Goal: Task Accomplishment & Management: Manage account settings

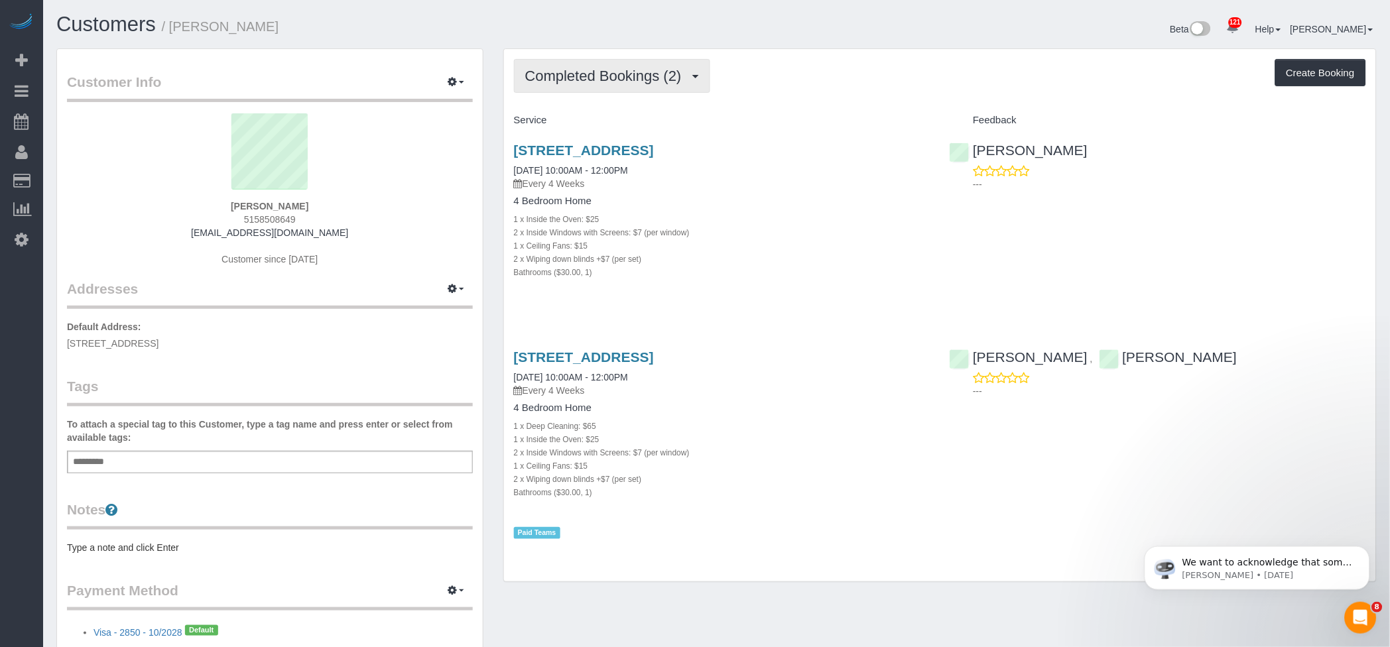
click at [665, 72] on span "Completed Bookings (2)" at bounding box center [606, 76] width 163 height 17
click at [618, 124] on link "Upcoming Bookings (13)" at bounding box center [585, 123] width 140 height 17
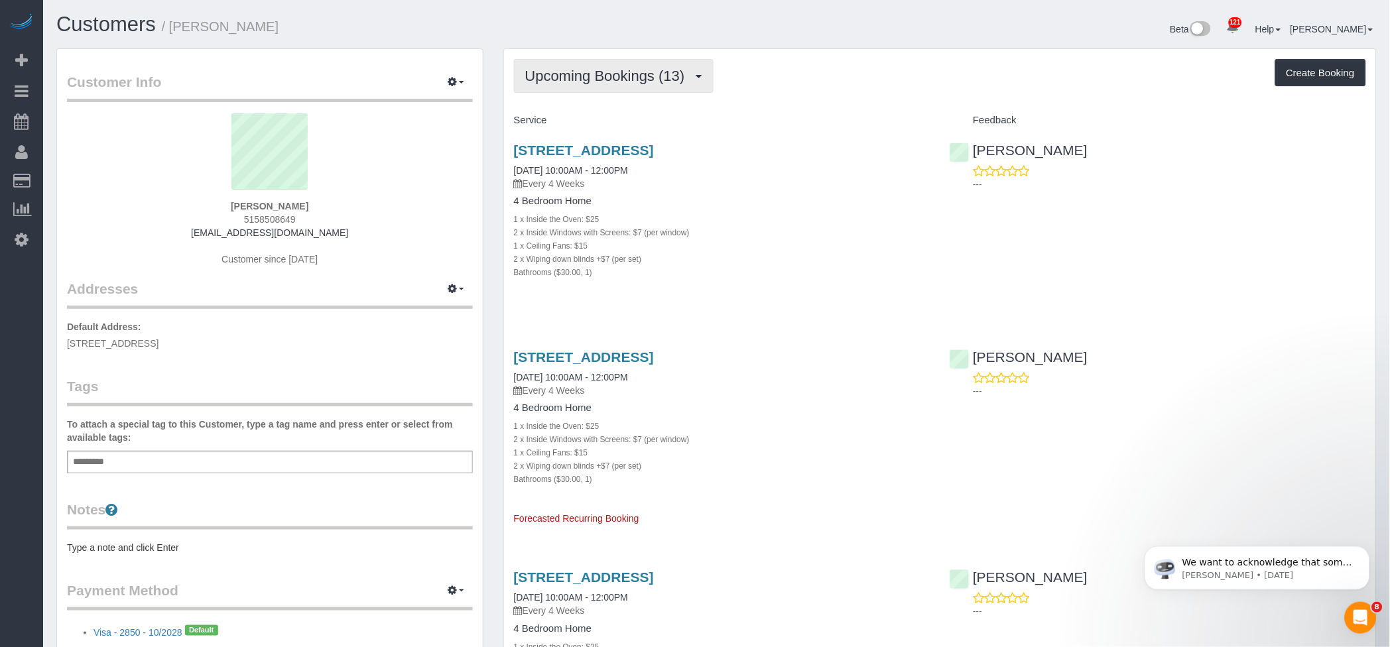
click at [637, 68] on span "Upcoming Bookings (13)" at bounding box center [608, 76] width 167 height 17
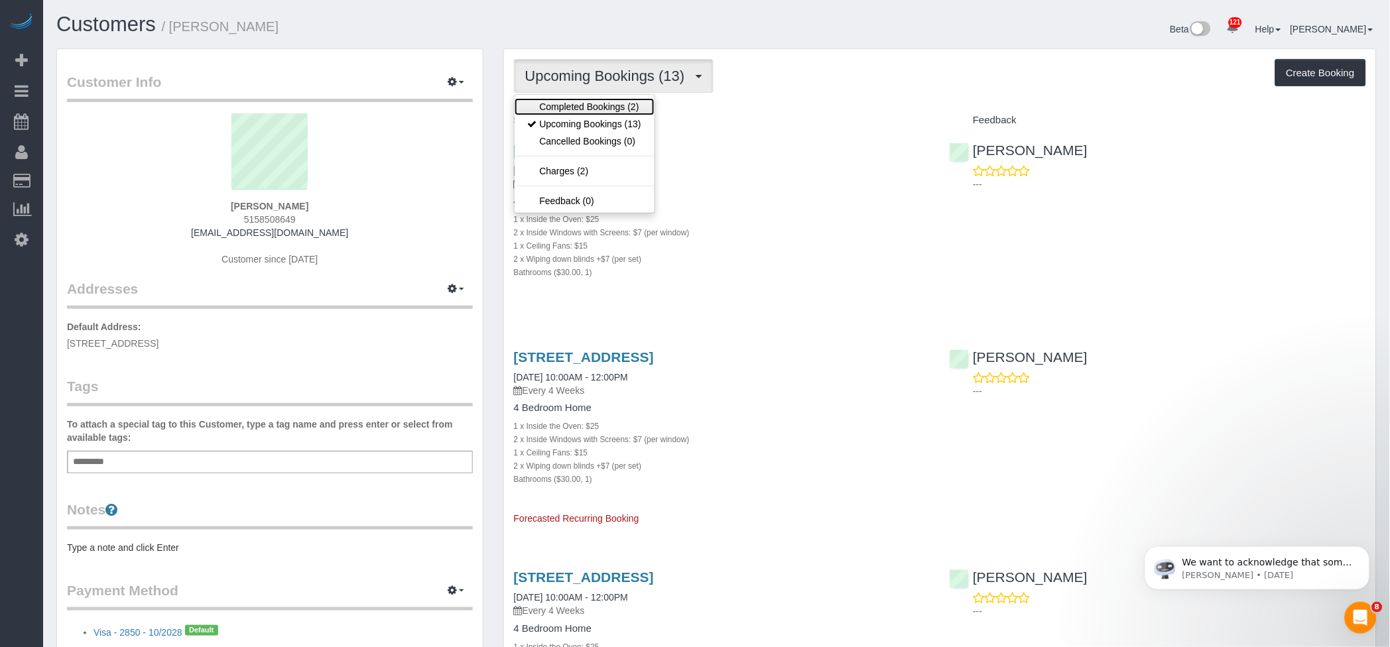
click at [602, 106] on link "Completed Bookings (2)" at bounding box center [585, 106] width 140 height 17
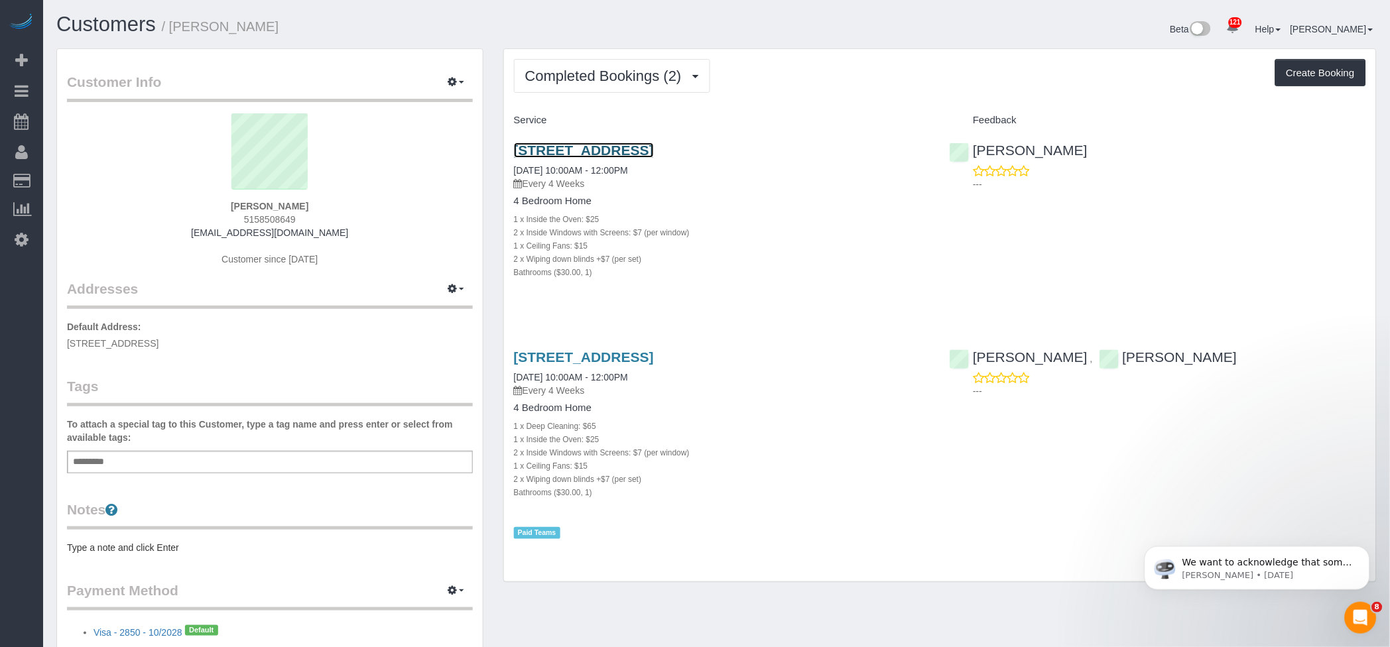
click at [598, 149] on link "2210 152nd St, Winterset, IA 50273" at bounding box center [584, 150] width 140 height 15
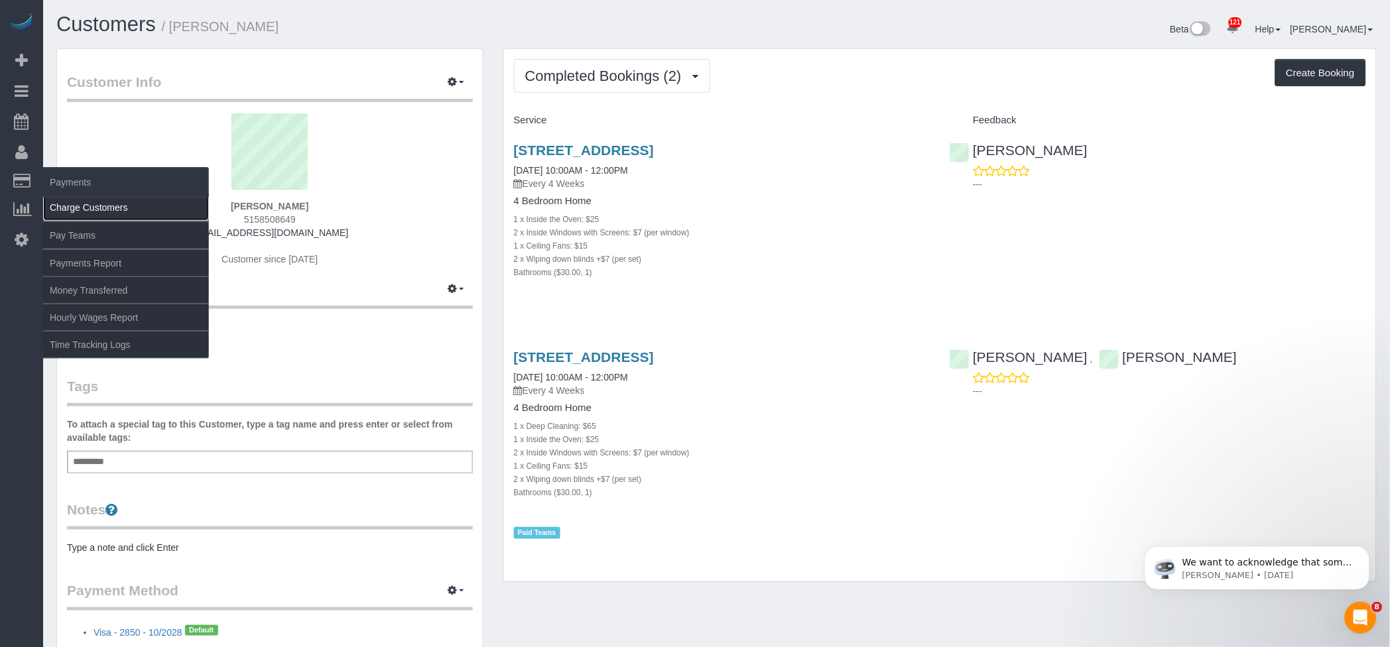
click at [88, 204] on link "Charge Customers" at bounding box center [126, 207] width 166 height 27
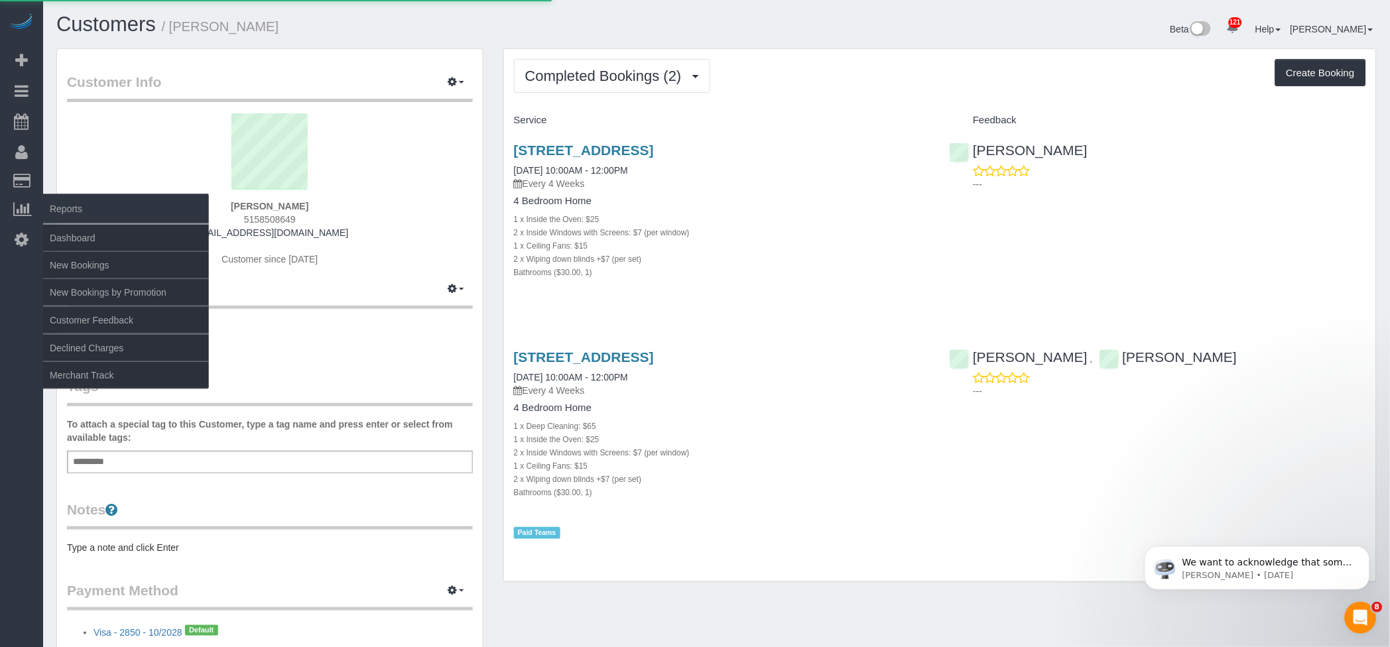
select select
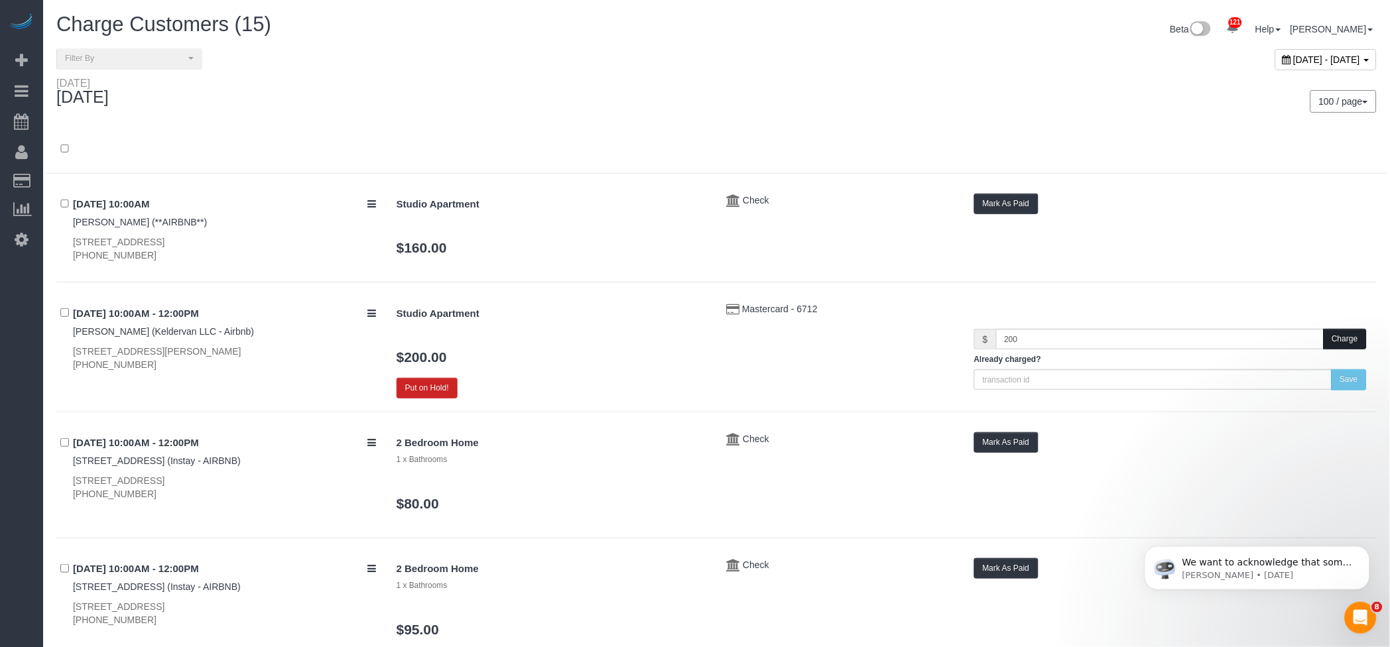
click at [1337, 334] on button "Charge" at bounding box center [1345, 339] width 43 height 21
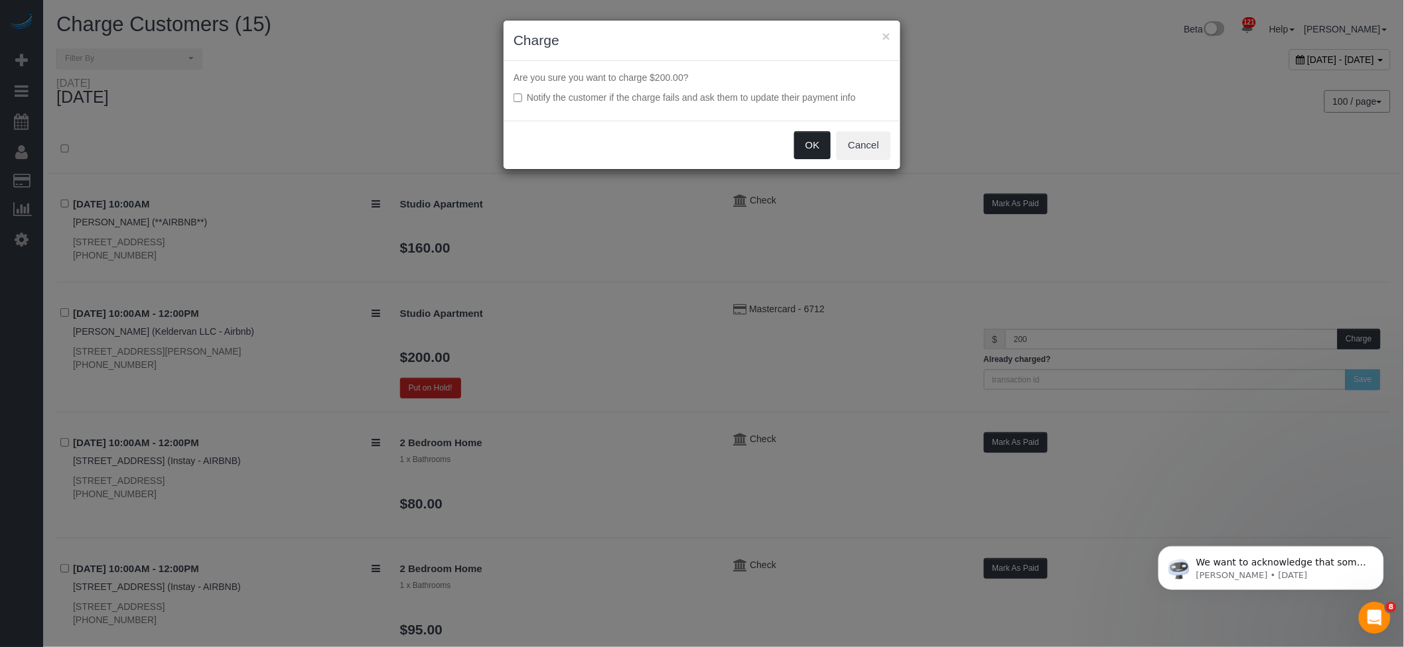
click at [799, 131] on button "OK" at bounding box center [812, 145] width 37 height 28
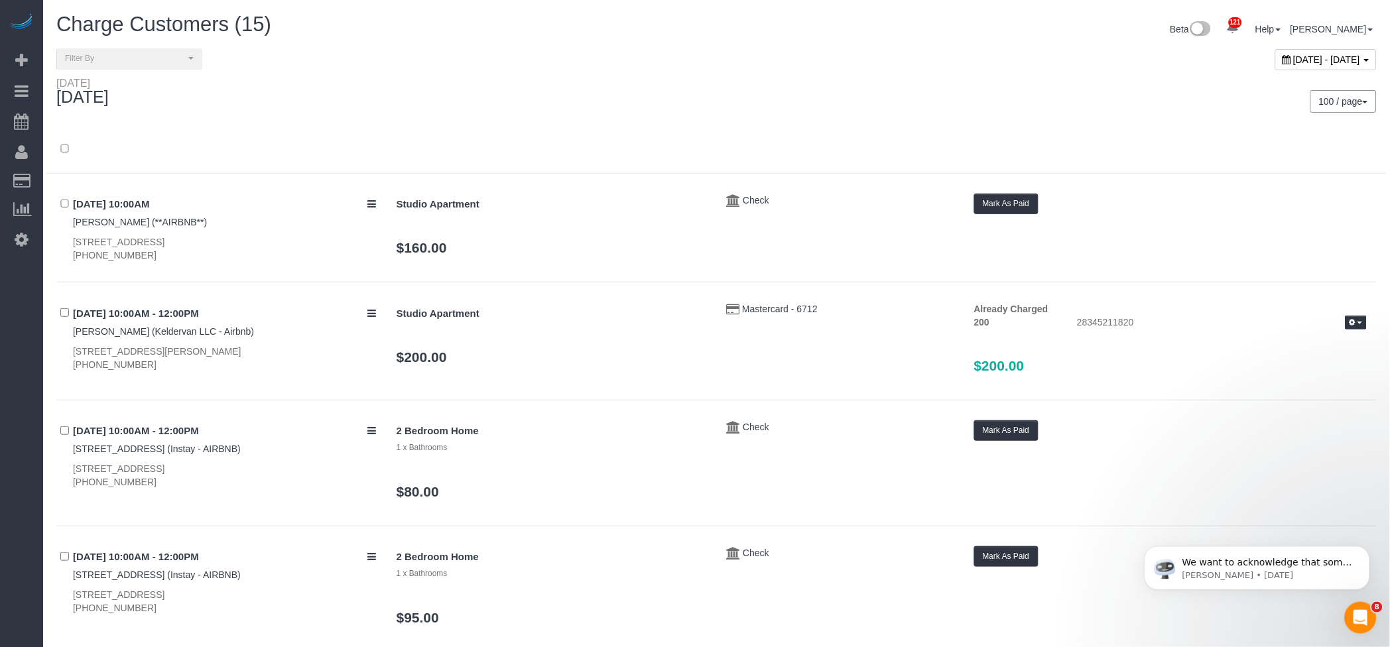
click at [564, 141] on div at bounding box center [716, 156] width 1341 height 34
click at [671, 92] on div "Sunday September 28, 2025" at bounding box center [381, 94] width 671 height 35
click at [1012, 203] on button "Mark As Paid" at bounding box center [1006, 204] width 64 height 21
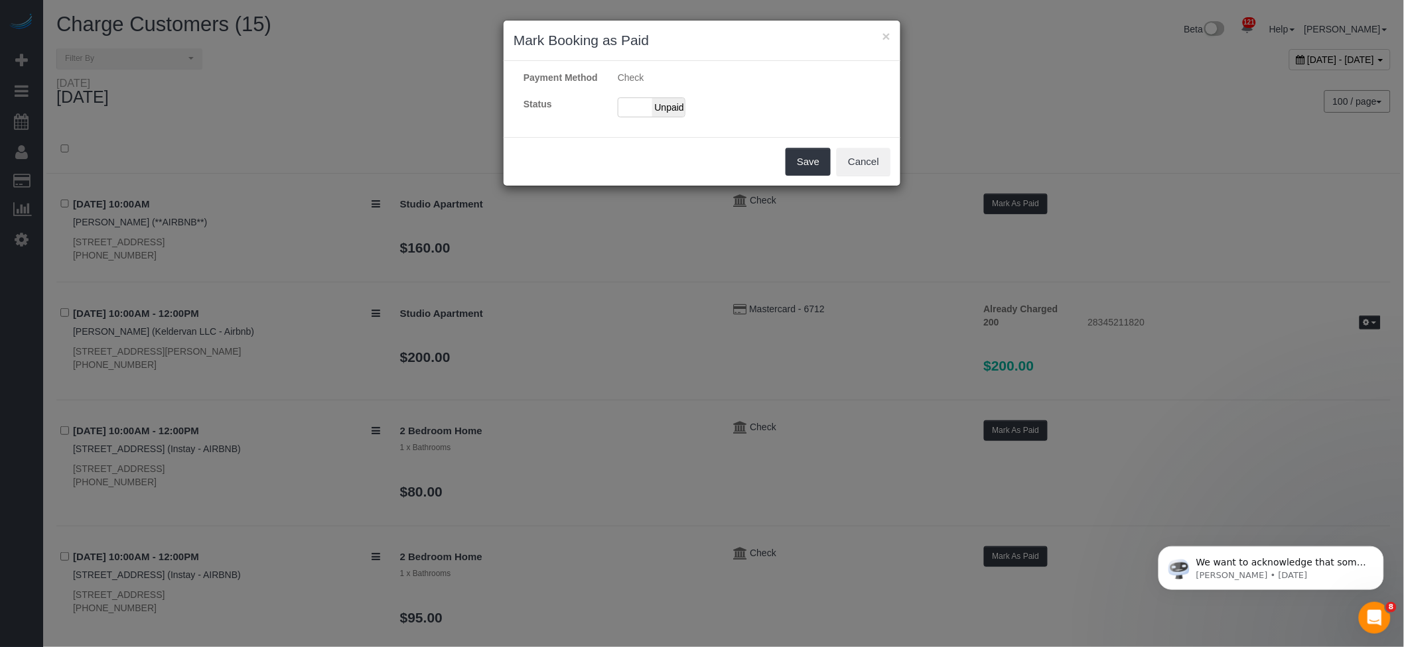
click at [604, 111] on label "Status" at bounding box center [560, 104] width 94 height 13
click at [661, 116] on span "Unpaid" at bounding box center [668, 107] width 33 height 19
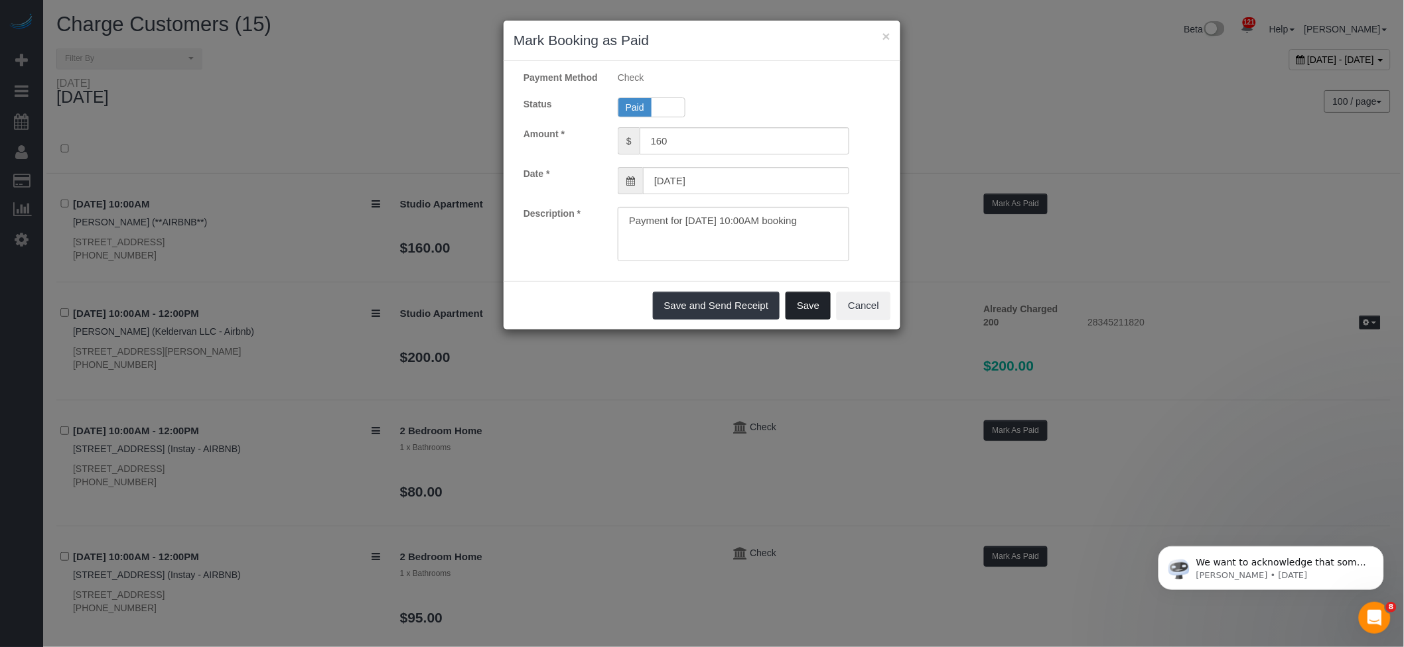
click at [812, 320] on button "Save" at bounding box center [807, 306] width 45 height 28
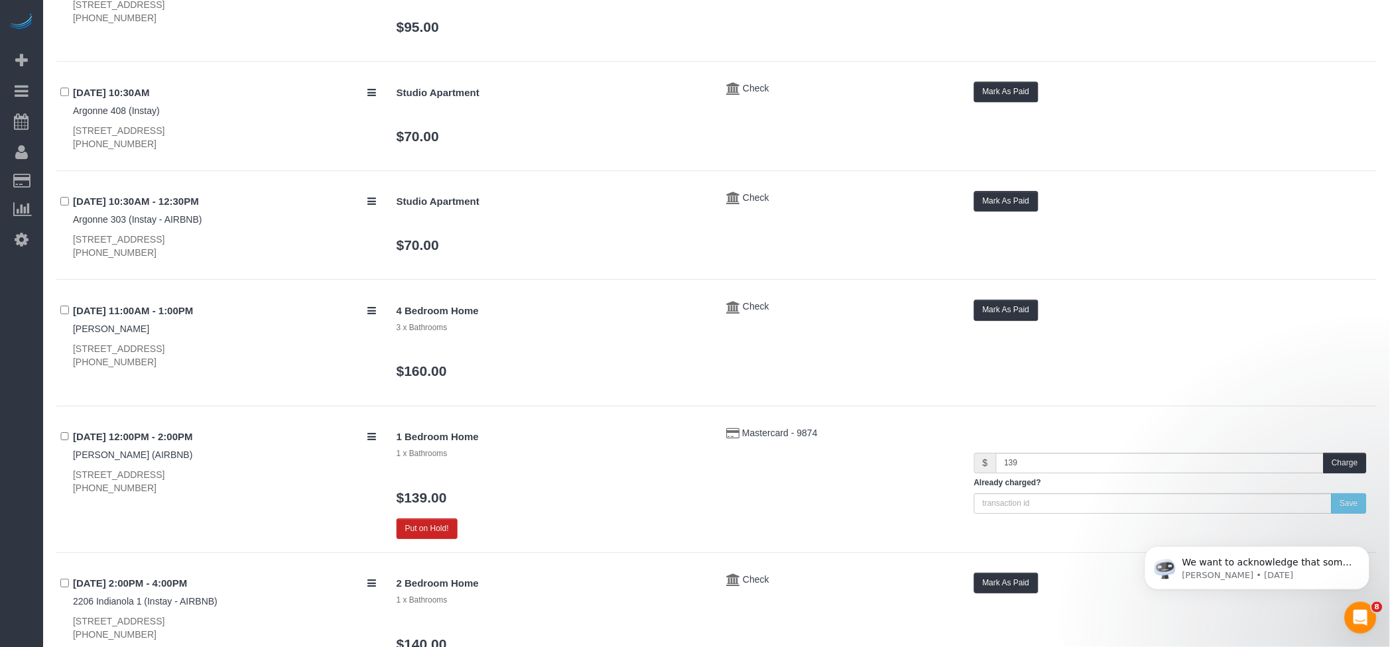
scroll to position [1150, 0]
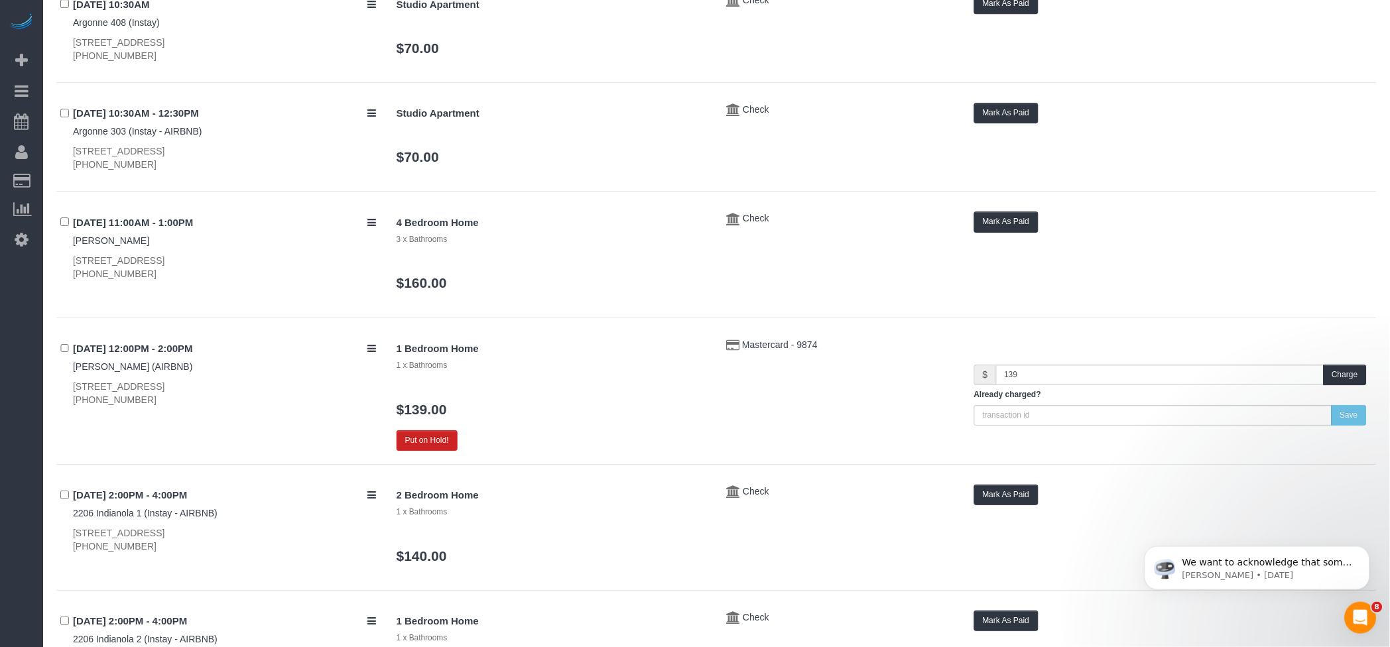
click at [1028, 212] on div "Mark As Paid" at bounding box center [1170, 222] width 393 height 21
click at [1004, 220] on button "Mark As Paid" at bounding box center [1006, 222] width 64 height 21
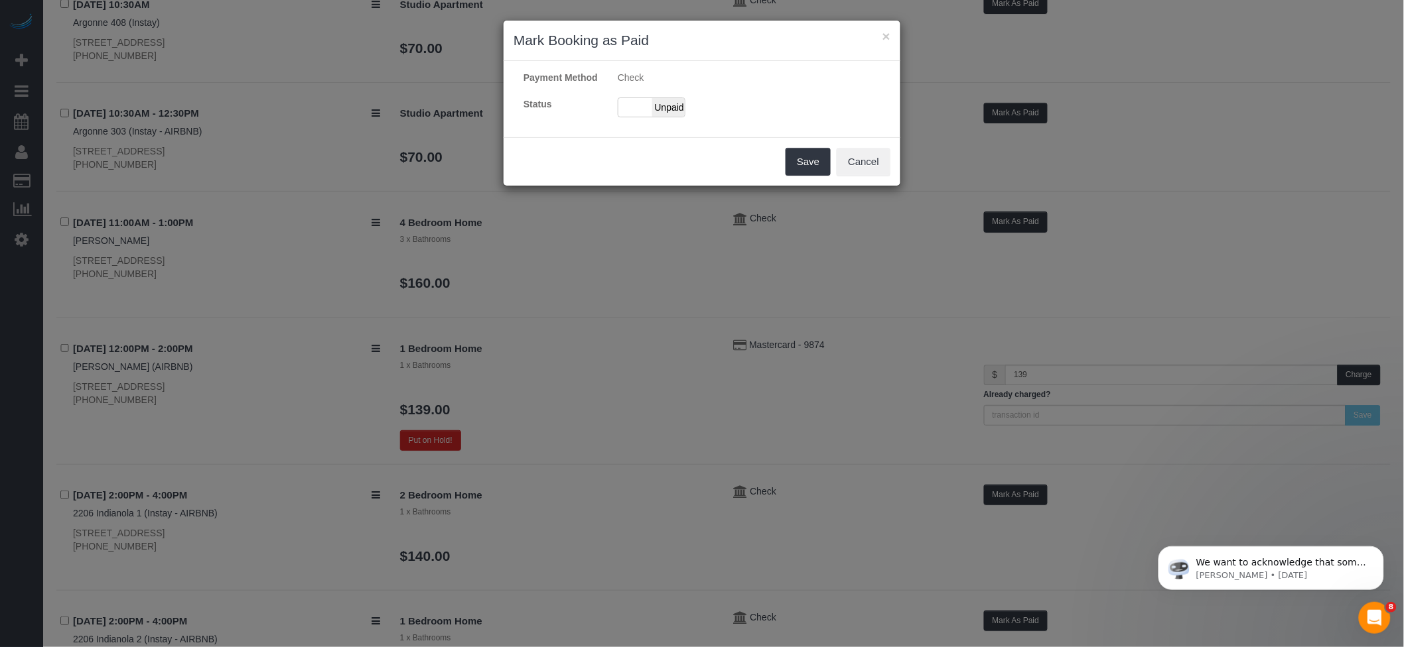
click at [614, 117] on div "Paid Unpaid" at bounding box center [702, 108] width 188 height 20
click at [671, 117] on div "Paid Unpaid" at bounding box center [652, 108] width 68 height 20
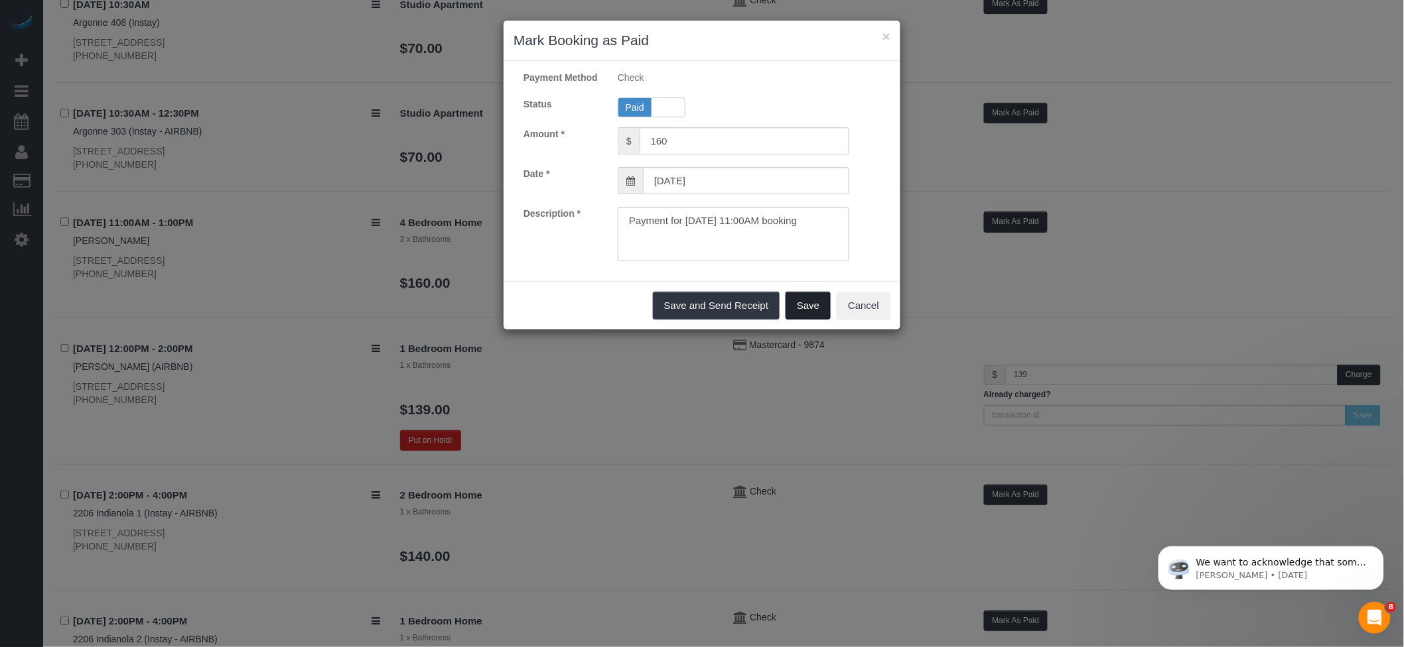
click at [813, 320] on button "Save" at bounding box center [807, 306] width 45 height 28
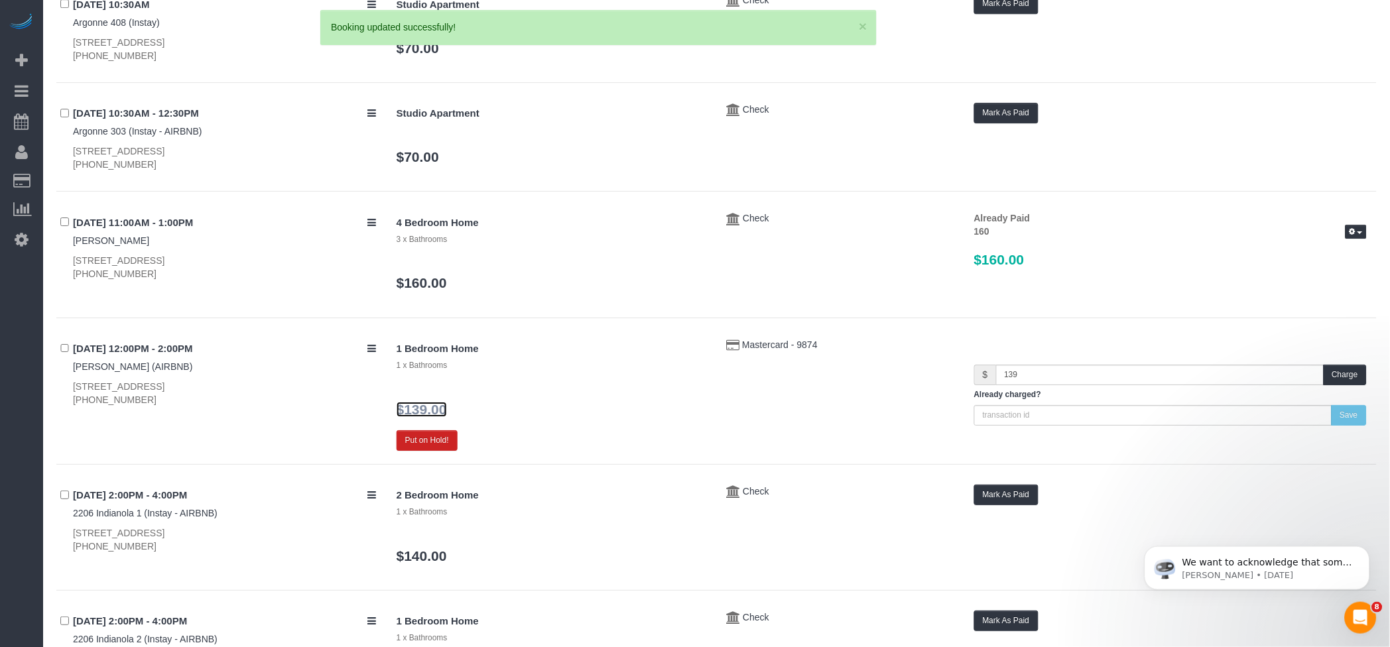
click at [411, 412] on link "$139.00" at bounding box center [422, 409] width 50 height 15
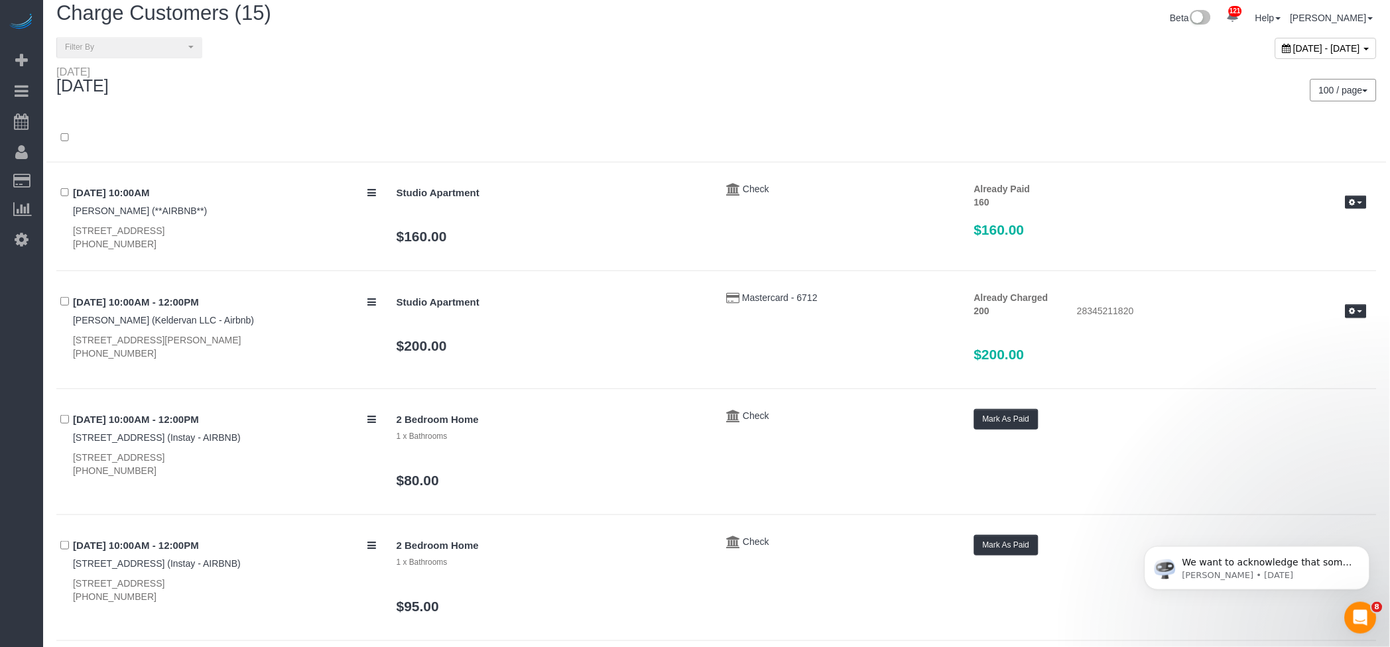
scroll to position [0, 0]
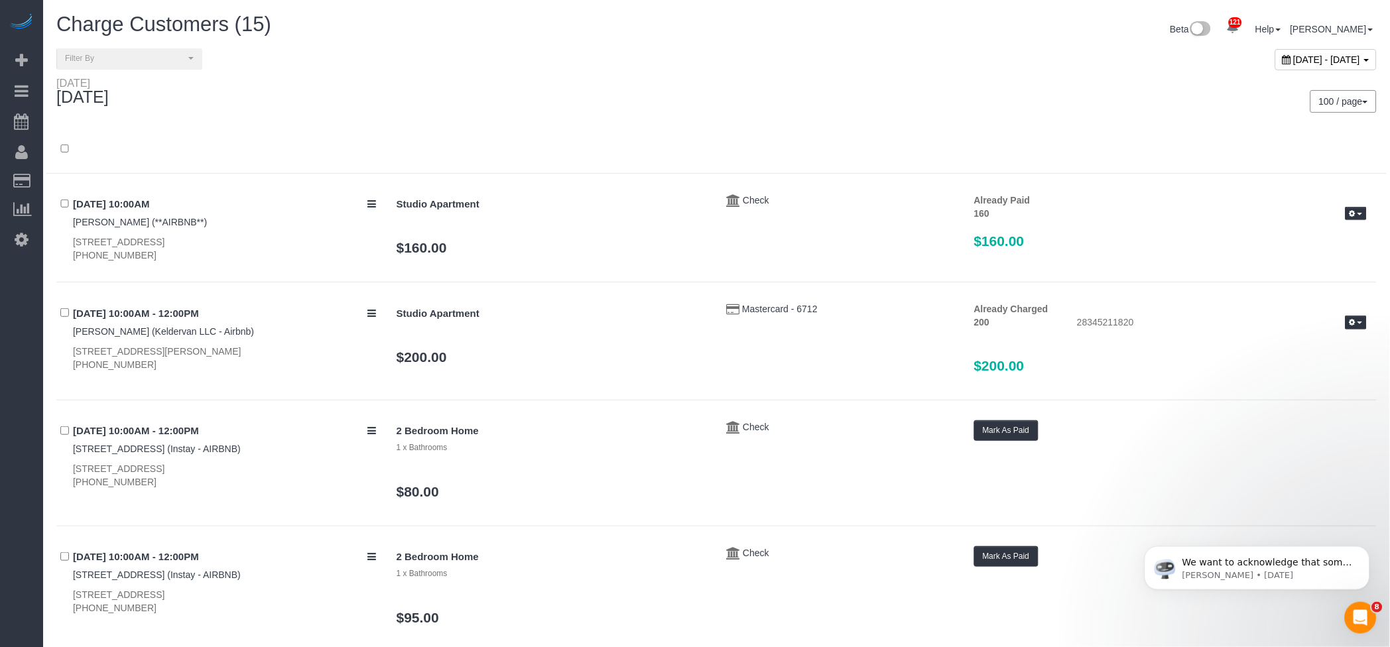
click at [1294, 57] on span "September 28, 2025 - September 28, 2025" at bounding box center [1327, 59] width 67 height 11
type input "**********"
click at [329, 97] on div "Sunday September 28, 2025" at bounding box center [381, 94] width 671 height 35
click at [109, 62] on span "Filter By" at bounding box center [125, 58] width 120 height 11
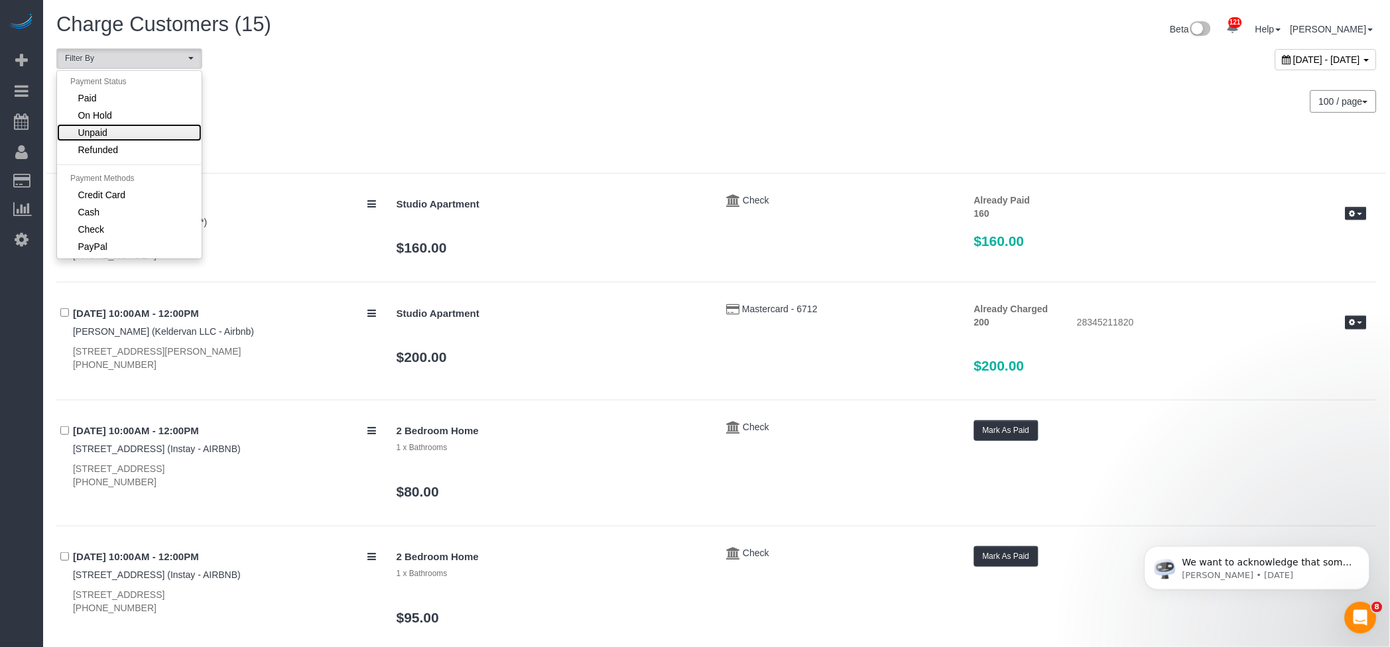
click at [103, 131] on span "Unpaid" at bounding box center [92, 132] width 29 height 13
select select "******"
click at [919, 140] on div at bounding box center [716, 156] width 1341 height 34
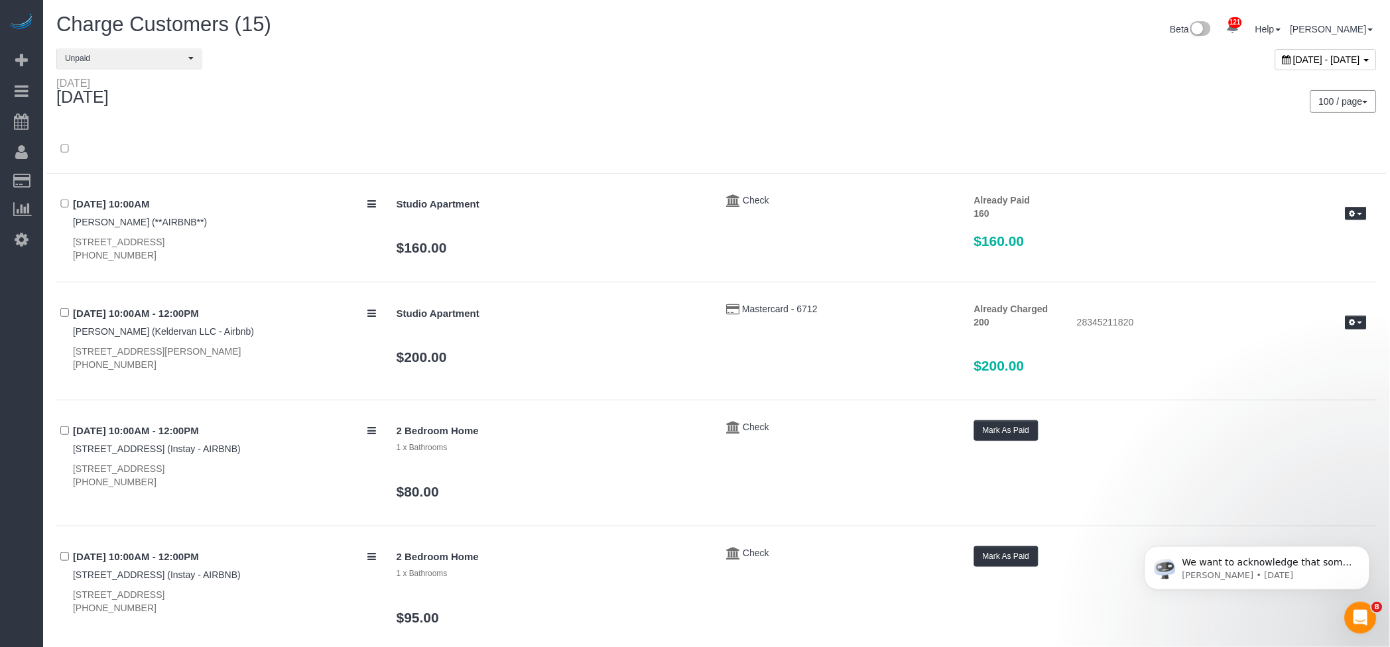
type input "160"
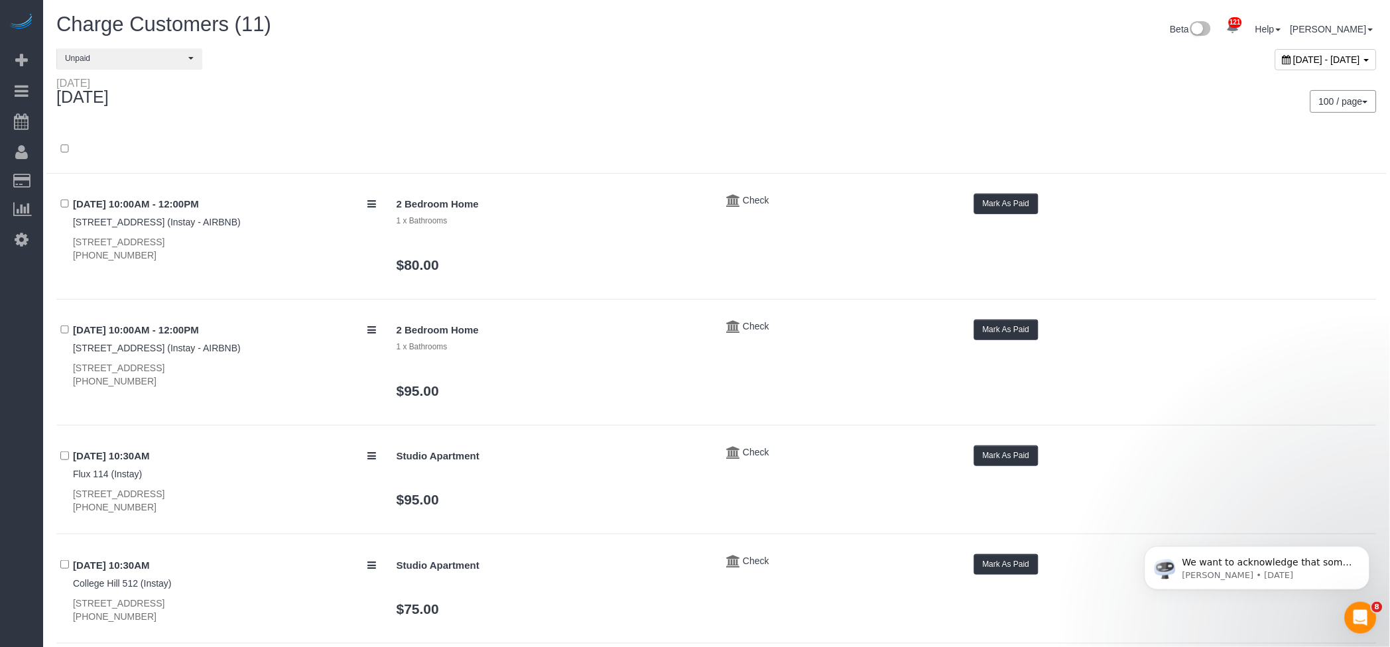
click at [711, 87] on div "Sunday September 28, 2025" at bounding box center [381, 94] width 671 height 35
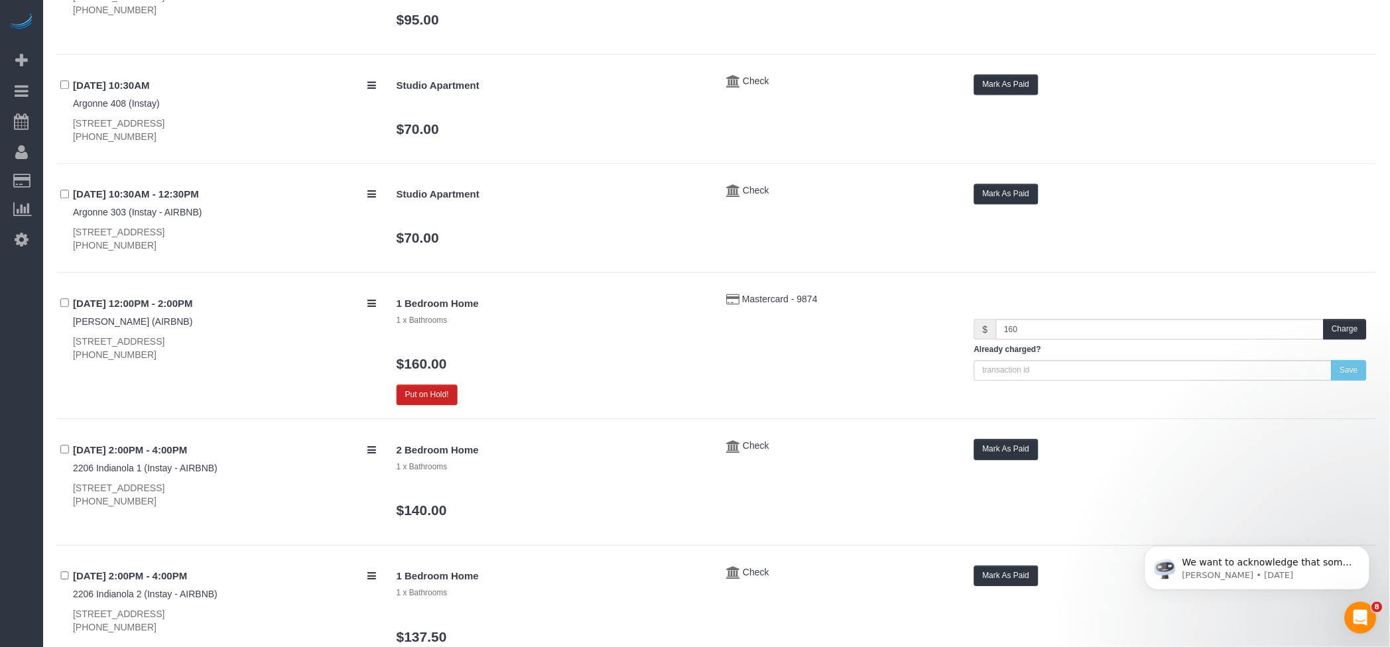
scroll to position [884, 0]
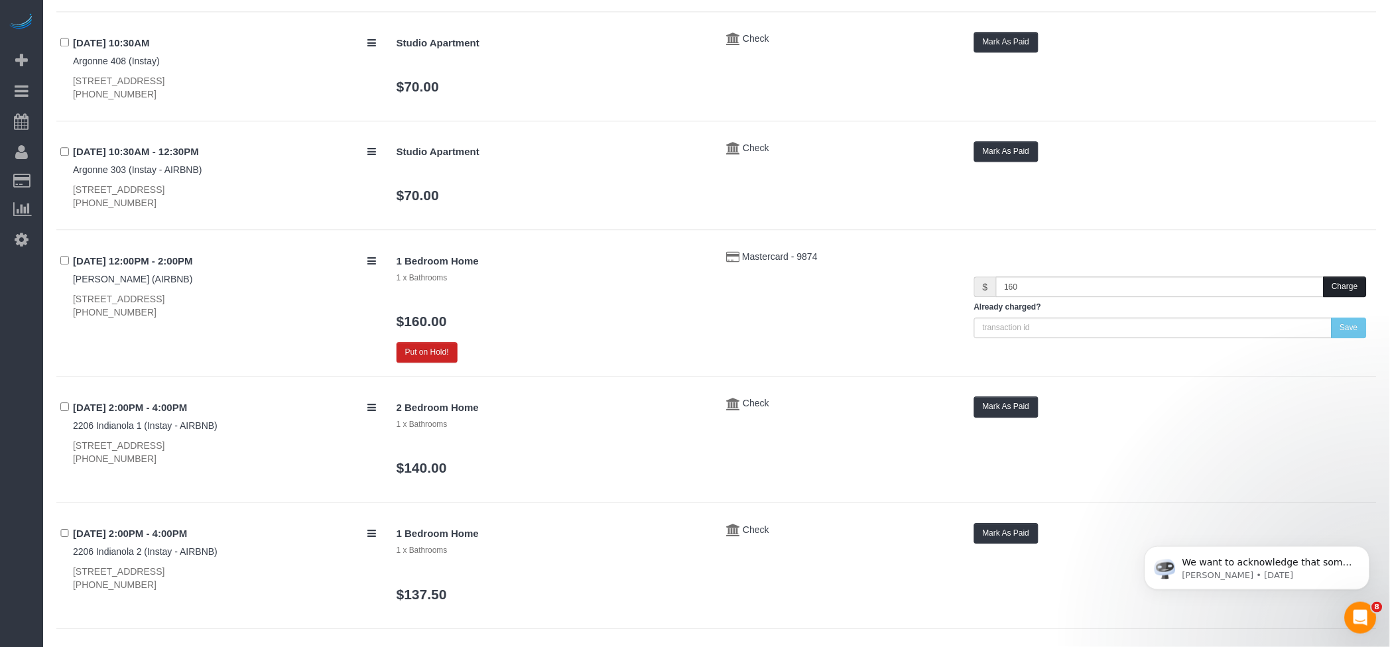
click at [1361, 284] on button "Charge" at bounding box center [1345, 287] width 43 height 21
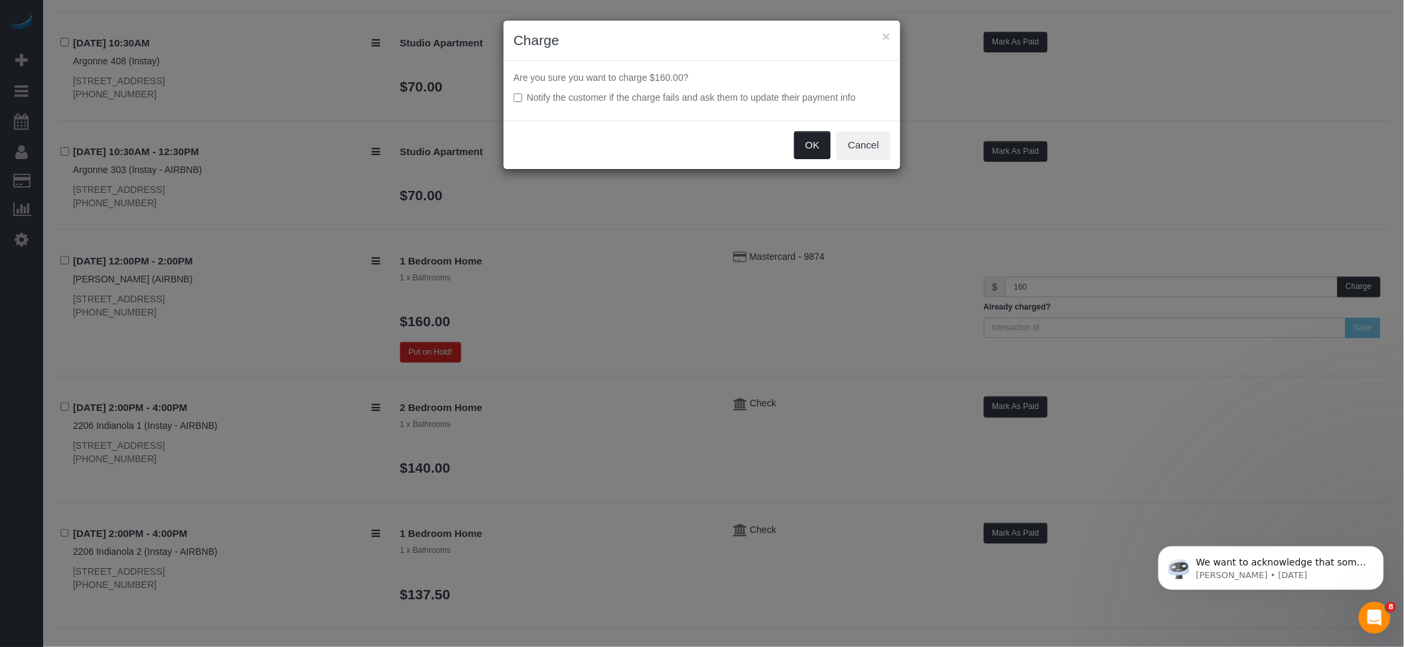
click at [815, 147] on button "OK" at bounding box center [812, 145] width 37 height 28
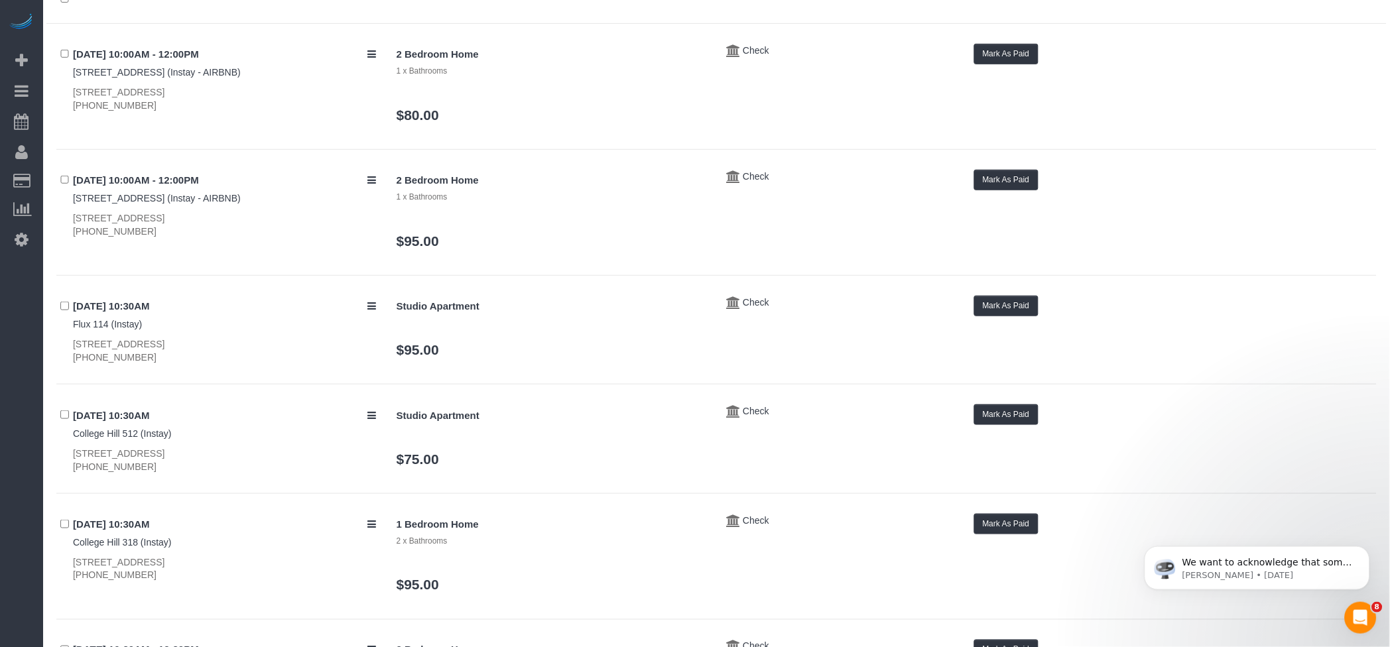
scroll to position [0, 0]
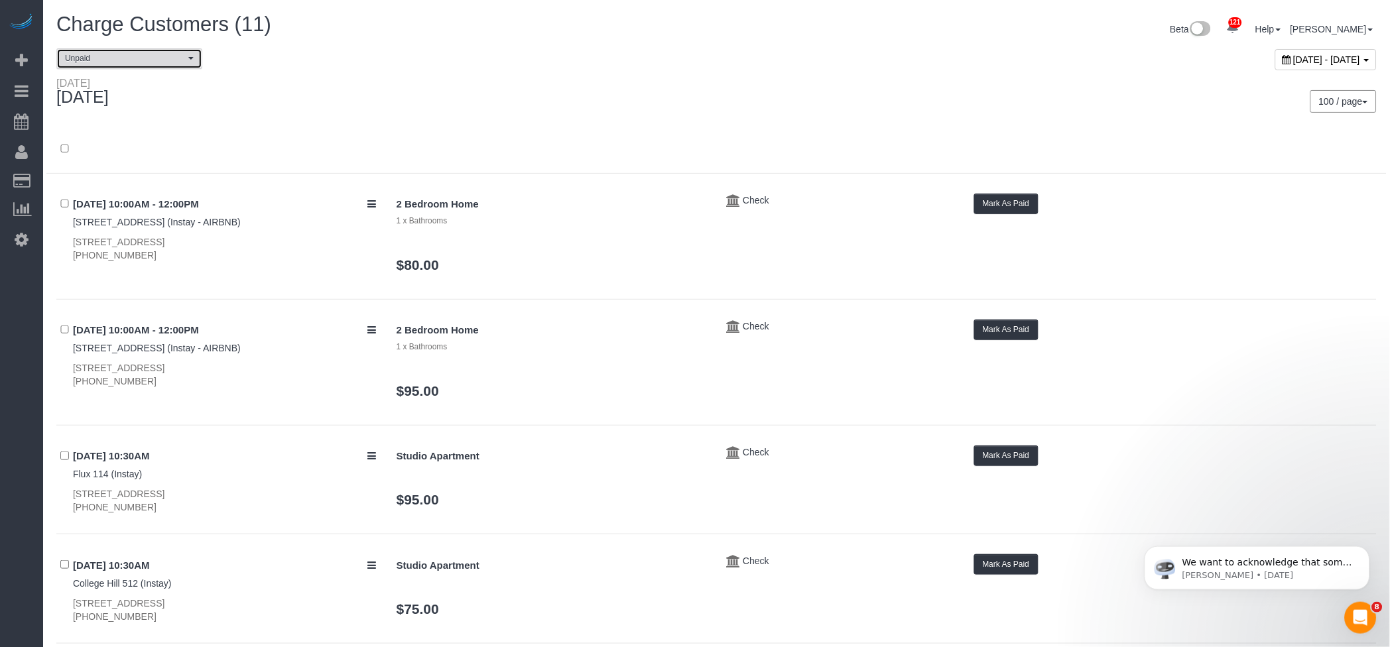
drag, startPoint x: 119, startPoint y: 50, endPoint x: 98, endPoint y: 80, distance: 36.2
click at [119, 50] on button "Unpaid" at bounding box center [129, 58] width 146 height 21
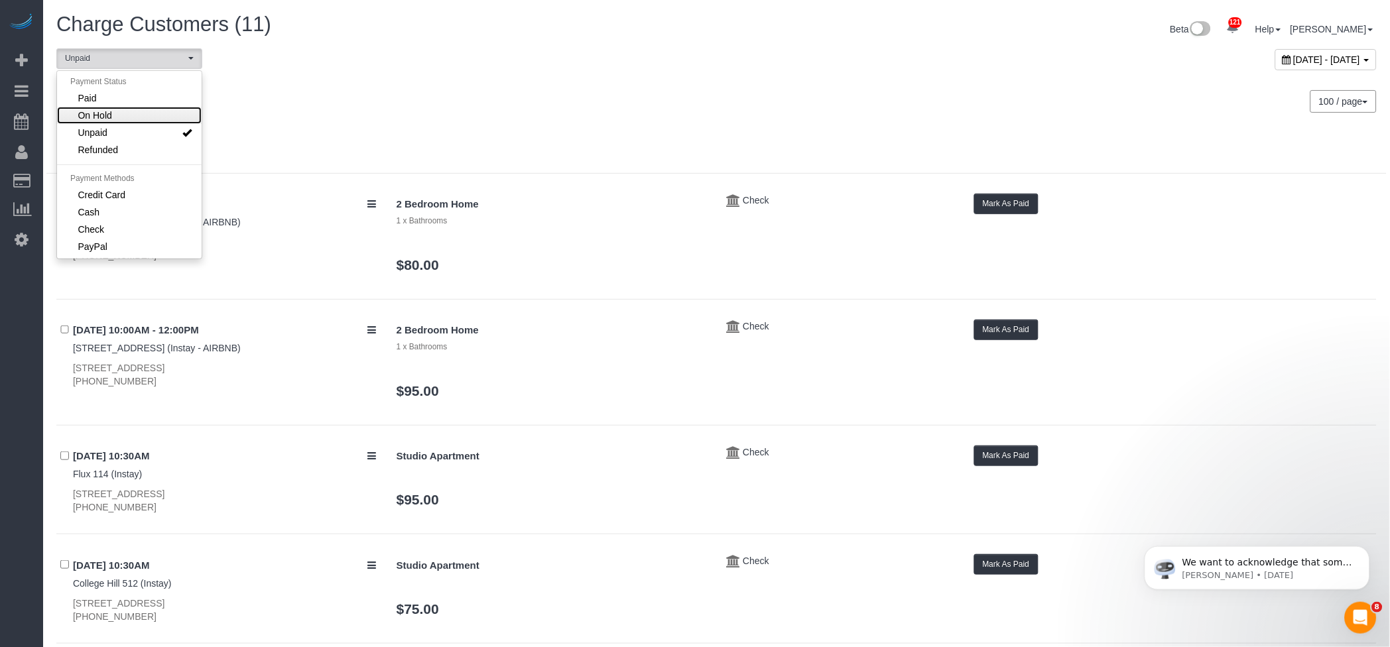
click at [102, 118] on span "On Hold" at bounding box center [95, 115] width 34 height 13
click at [153, 55] on span "On Hold" at bounding box center [125, 58] width 120 height 11
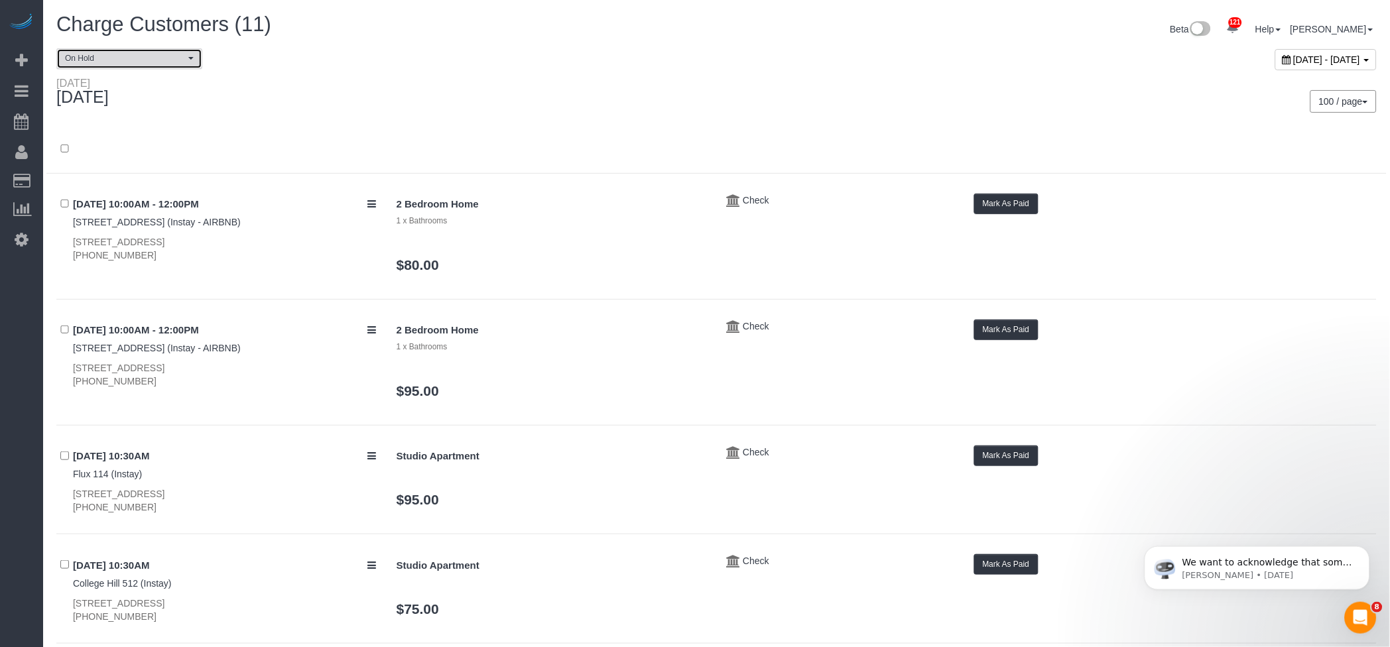
click at [153, 51] on button "On Hold" at bounding box center [129, 58] width 146 height 21
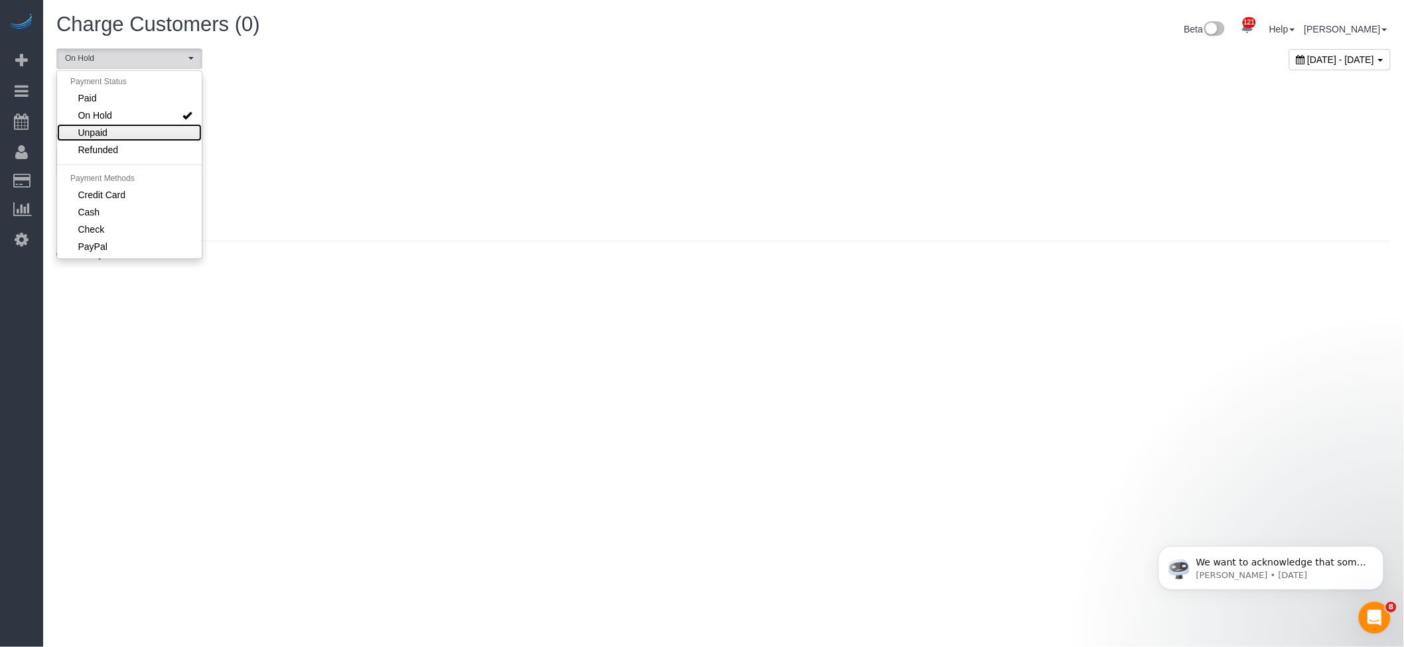
click at [98, 141] on link "Unpaid" at bounding box center [129, 132] width 145 height 17
select select "******"
click at [898, 131] on h4 "0 Bookings found for this period." at bounding box center [723, 136] width 1334 height 11
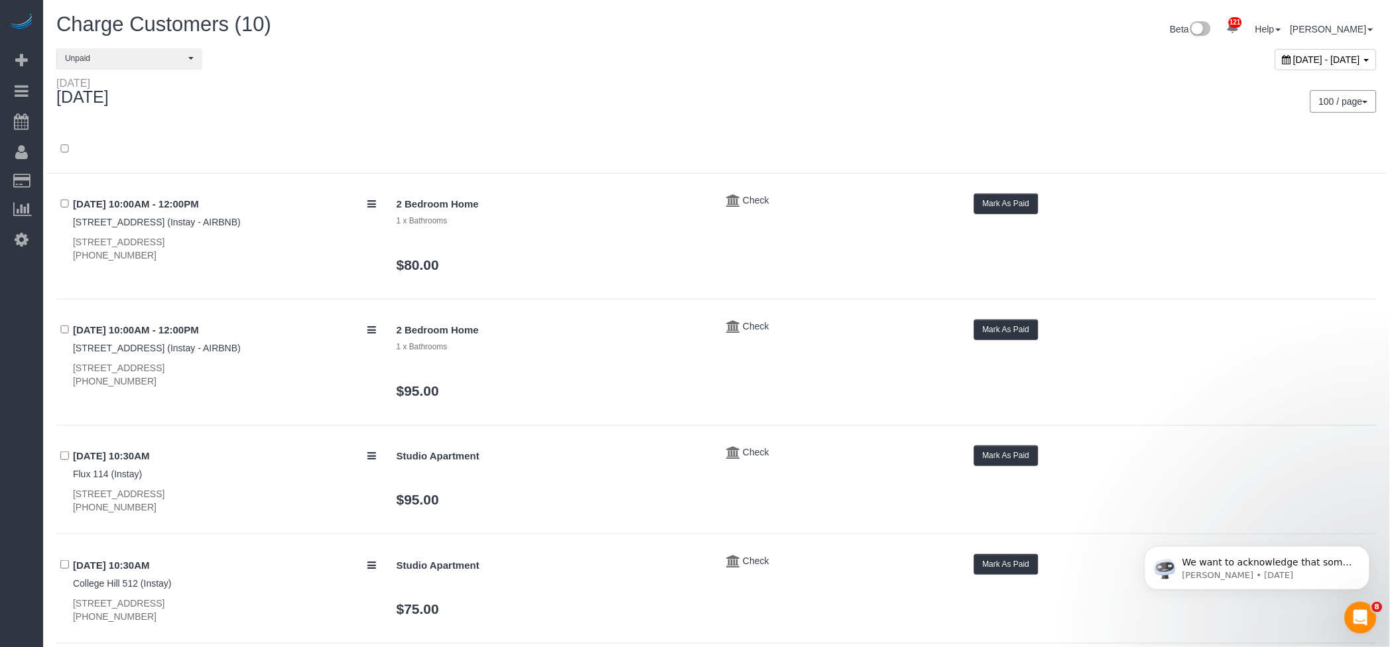
drag, startPoint x: 772, startPoint y: 72, endPoint x: 724, endPoint y: 120, distance: 67.6
click at [771, 73] on div "September 28, 2025 - September 28, 2025" at bounding box center [1052, 62] width 671 height 29
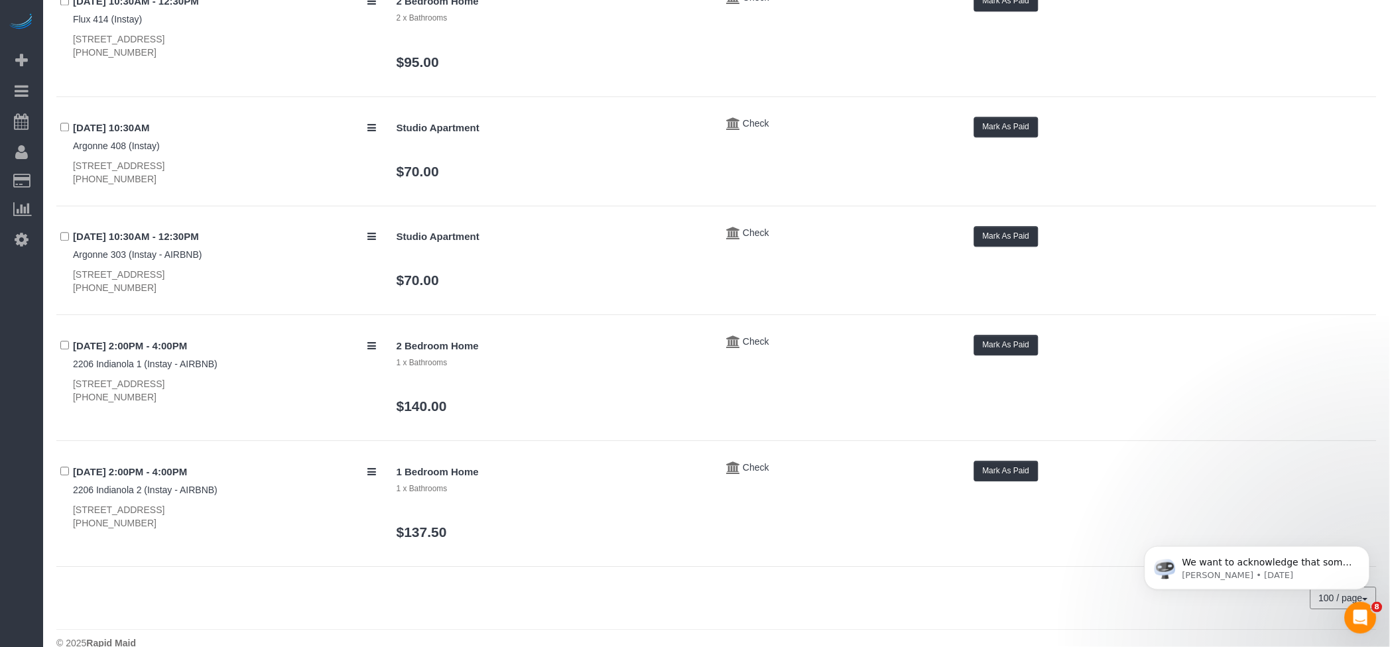
scroll to position [821, 0]
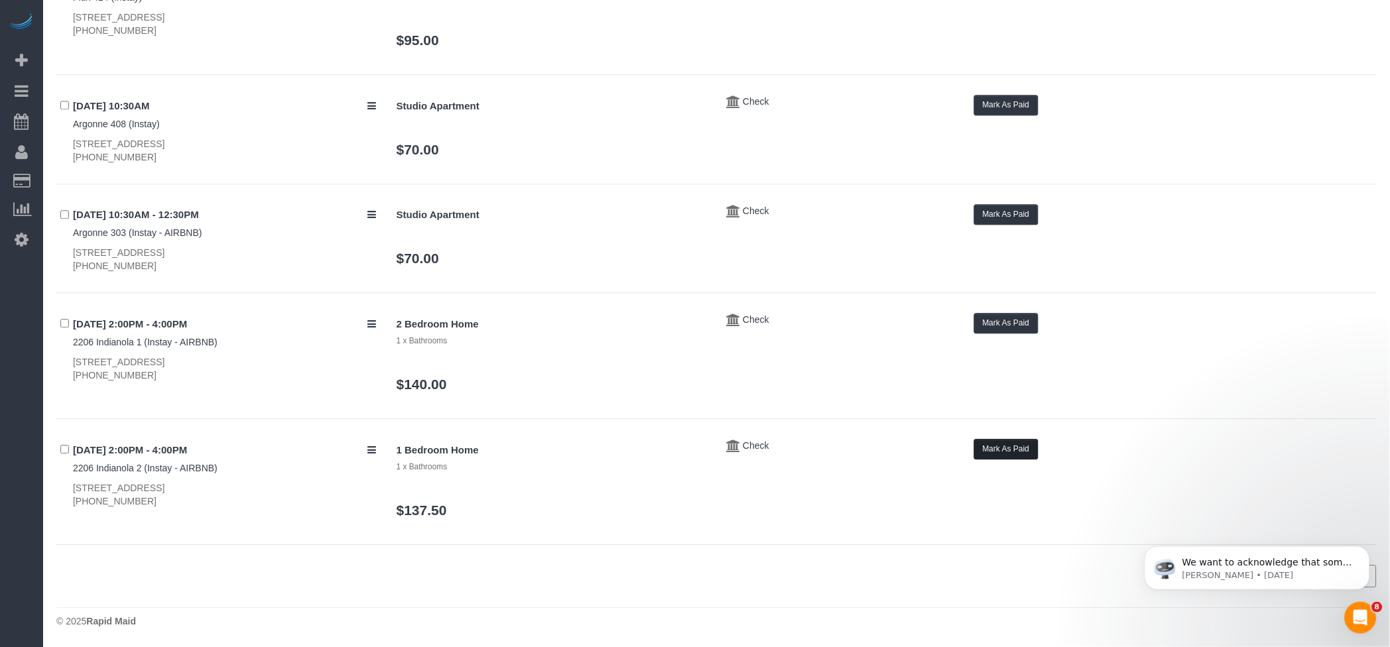
click at [990, 446] on button "Mark As Paid" at bounding box center [1006, 449] width 64 height 21
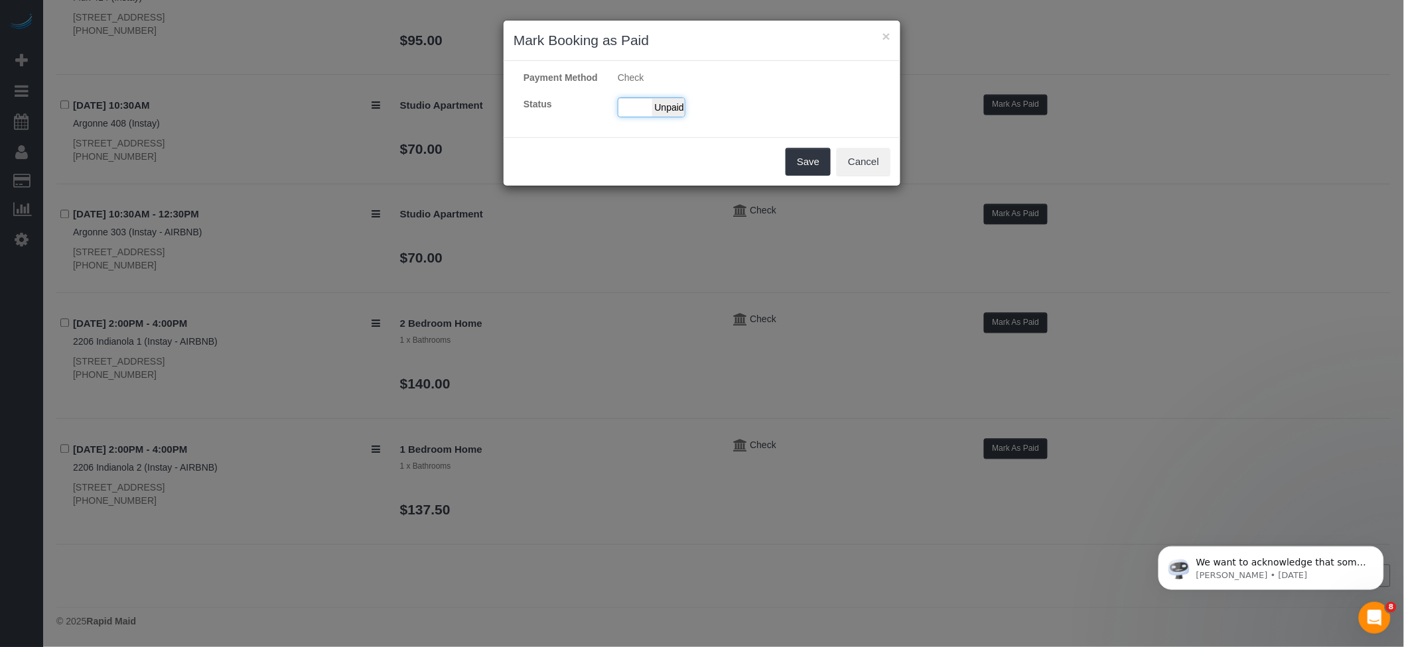
click at [653, 117] on span "Unpaid" at bounding box center [668, 107] width 33 height 19
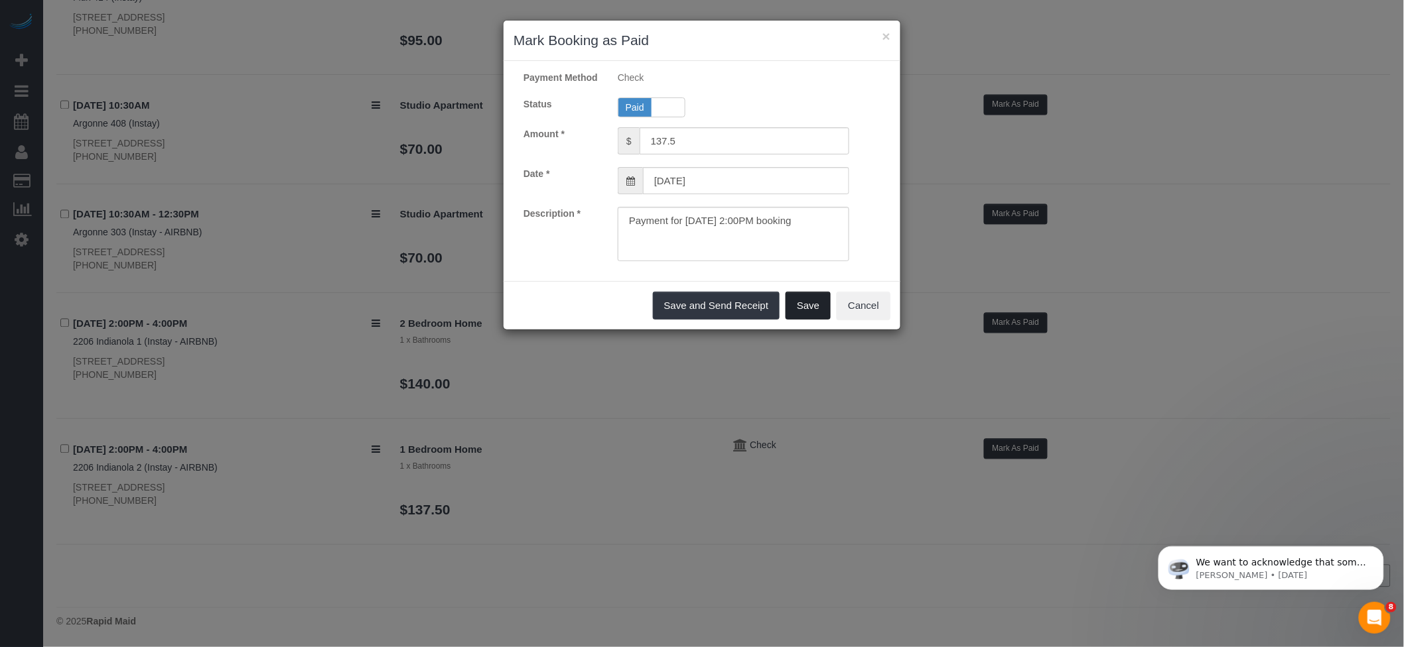
click at [801, 320] on button "Save" at bounding box center [807, 306] width 45 height 28
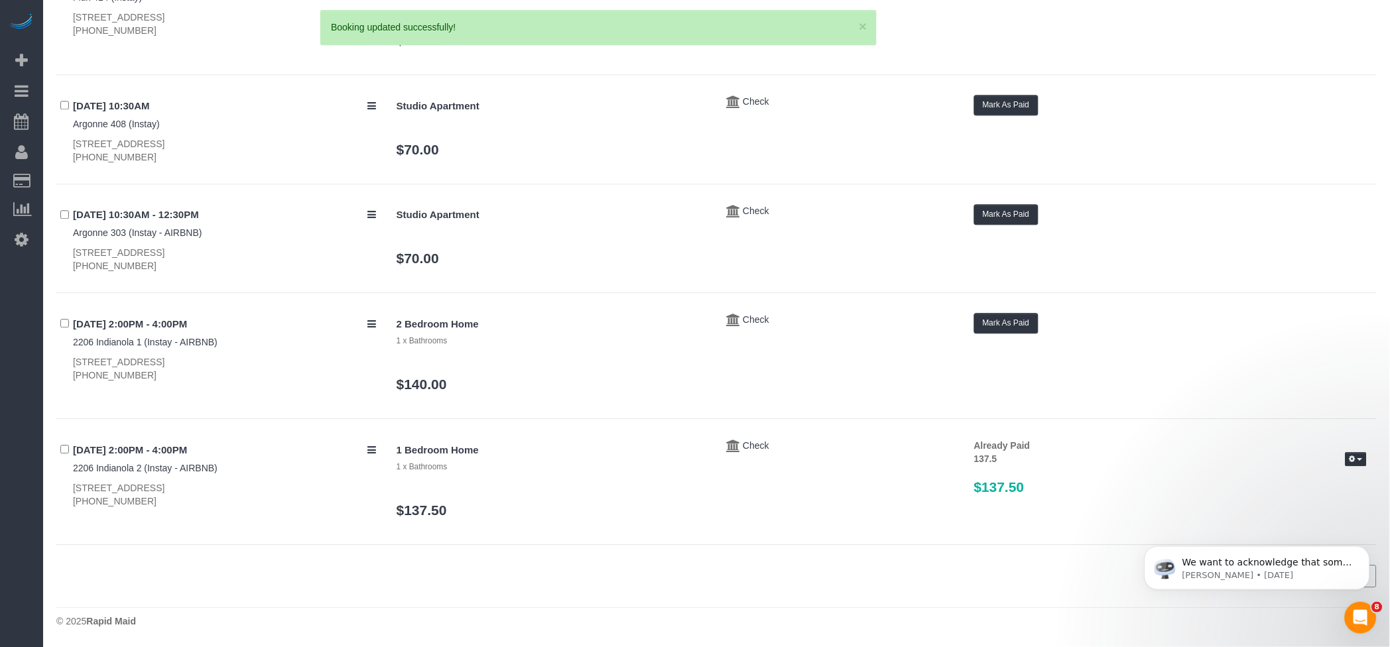
click at [1016, 321] on div "× Mark Booking as Paid Payment Method Check Status Paid Unpaid Amount * $ 137.5…" at bounding box center [695, 323] width 1390 height 647
click at [1019, 321] on button "Mark As Paid" at bounding box center [1006, 323] width 64 height 21
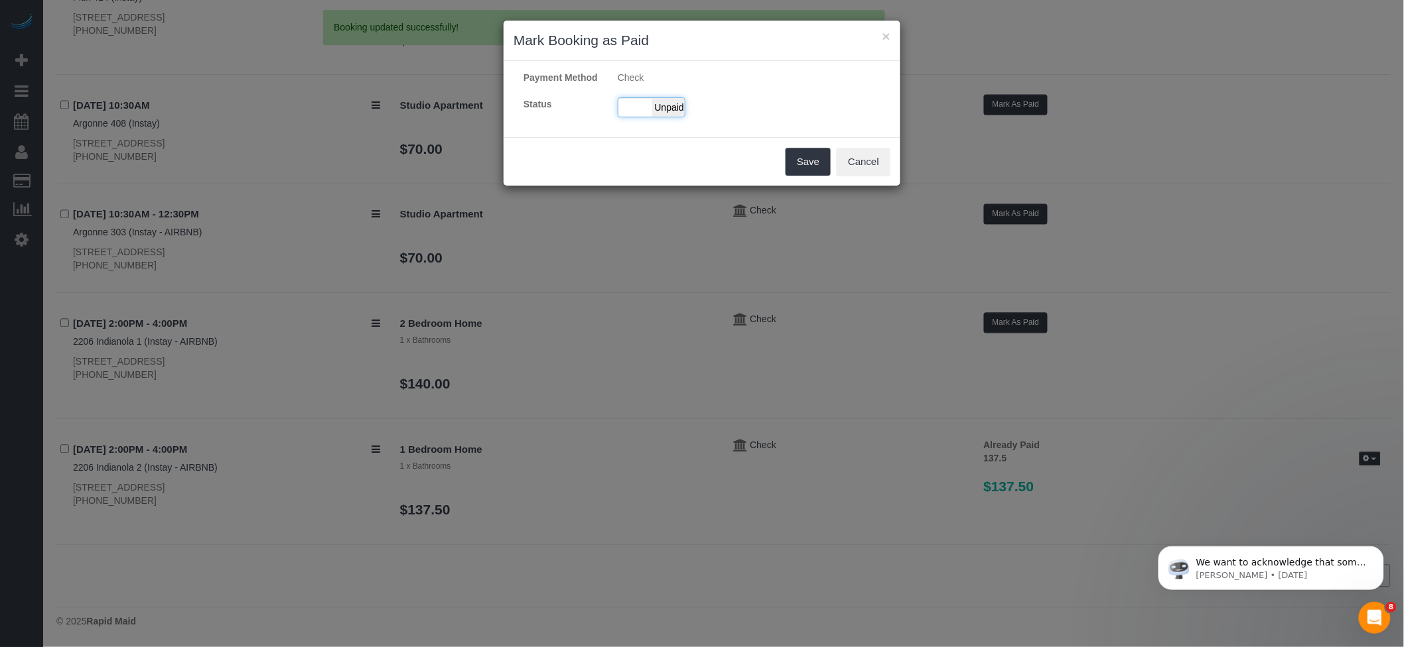
click at [671, 117] on span "Unpaid" at bounding box center [668, 107] width 33 height 19
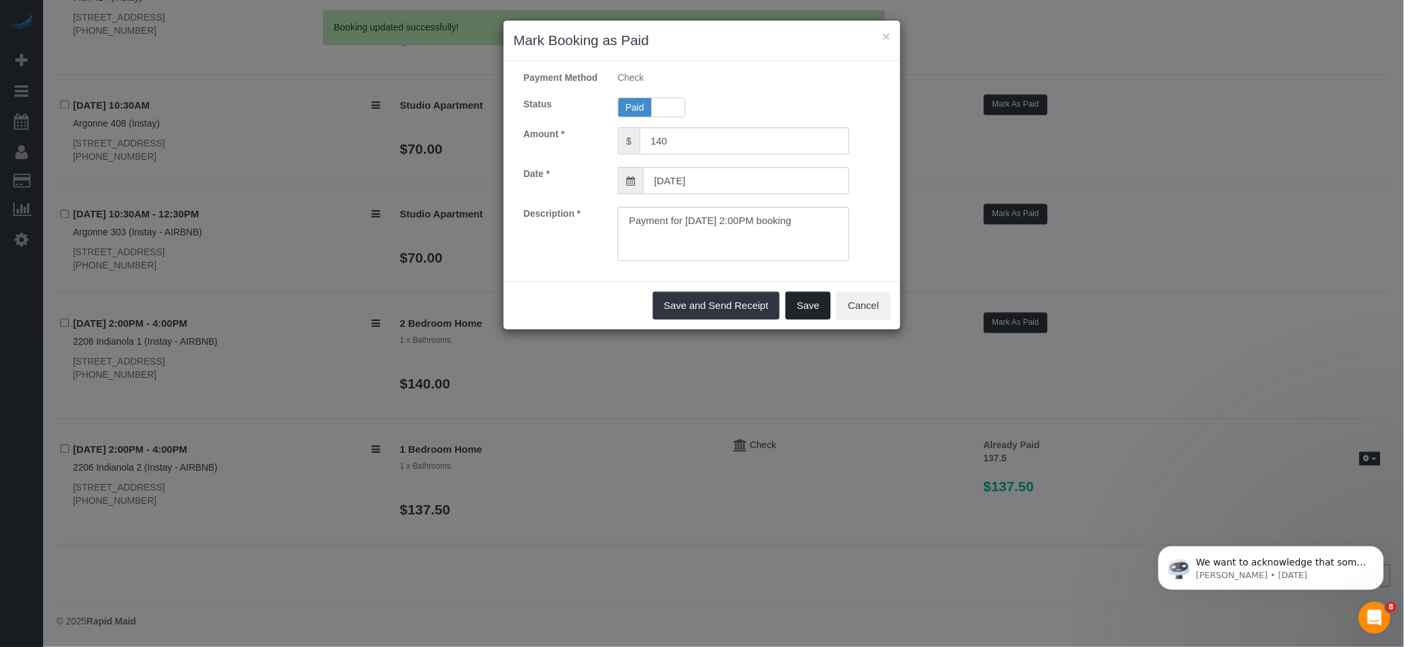
click at [808, 319] on button "Save" at bounding box center [807, 306] width 45 height 28
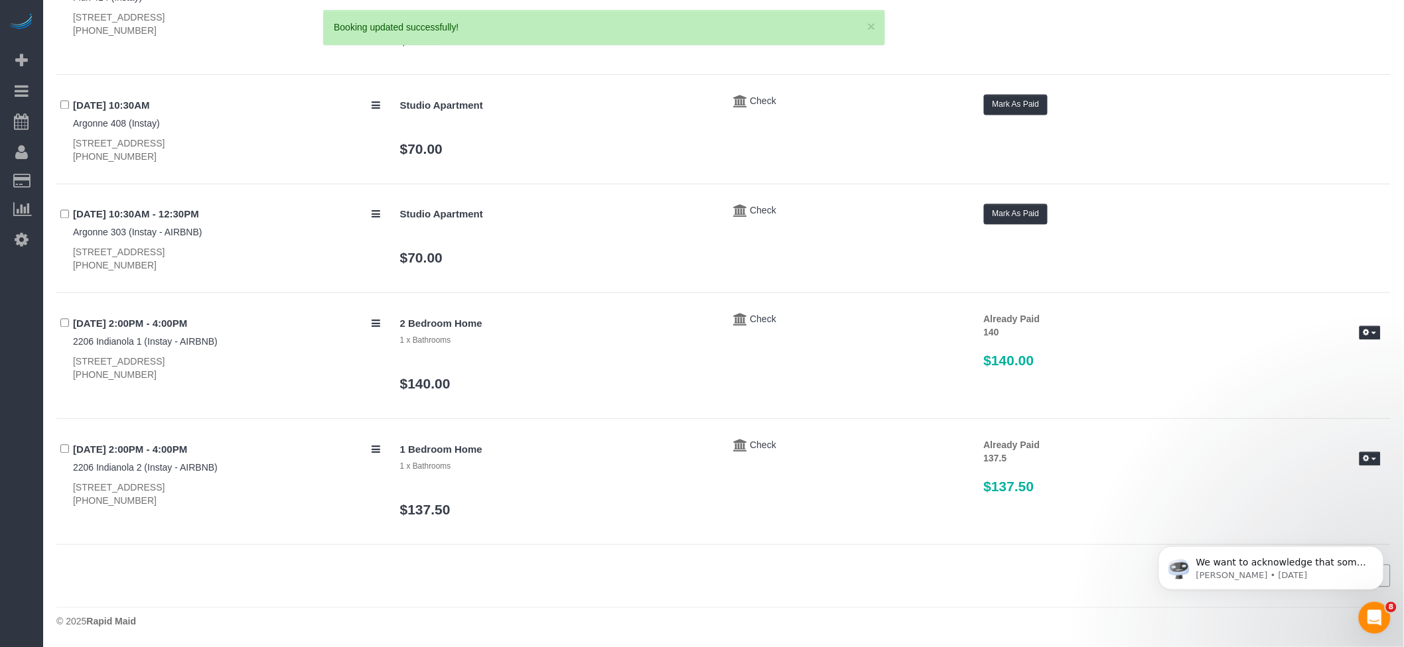
click at [1012, 214] on div "× Mark Booking as Paid Payment Method Check Status Paid Unpaid Amount * $ 140 D…" at bounding box center [702, 323] width 1404 height 647
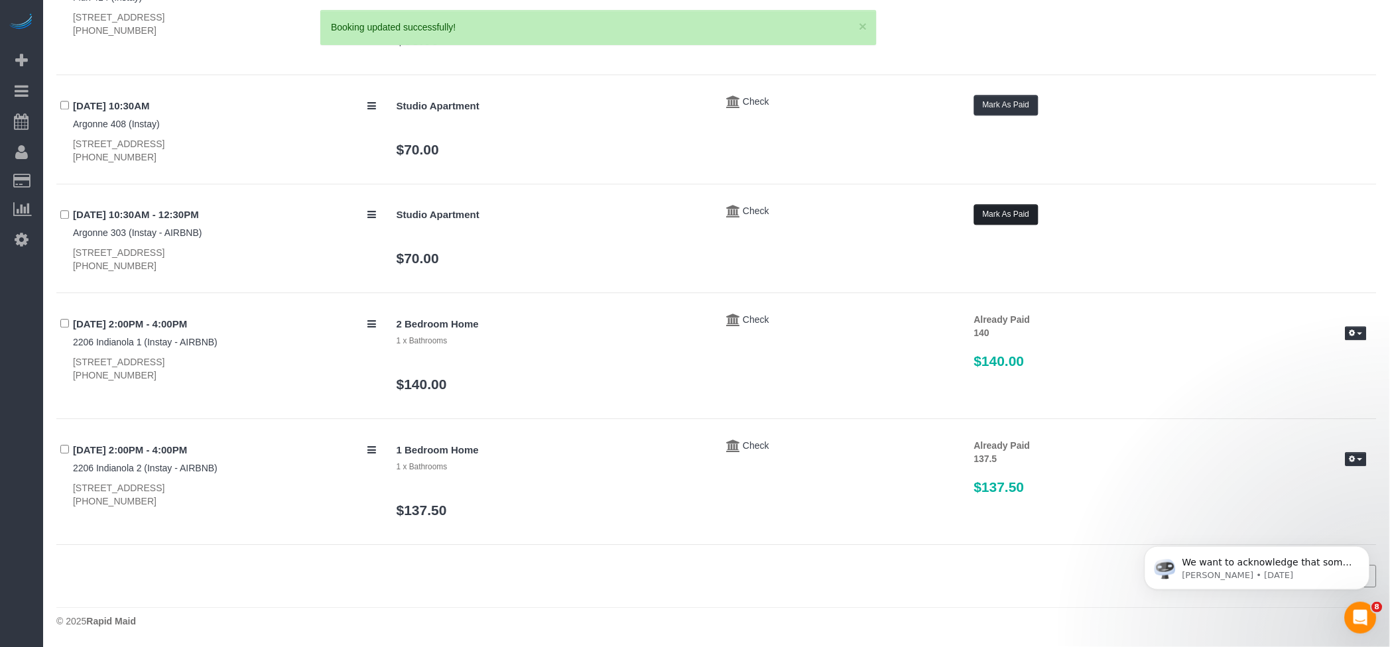
click at [1022, 216] on button "Mark As Paid" at bounding box center [1006, 214] width 64 height 21
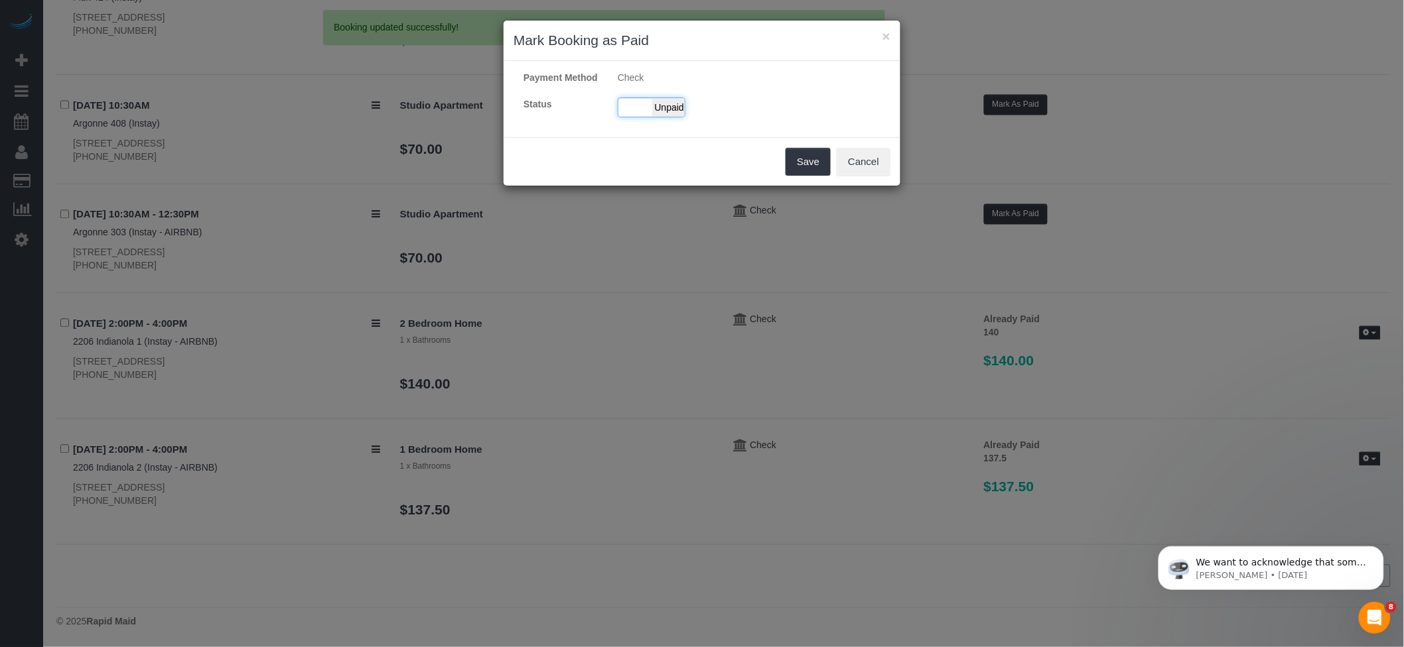
click at [650, 113] on div "Paid Unpaid" at bounding box center [652, 108] width 68 height 20
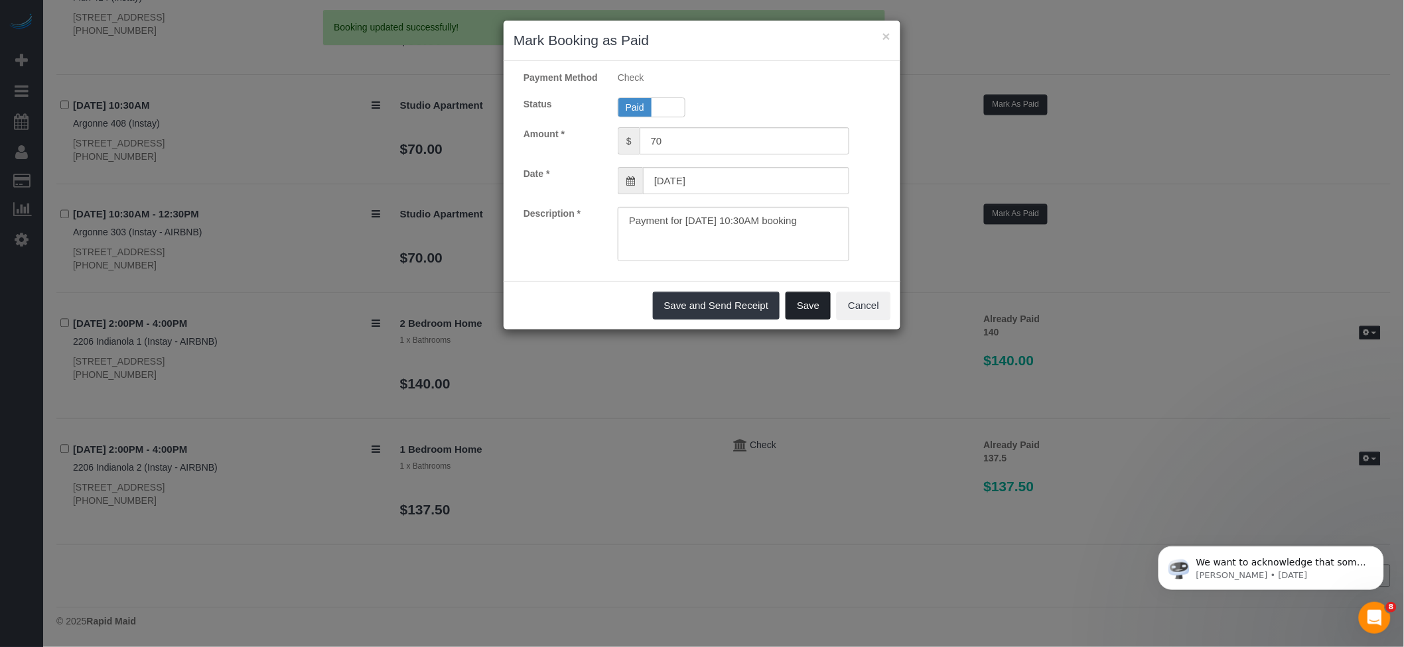
click at [818, 320] on button "Save" at bounding box center [807, 306] width 45 height 28
click at [1007, 115] on div "× Mark Booking as Paid Payment Method Check Status Paid Unpaid Amount * $ 70 Da…" at bounding box center [702, 323] width 1404 height 647
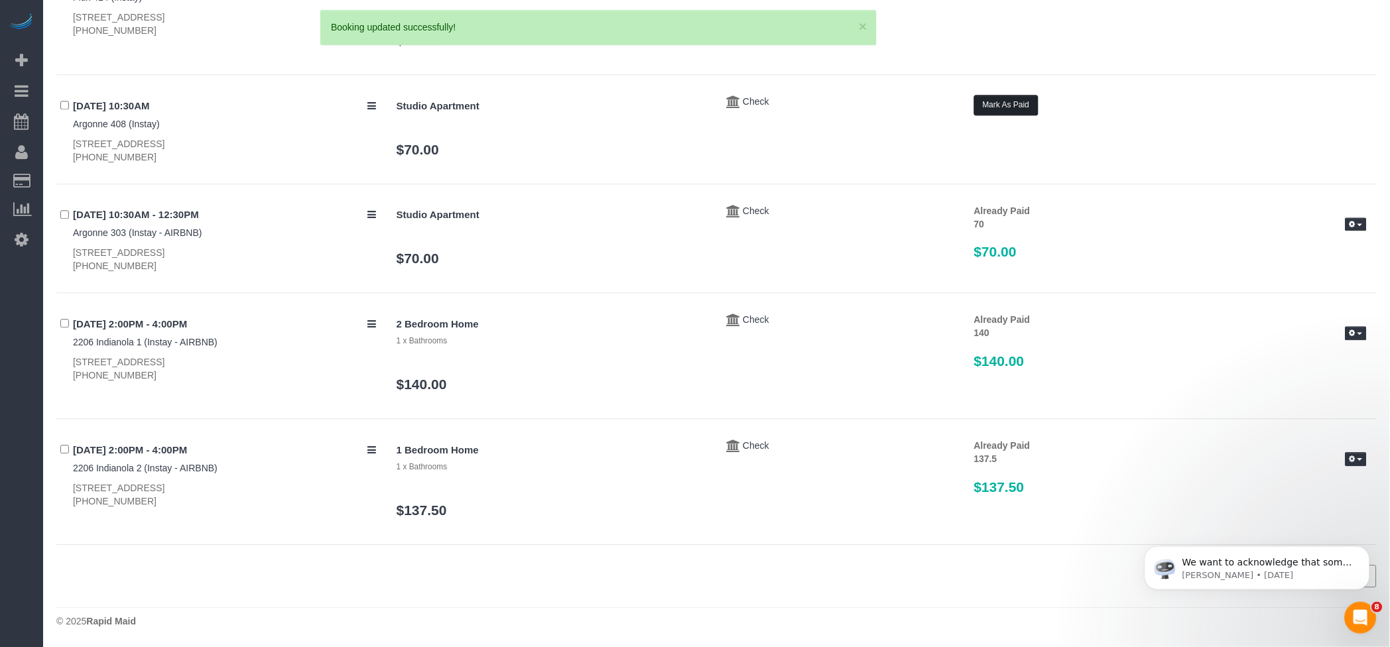
click at [1012, 103] on button "Mark As Paid" at bounding box center [1006, 105] width 64 height 21
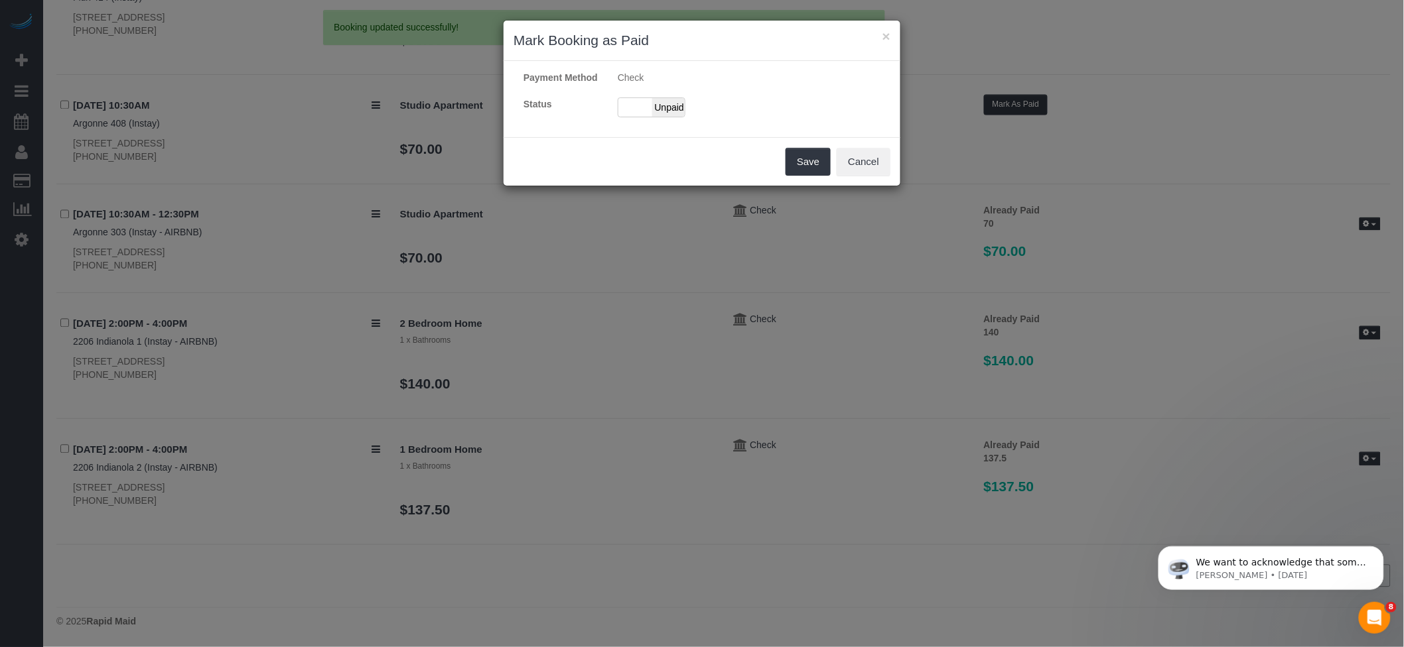
click at [637, 108] on div "Payment Method Check Status Paid Unpaid" at bounding box center [702, 99] width 397 height 56
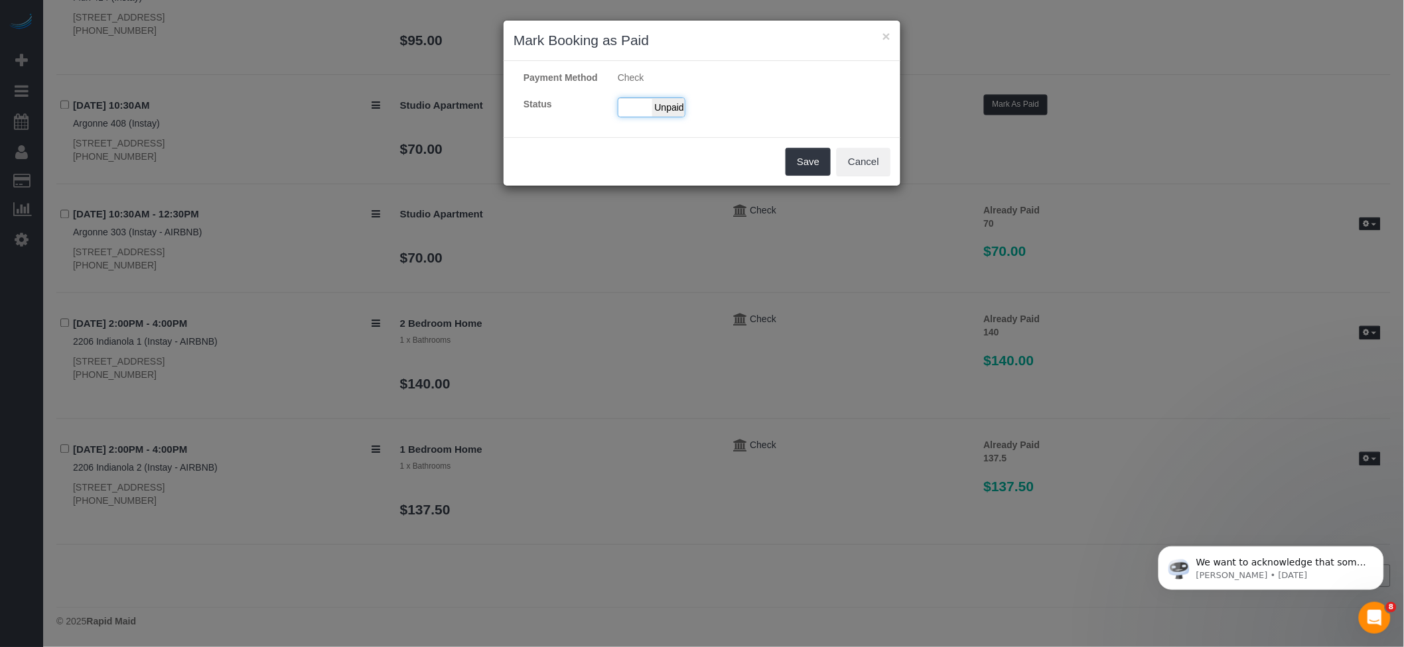
click at [661, 117] on span "Unpaid" at bounding box center [668, 107] width 33 height 19
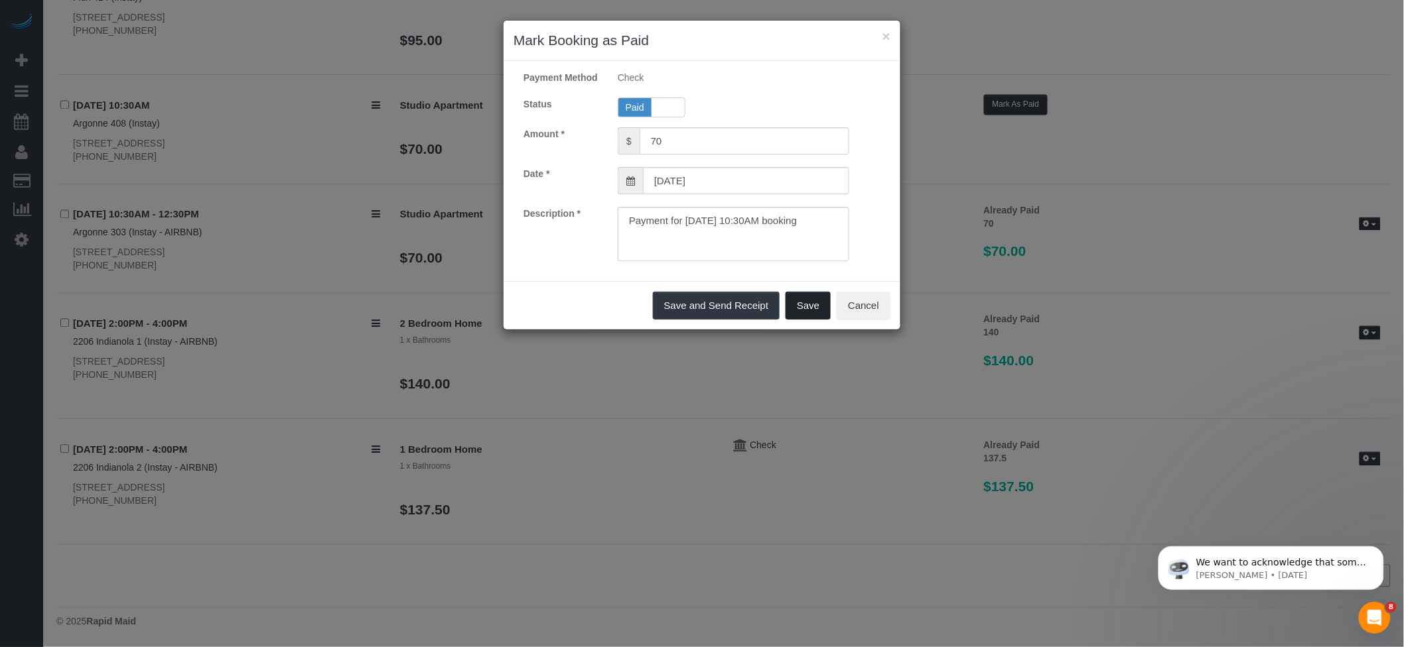
click at [799, 310] on button "Save" at bounding box center [807, 306] width 45 height 28
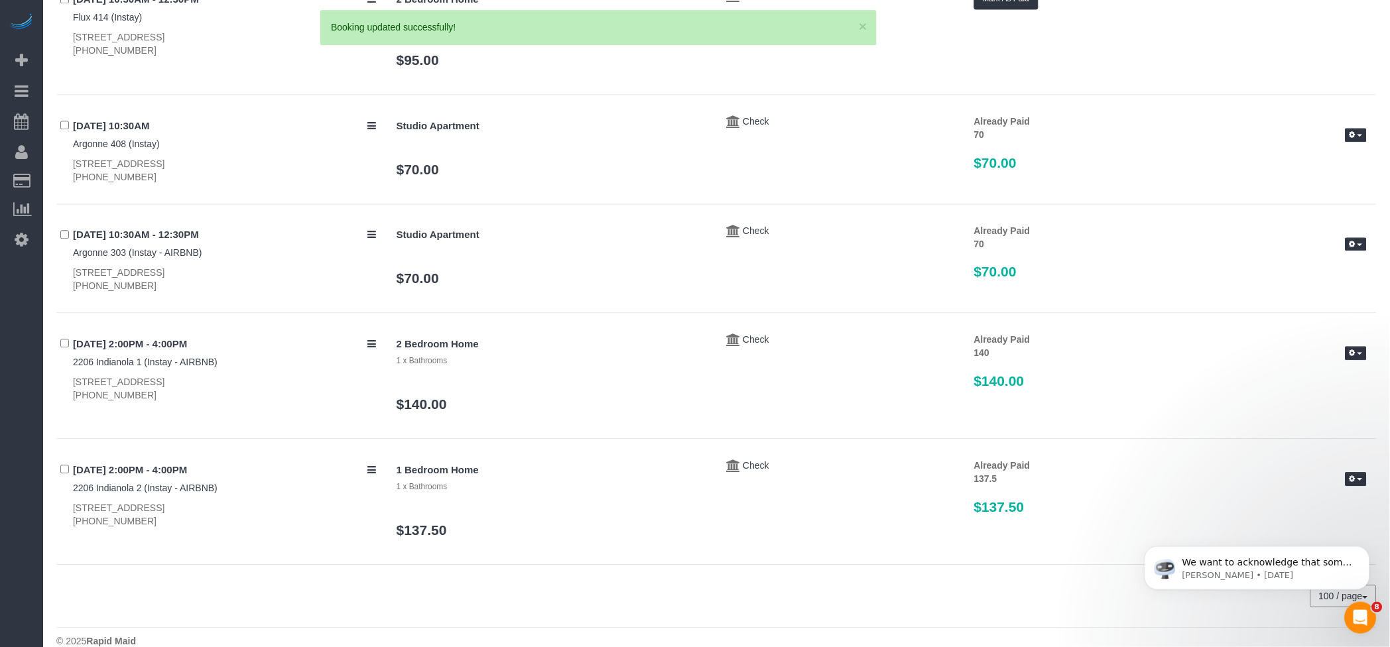
scroll to position [556, 0]
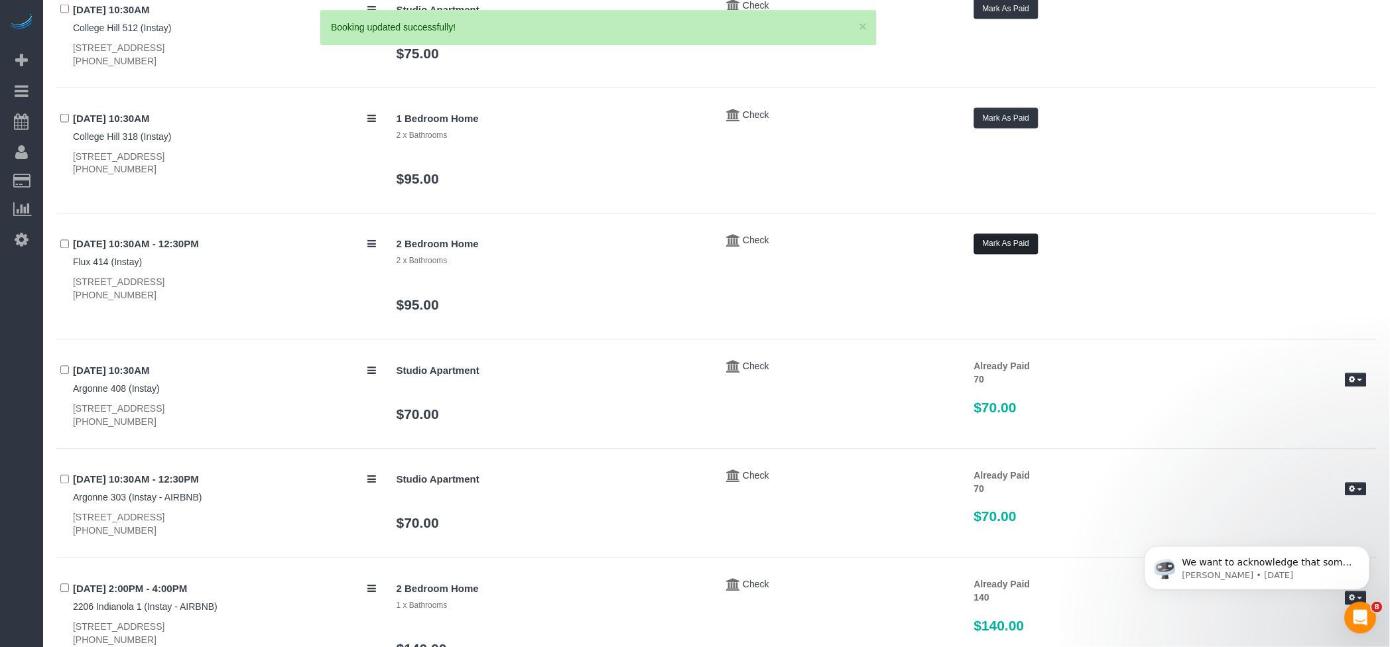
click at [1020, 244] on button "Mark As Paid" at bounding box center [1006, 244] width 64 height 21
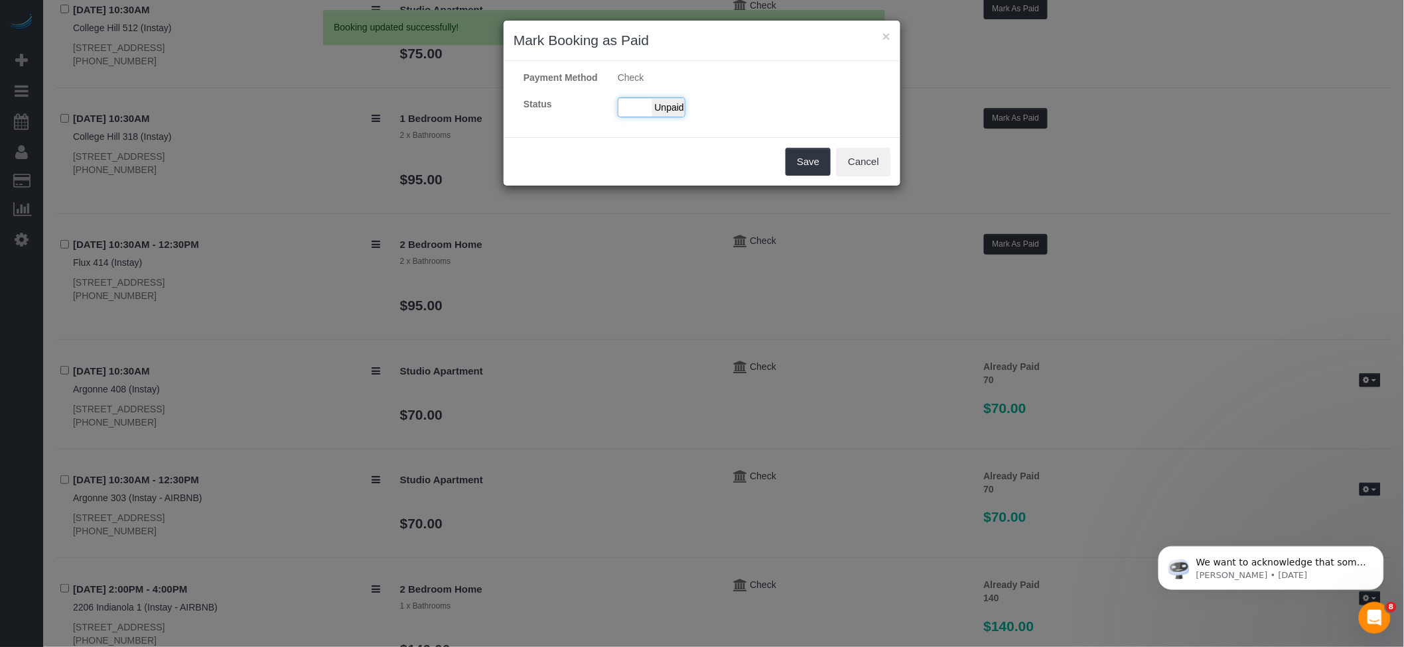
click at [655, 111] on div "Paid Unpaid" at bounding box center [652, 108] width 68 height 20
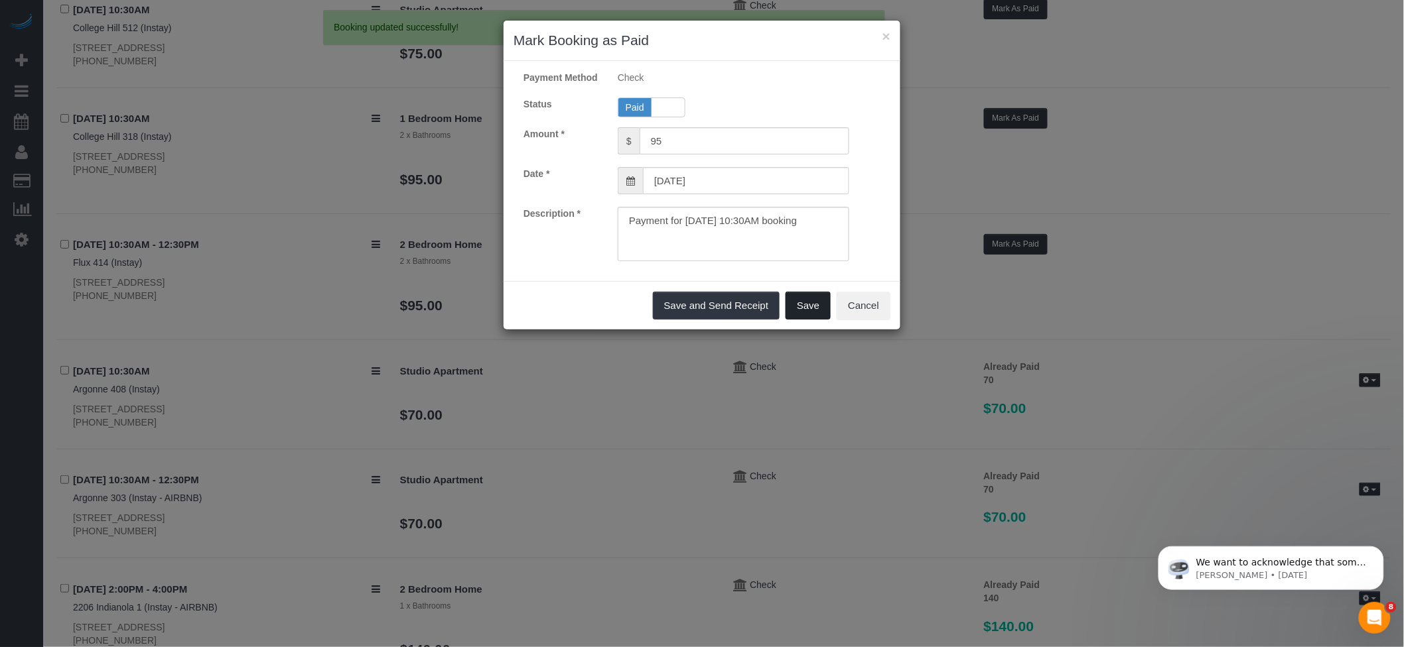
click at [796, 305] on button "Save" at bounding box center [807, 306] width 45 height 28
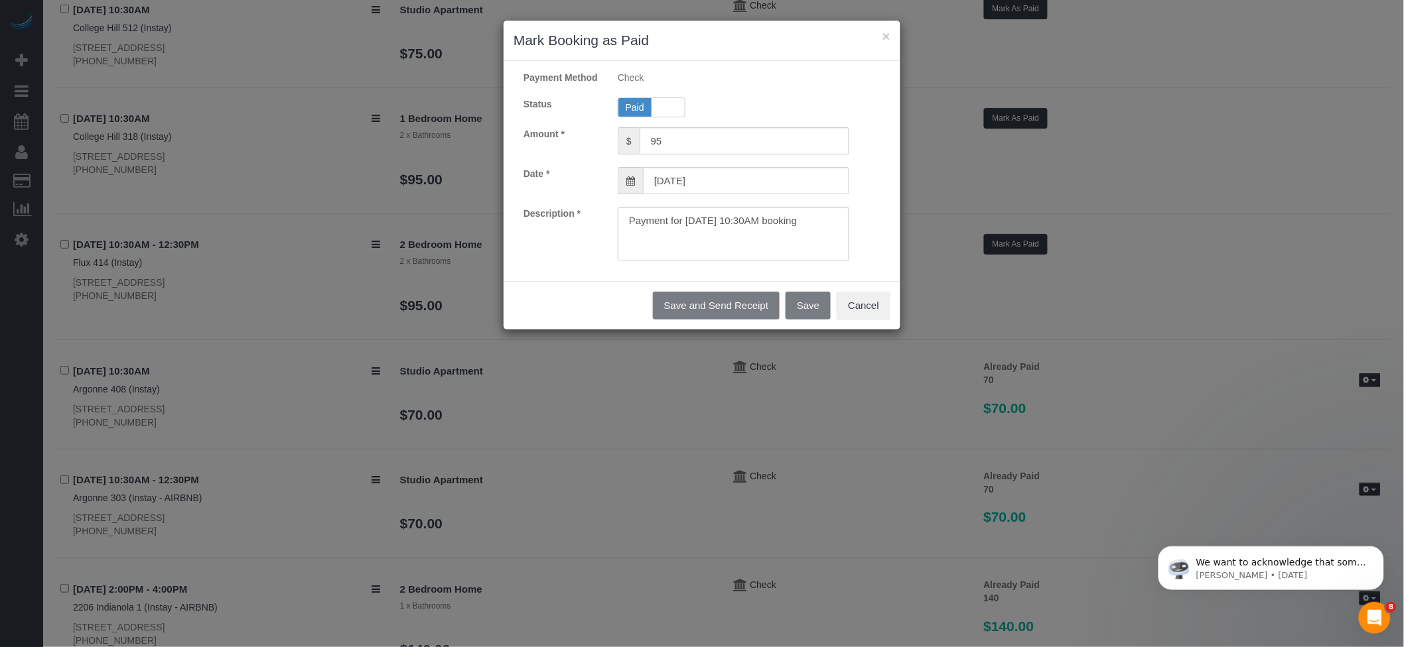
click at [1046, 127] on div "× Mark Booking as Paid Payment Method Check Status Paid Unpaid Amount * $ 95 Da…" at bounding box center [702, 323] width 1404 height 647
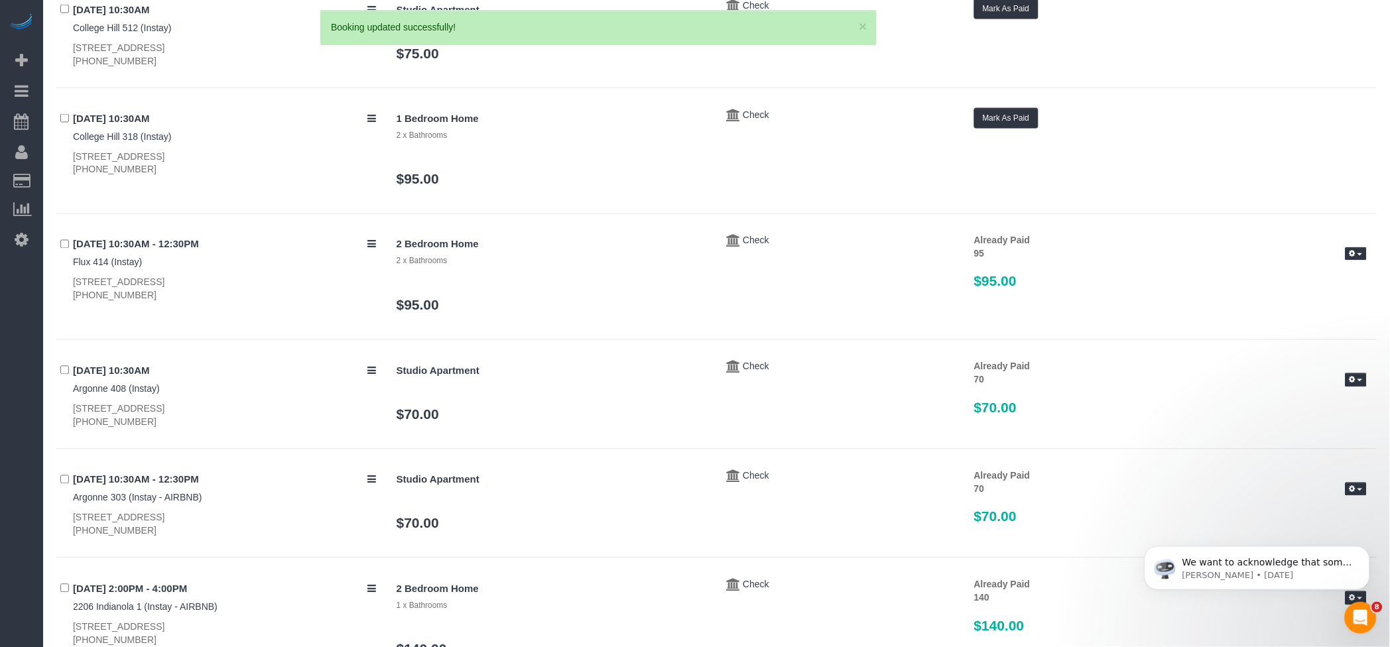
click at [1015, 116] on div "× Mark Booking as Paid Payment Method Check Status Paid Unpaid Amount * $ 95 Da…" at bounding box center [695, 323] width 1390 height 647
click at [1009, 109] on button "Mark As Paid" at bounding box center [1006, 118] width 64 height 21
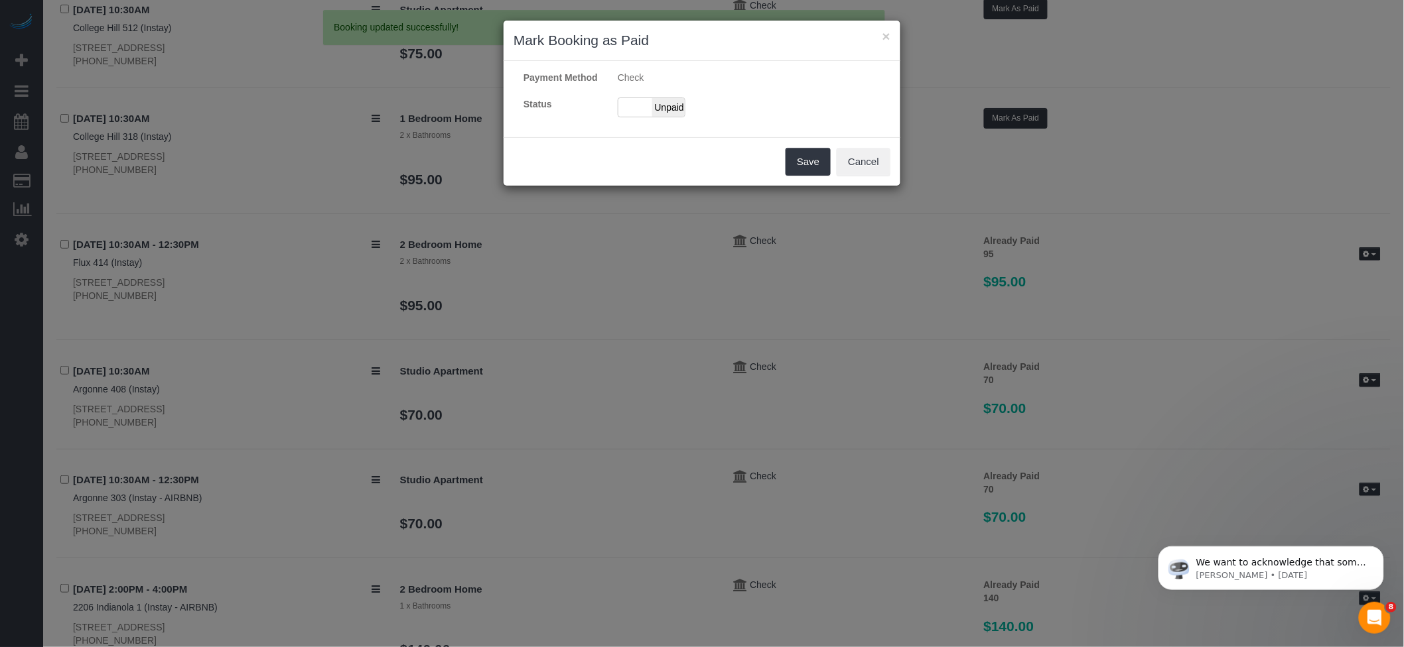
drag, startPoint x: 657, startPoint y: 122, endPoint x: 661, endPoint y: 131, distance: 10.4
click at [655, 117] on span "Unpaid" at bounding box center [668, 107] width 33 height 19
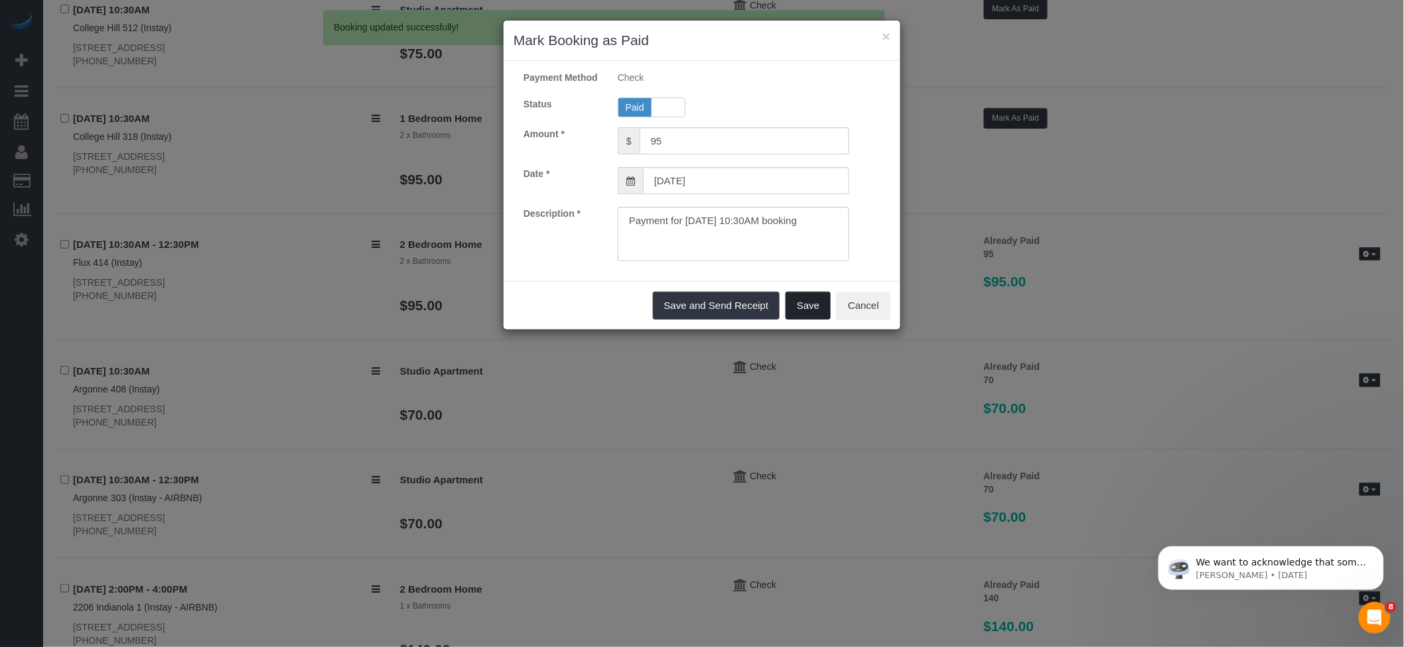
click at [809, 310] on button "Save" at bounding box center [807, 306] width 45 height 28
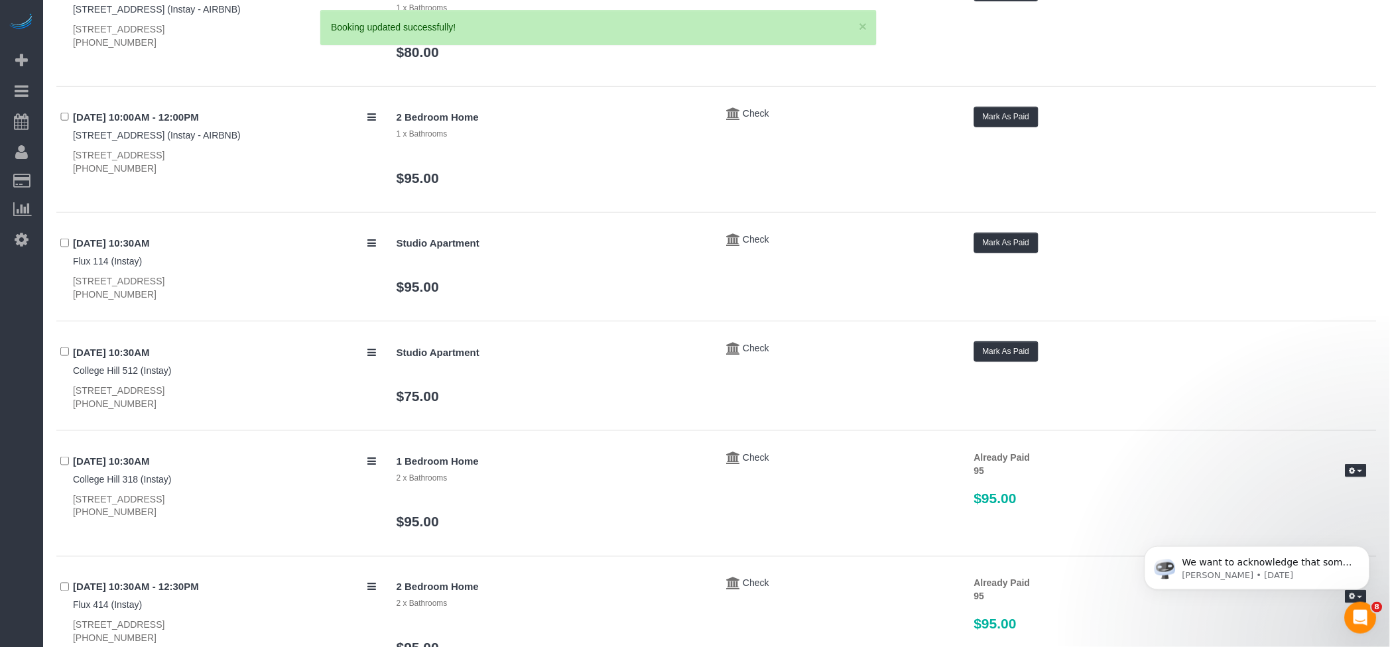
scroll to position [202, 0]
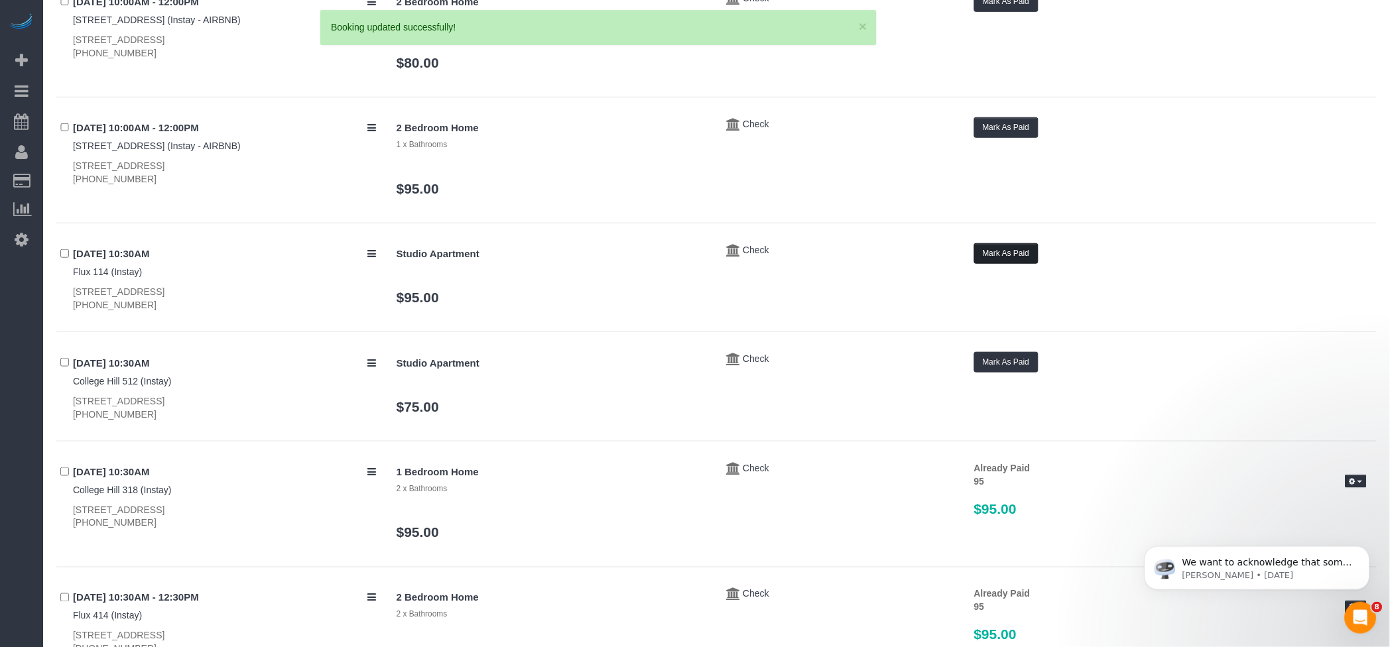
click at [1009, 252] on button "Mark As Paid" at bounding box center [1006, 253] width 64 height 21
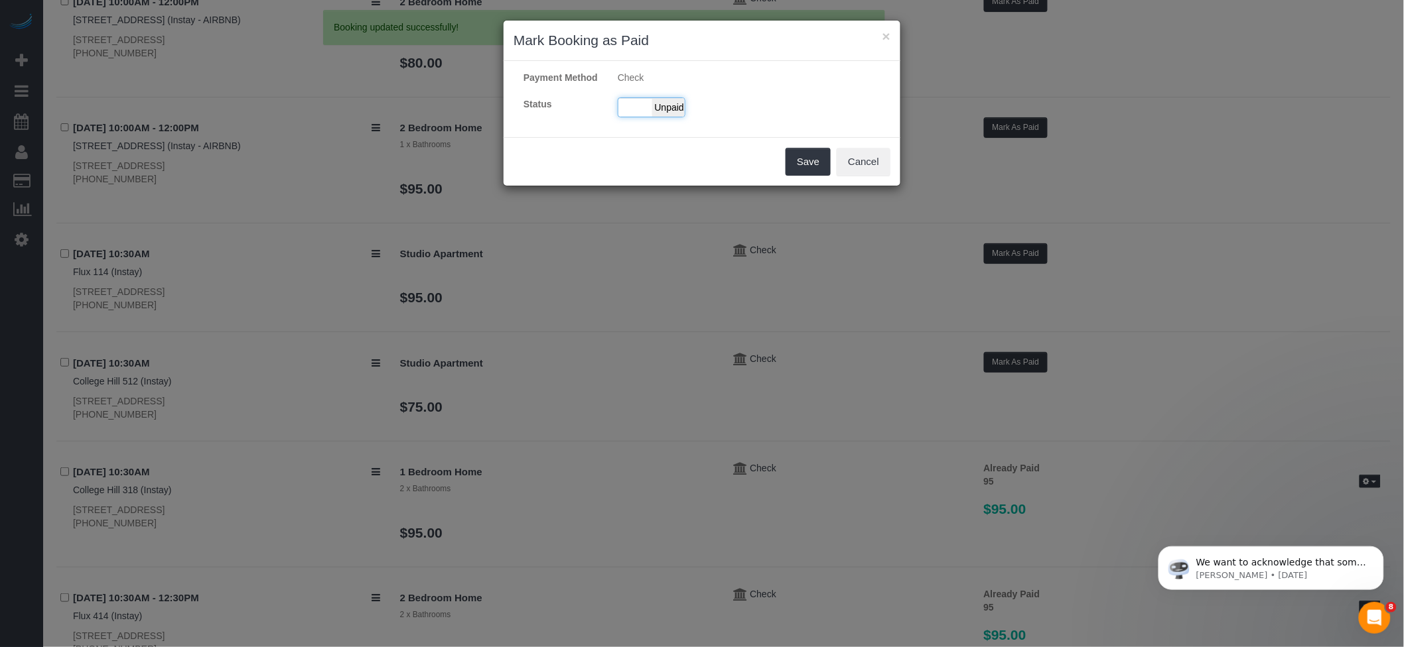
click at [660, 117] on span "Unpaid" at bounding box center [668, 107] width 33 height 19
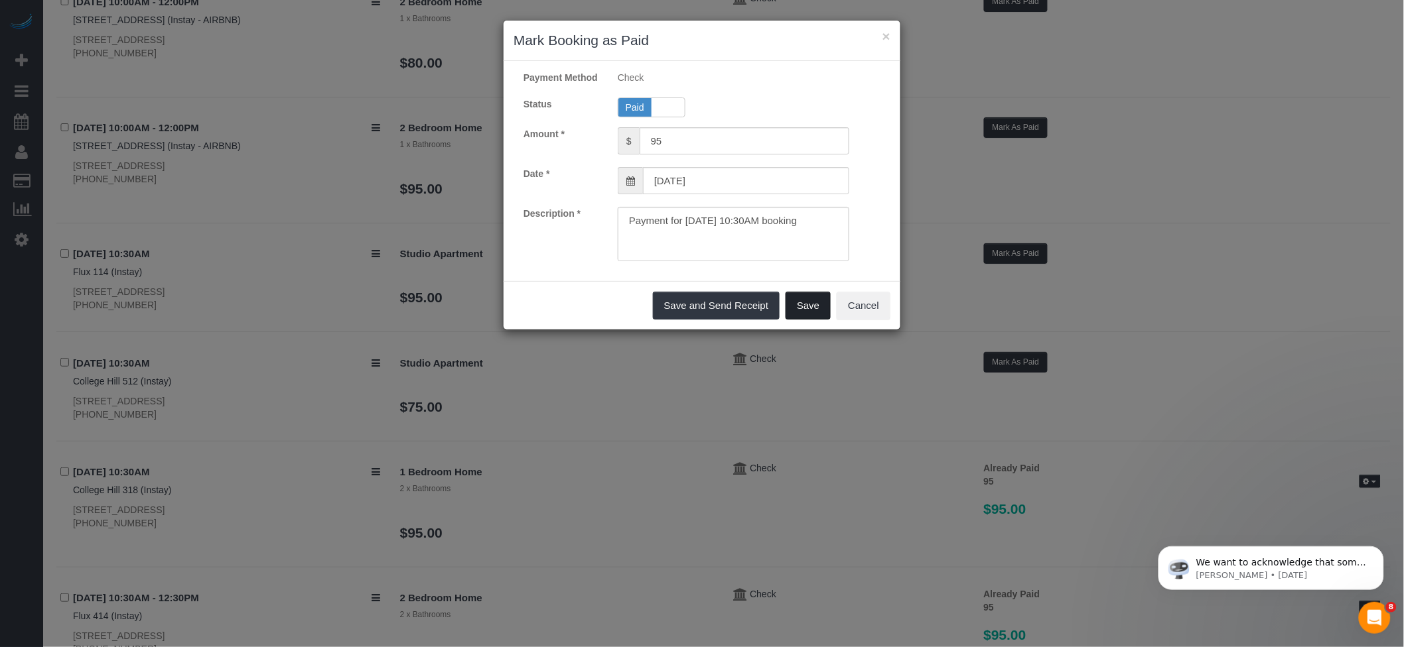
click at [792, 309] on button "Save" at bounding box center [807, 306] width 45 height 28
click at [1017, 366] on div "× Mark Booking as Paid Payment Method Check Status Paid Unpaid Amount * $ 95 Da…" at bounding box center [702, 323] width 1404 height 647
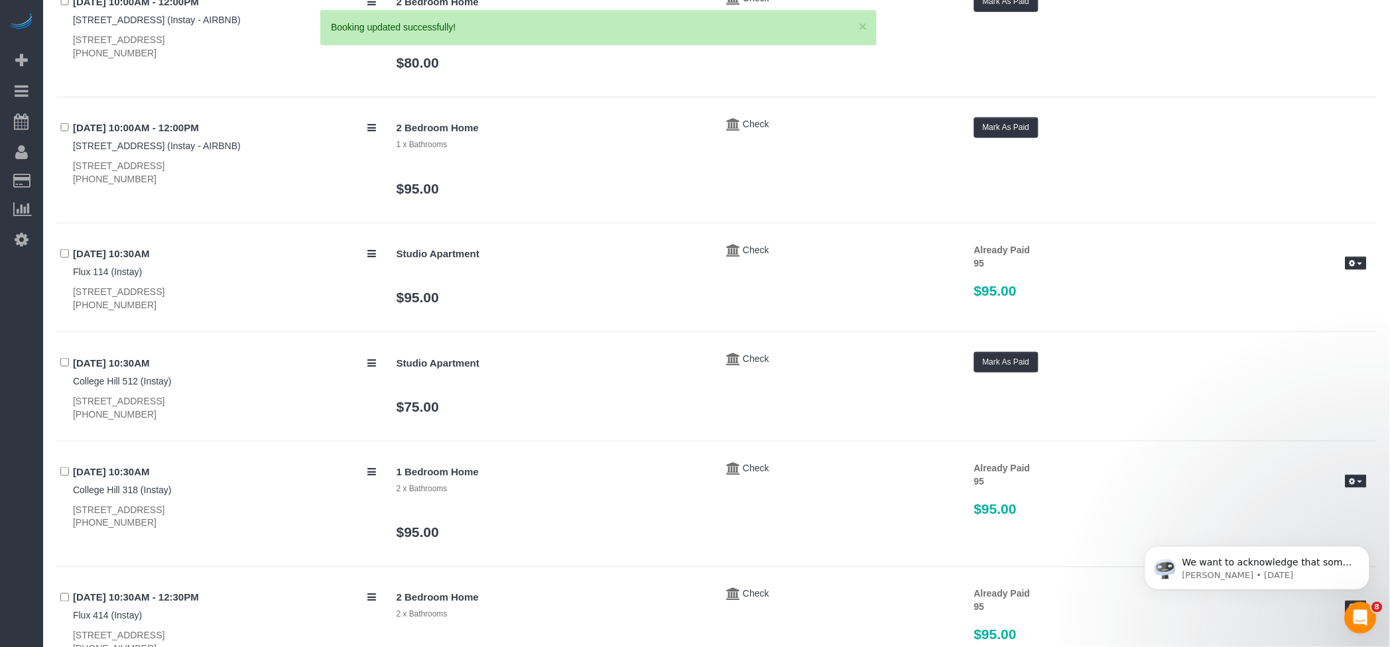
click at [1101, 321] on div "09/28/2025 10:30AM Flux 114 (Instay) 1400 Walnut St - Flux 114, Des Moines, IA …" at bounding box center [716, 288] width 1321 height 90
click at [1036, 357] on button "Mark As Paid" at bounding box center [1006, 362] width 64 height 21
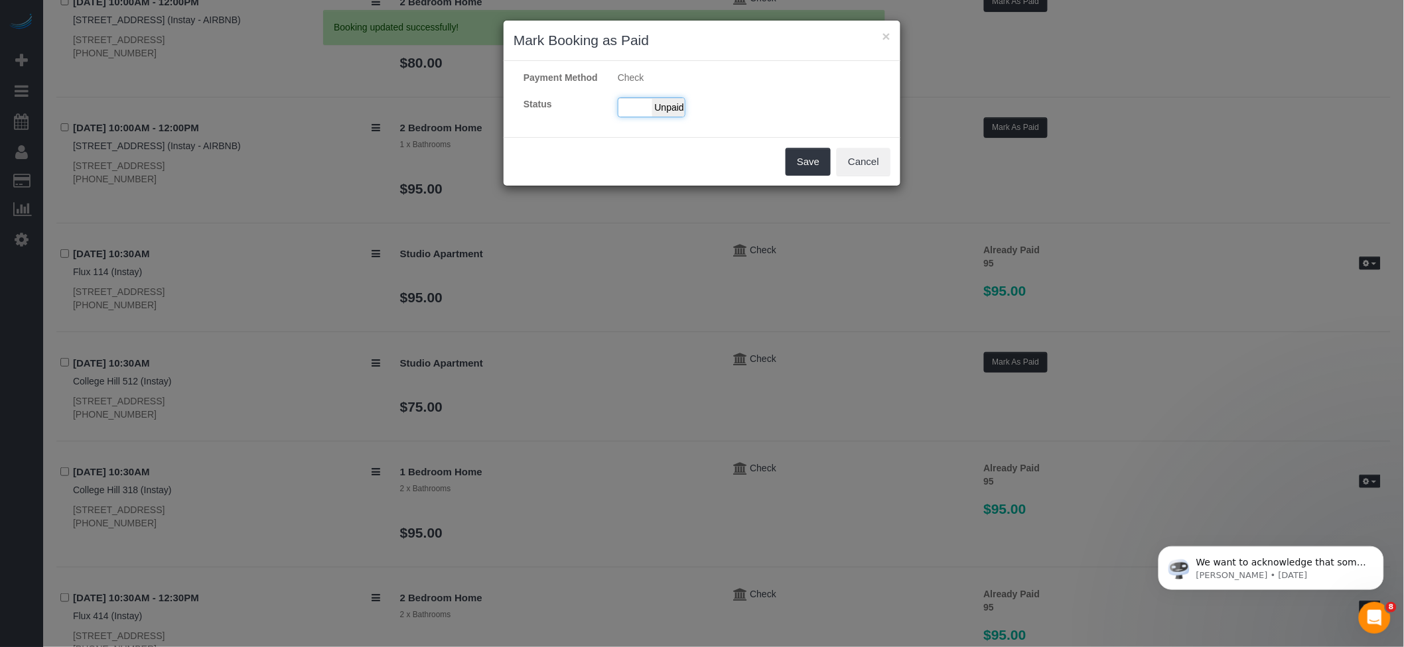
click at [650, 117] on div "Paid Unpaid" at bounding box center [652, 108] width 68 height 20
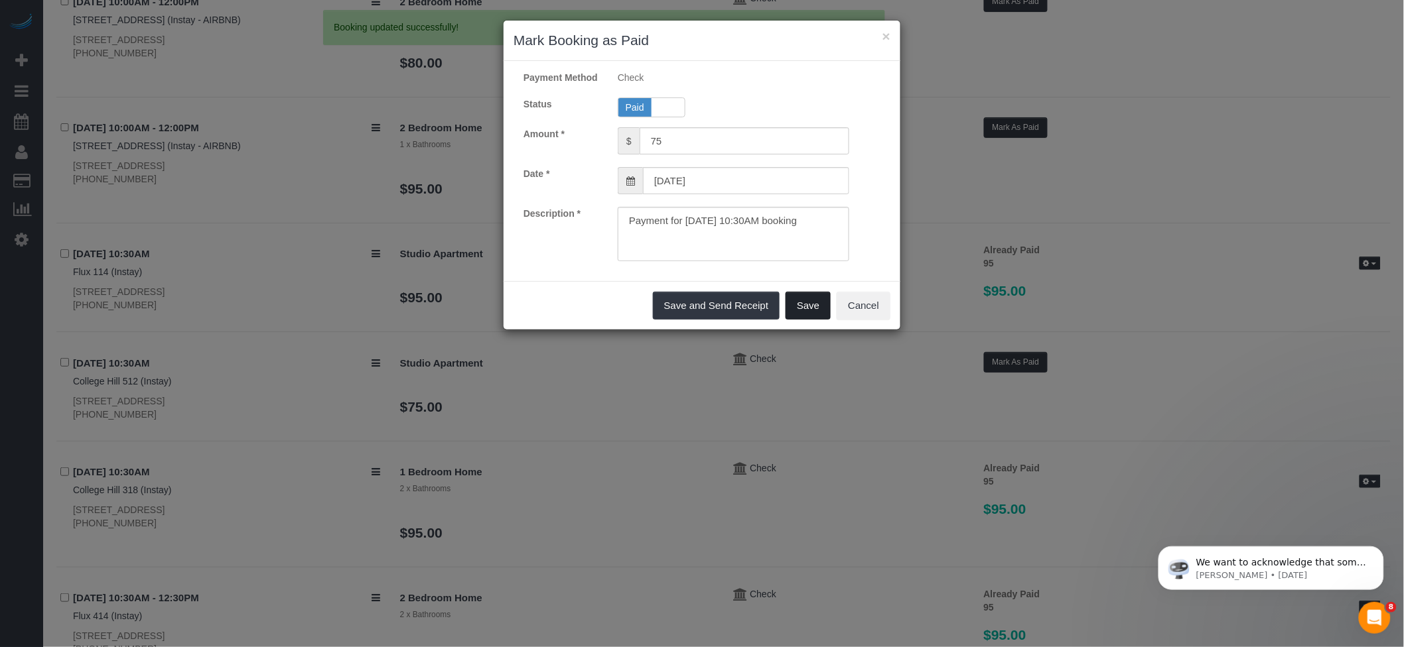
click at [819, 320] on button "Save" at bounding box center [807, 306] width 45 height 28
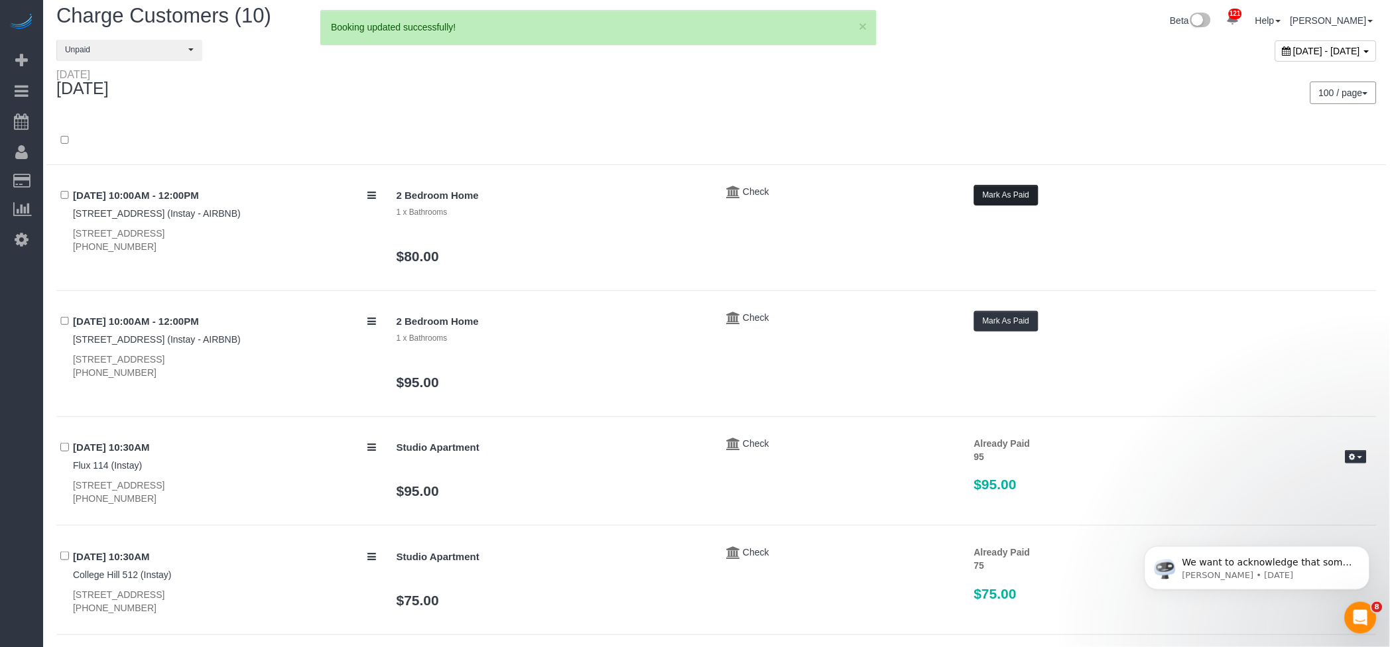
scroll to position [0, 0]
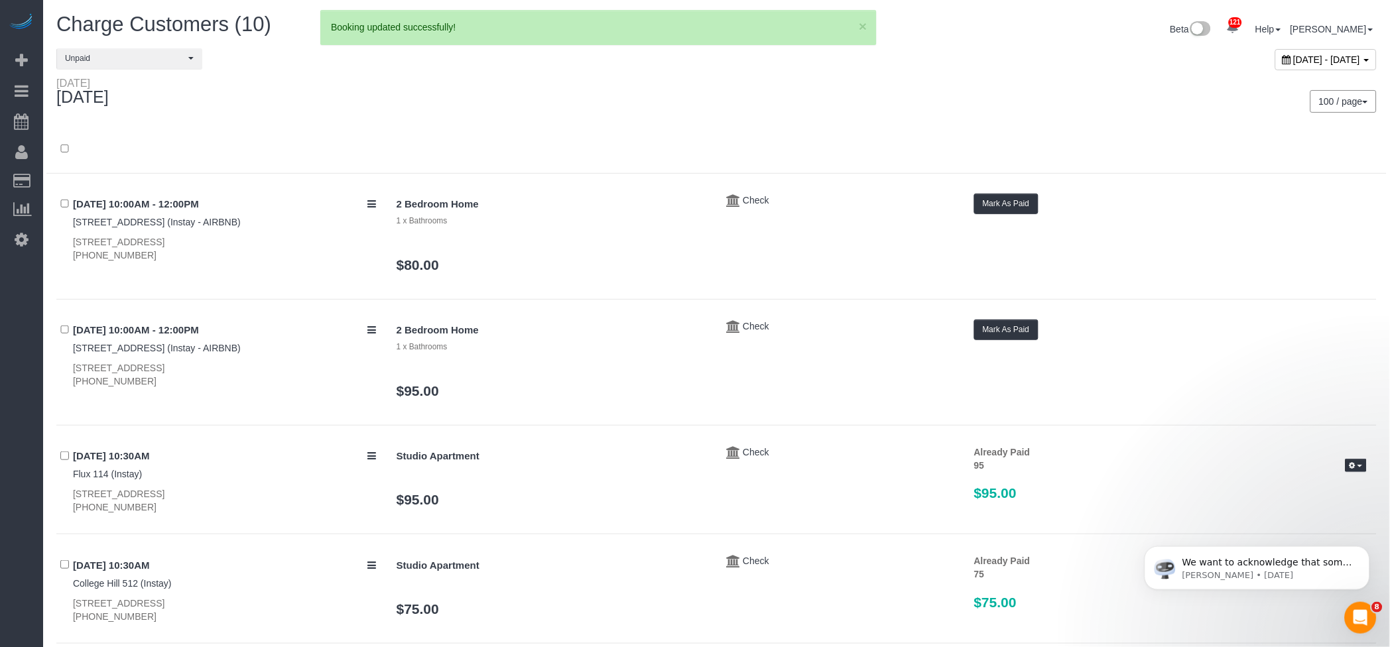
click at [1014, 331] on button "Mark As Paid" at bounding box center [1006, 330] width 64 height 21
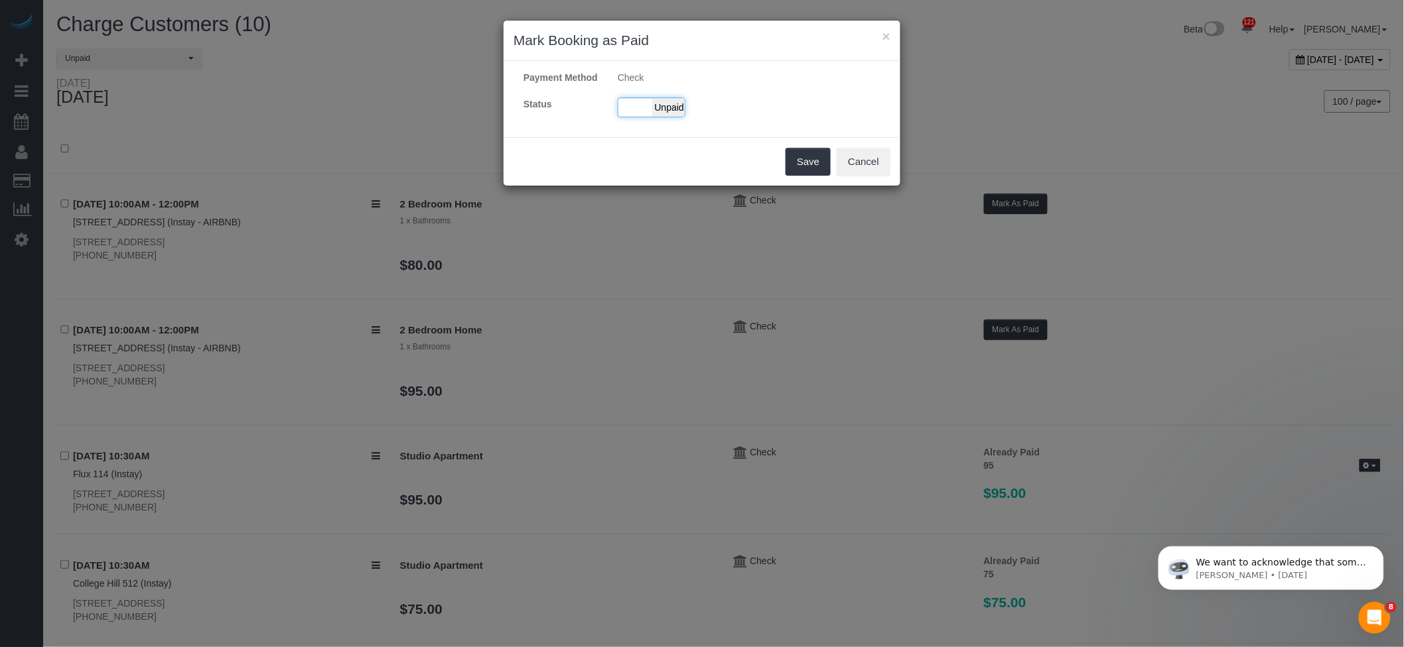
click at [654, 117] on span "Unpaid" at bounding box center [668, 107] width 33 height 19
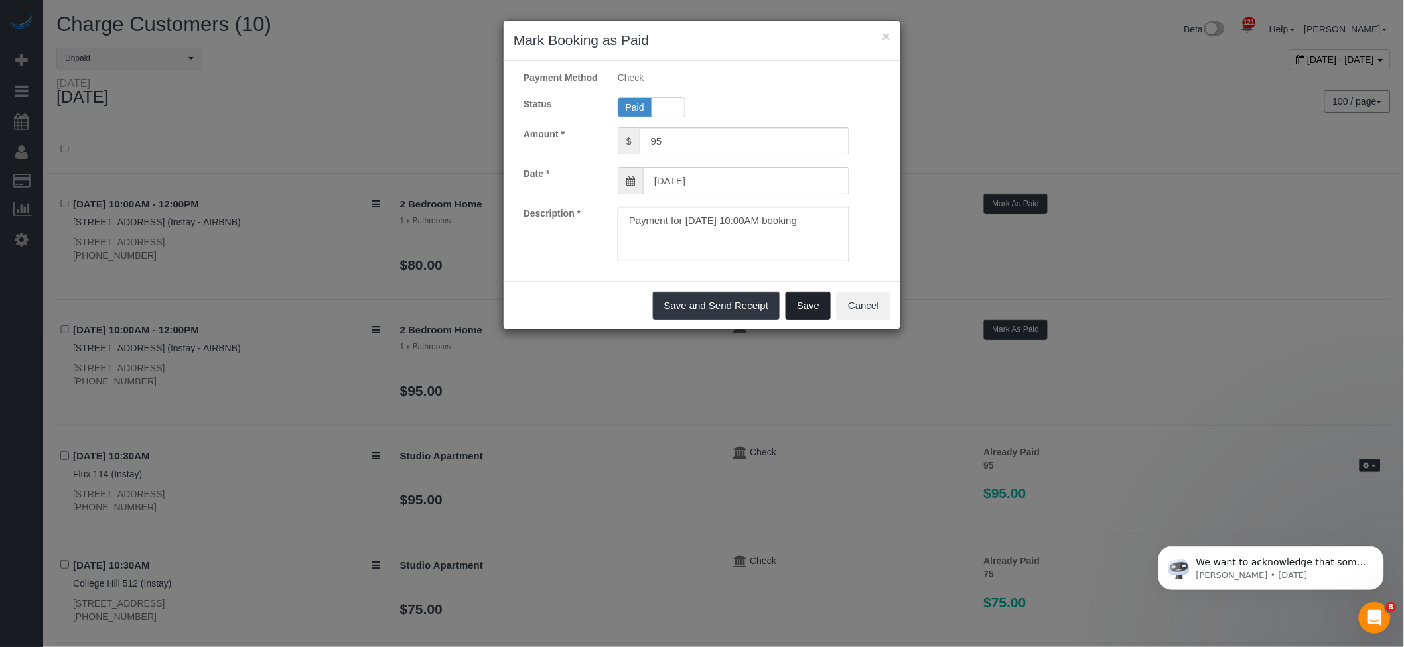
click at [817, 306] on button "Save" at bounding box center [807, 306] width 45 height 28
click at [1048, 190] on div "× Mark Booking as Paid Payment Method Check Status Paid Unpaid Amount * $ 95 Da…" at bounding box center [702, 323] width 1404 height 647
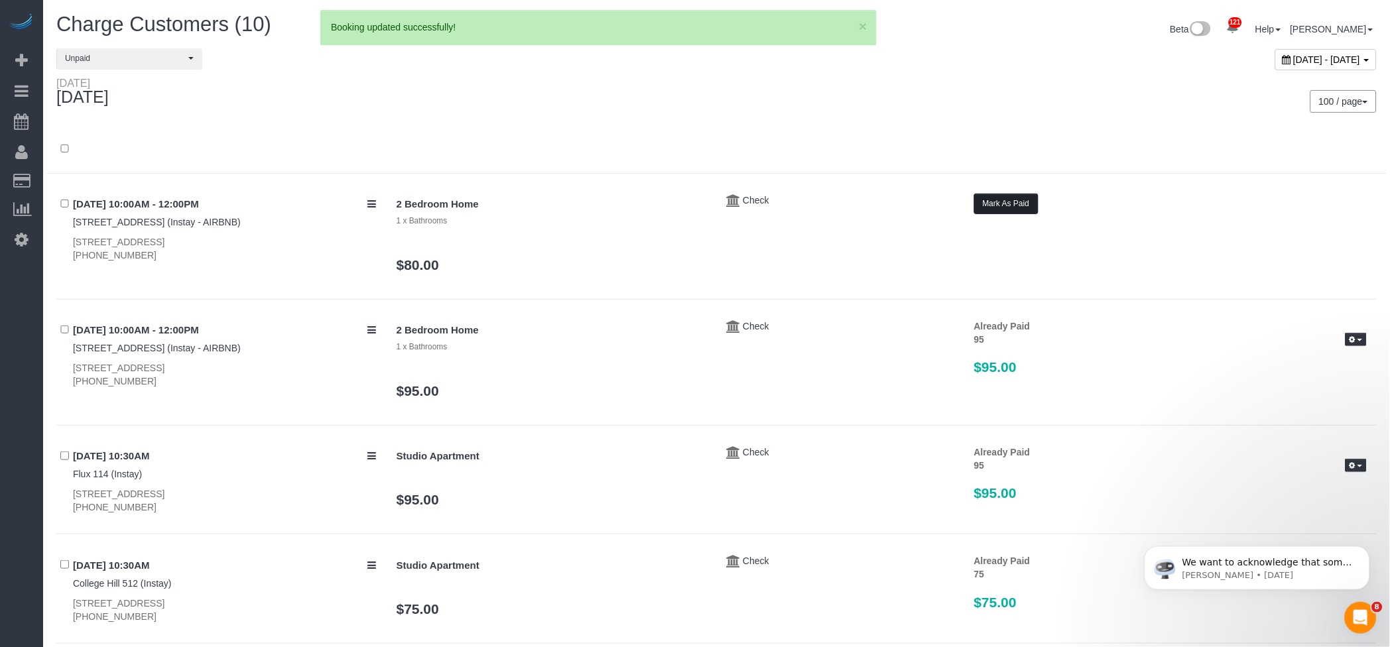
click at [1010, 201] on button "Mark As Paid" at bounding box center [1006, 204] width 64 height 21
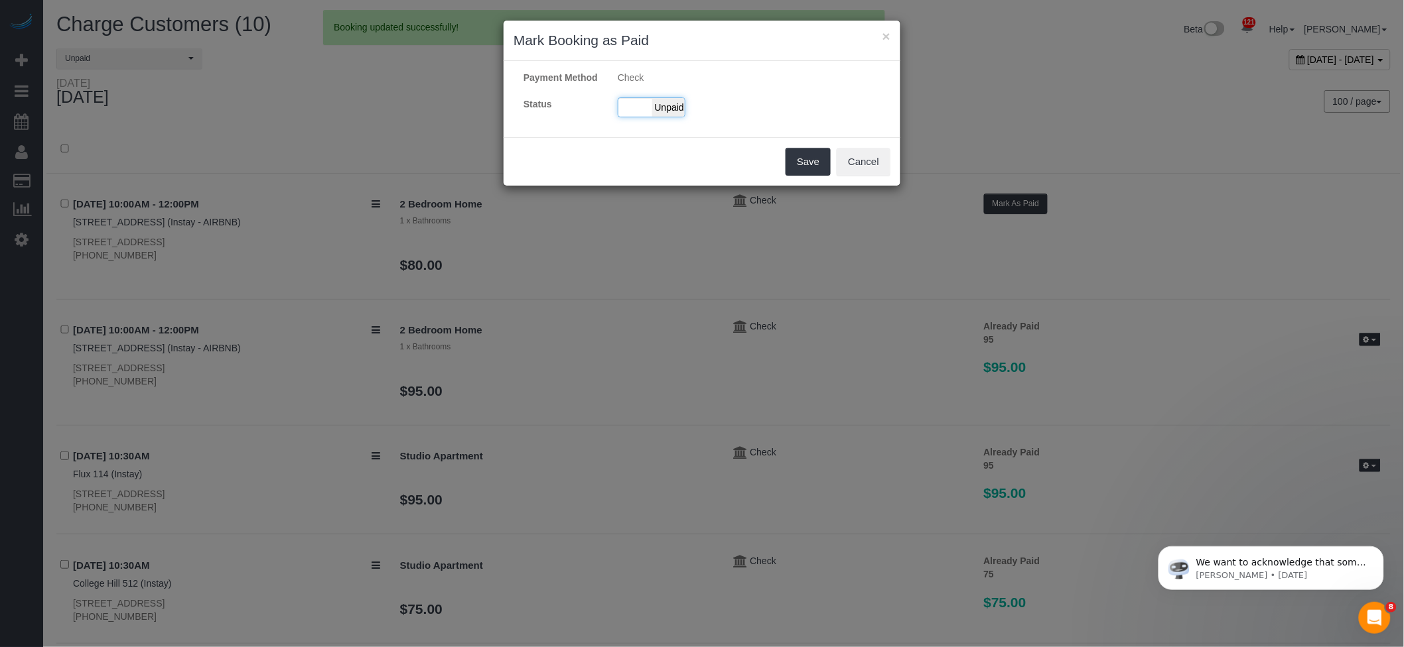
click at [666, 117] on span "Unpaid" at bounding box center [668, 107] width 33 height 19
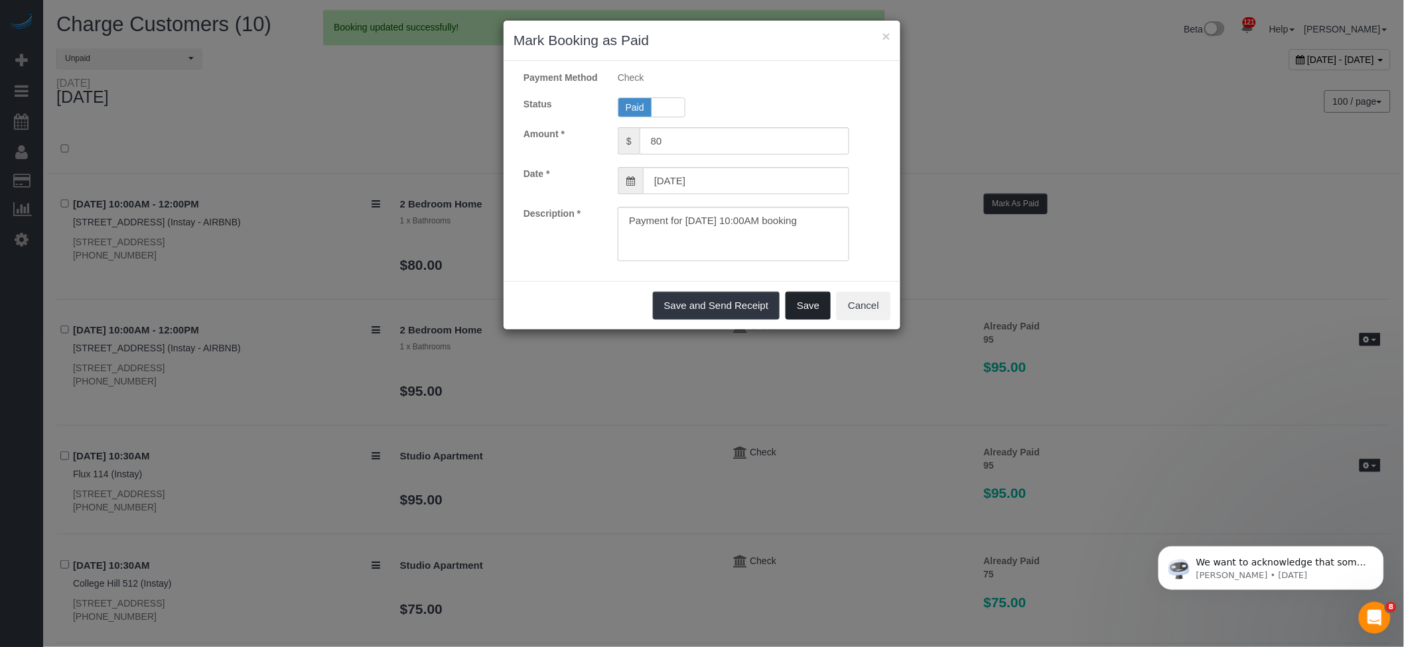
click at [795, 316] on button "Save" at bounding box center [807, 306] width 45 height 28
click at [1159, 242] on div "× Mark Booking as Paid Payment Method Check Status Paid Unpaid Amount * $ 80 Da…" at bounding box center [702, 323] width 1404 height 647
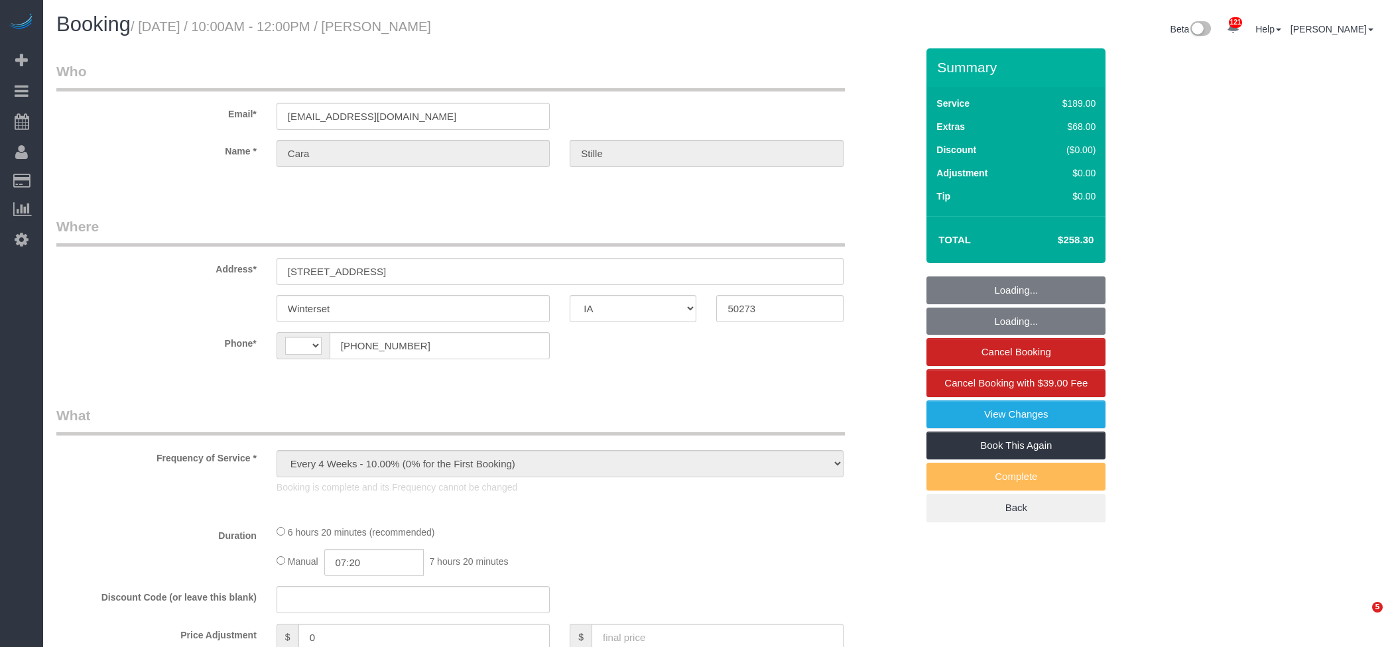
select select "IA"
select select "string:US"
select select "spot1"
select select "object:886"
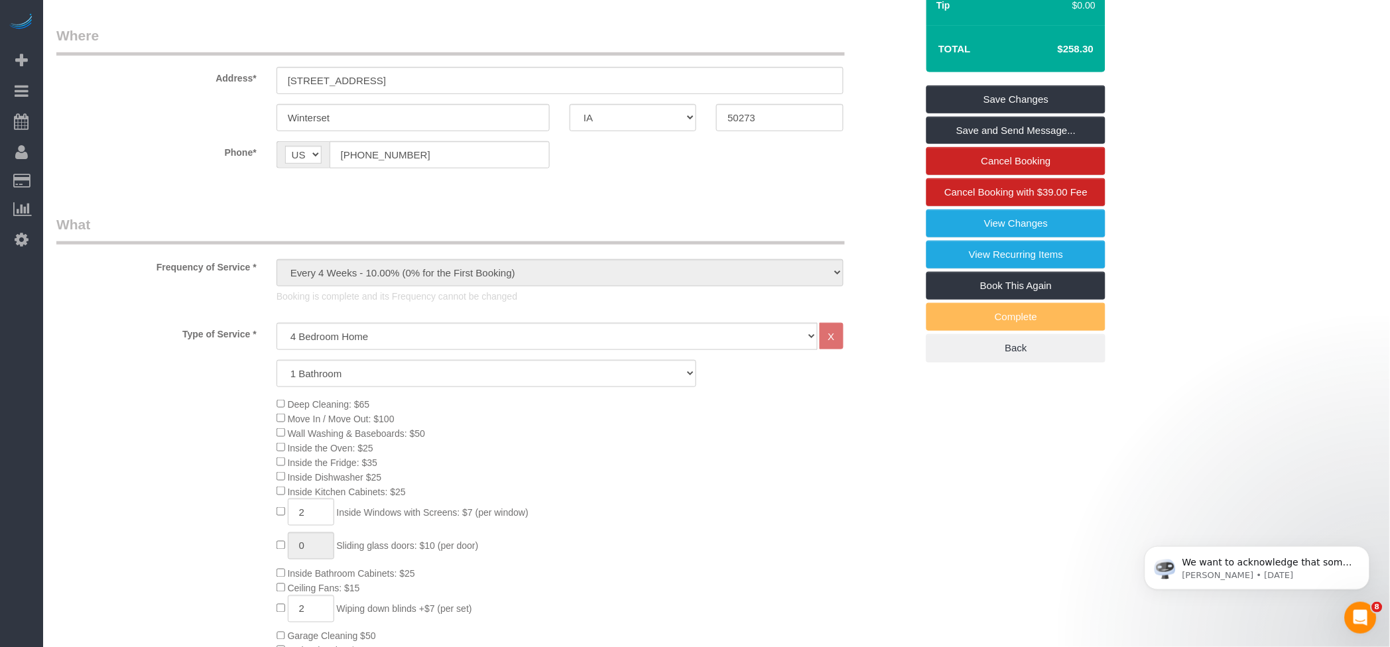
scroll to position [19, 0]
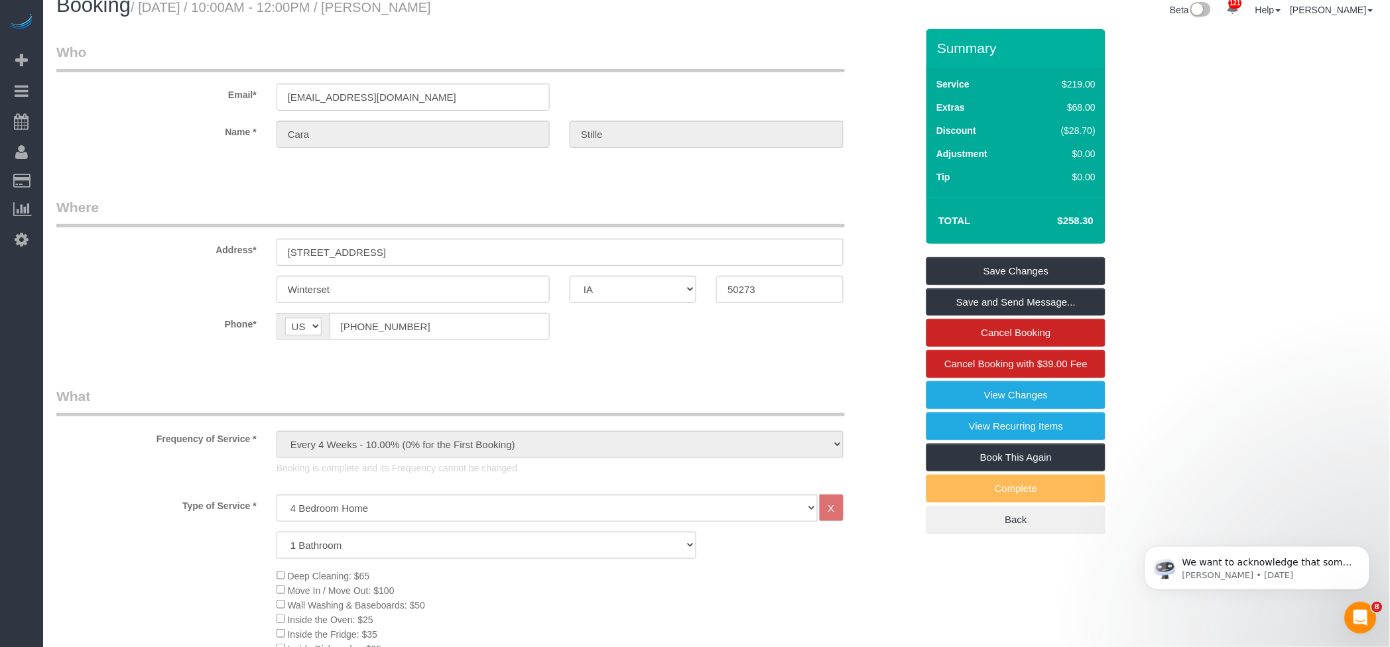
click at [843, 547] on div "1 Bathroom 2 Bathrooms 3 Bathrooms 4 Bathrooms 5 Bathrooms 6 Bathrooms" at bounding box center [486, 545] width 880 height 27
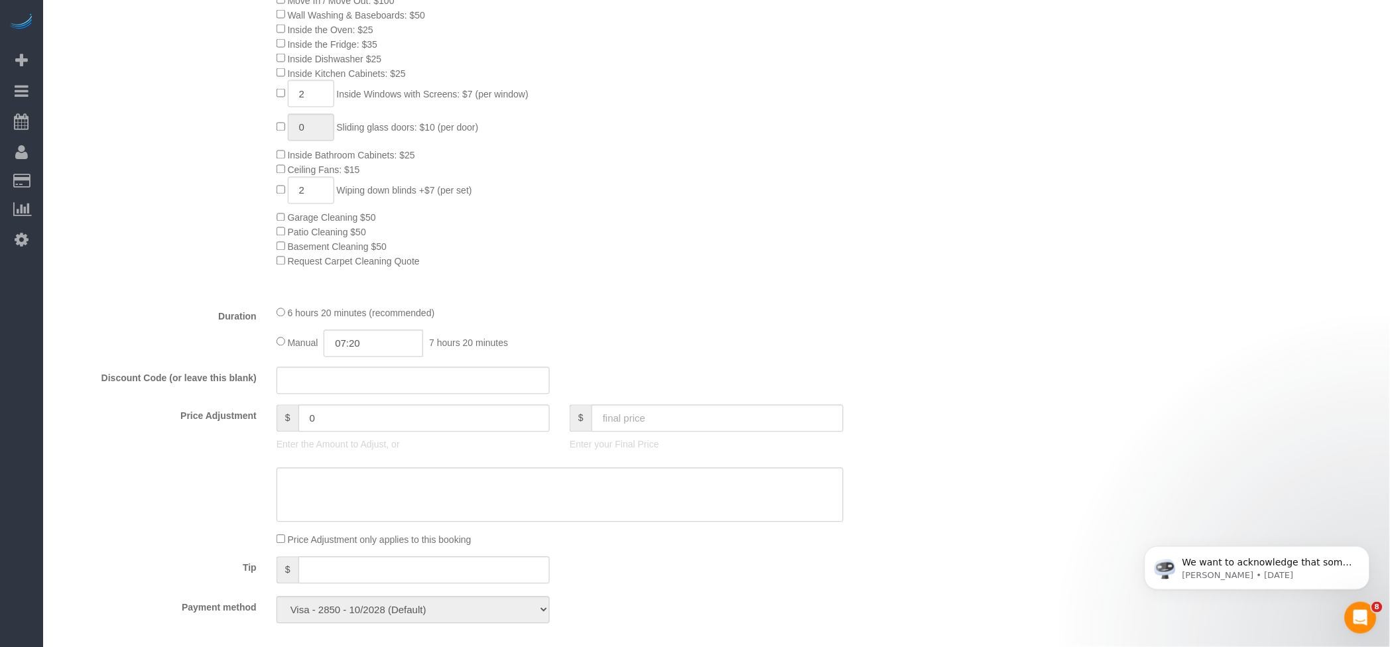
scroll to position [727, 0]
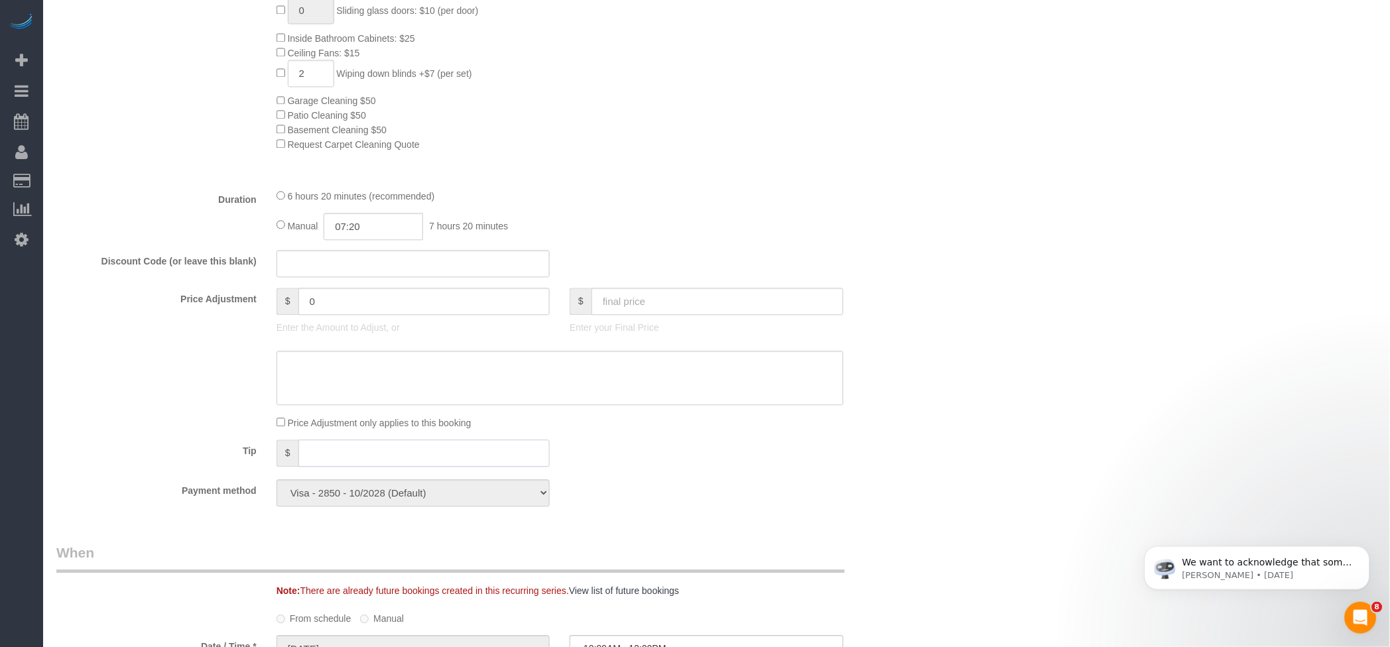
click at [333, 467] on input "text" at bounding box center [425, 453] width 252 height 27
type input "51.66"
click at [856, 417] on sui-booking-price-adjustment "Price Adjustment $ 0 Enter the Amount to Adjust, or $ Enter your Final Price Pr…" at bounding box center [486, 359] width 860 height 142
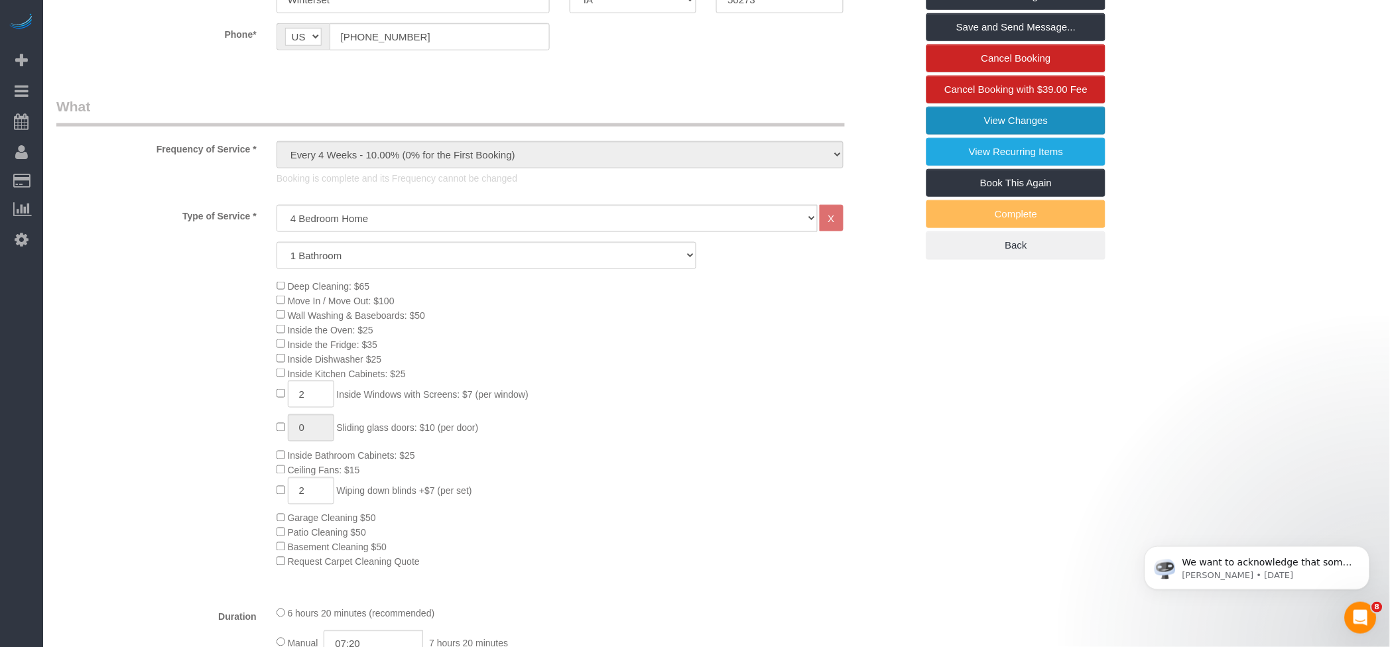
scroll to position [108, 0]
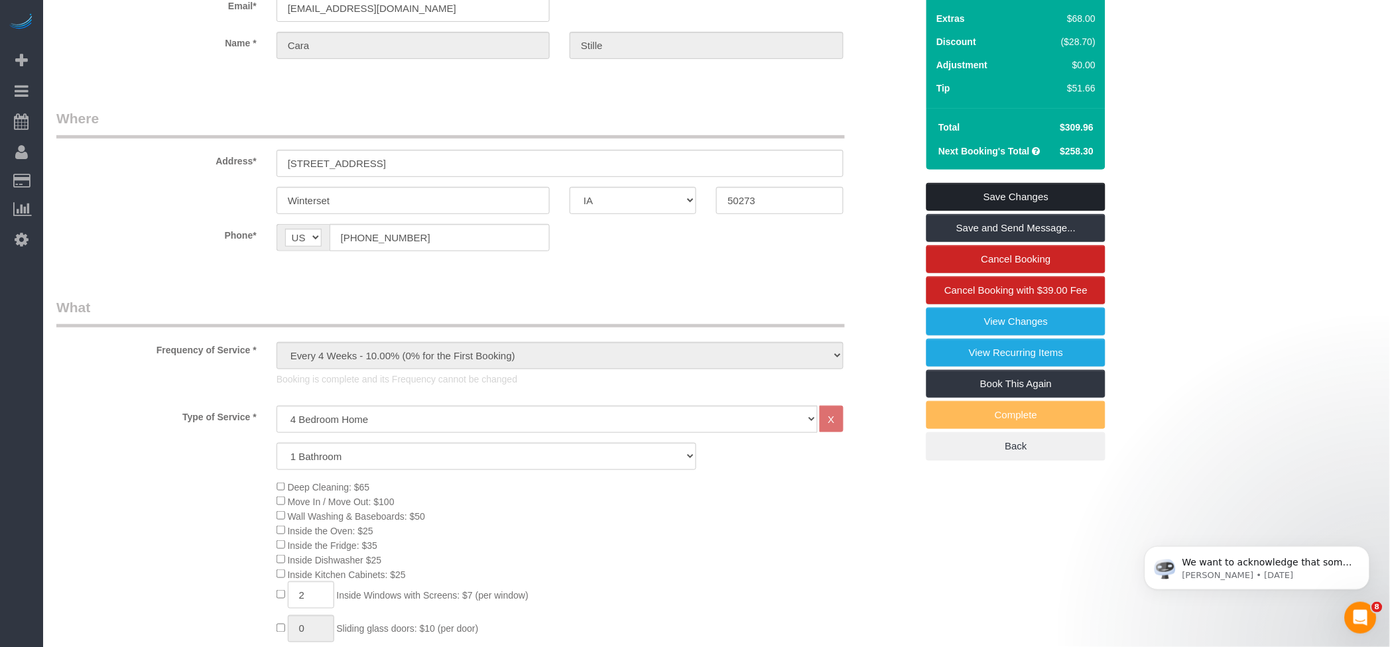
click at [1002, 191] on link "Save Changes" at bounding box center [1016, 197] width 179 height 28
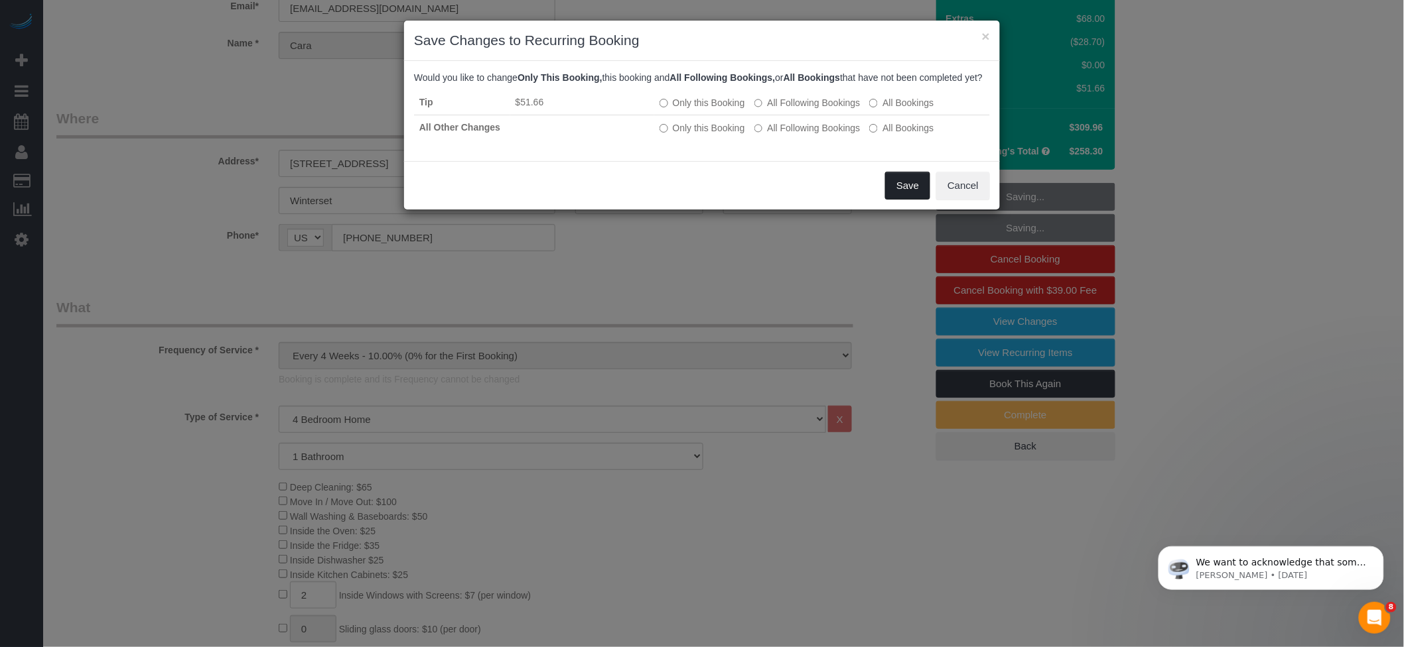
click at [903, 200] on button "Save" at bounding box center [907, 186] width 45 height 28
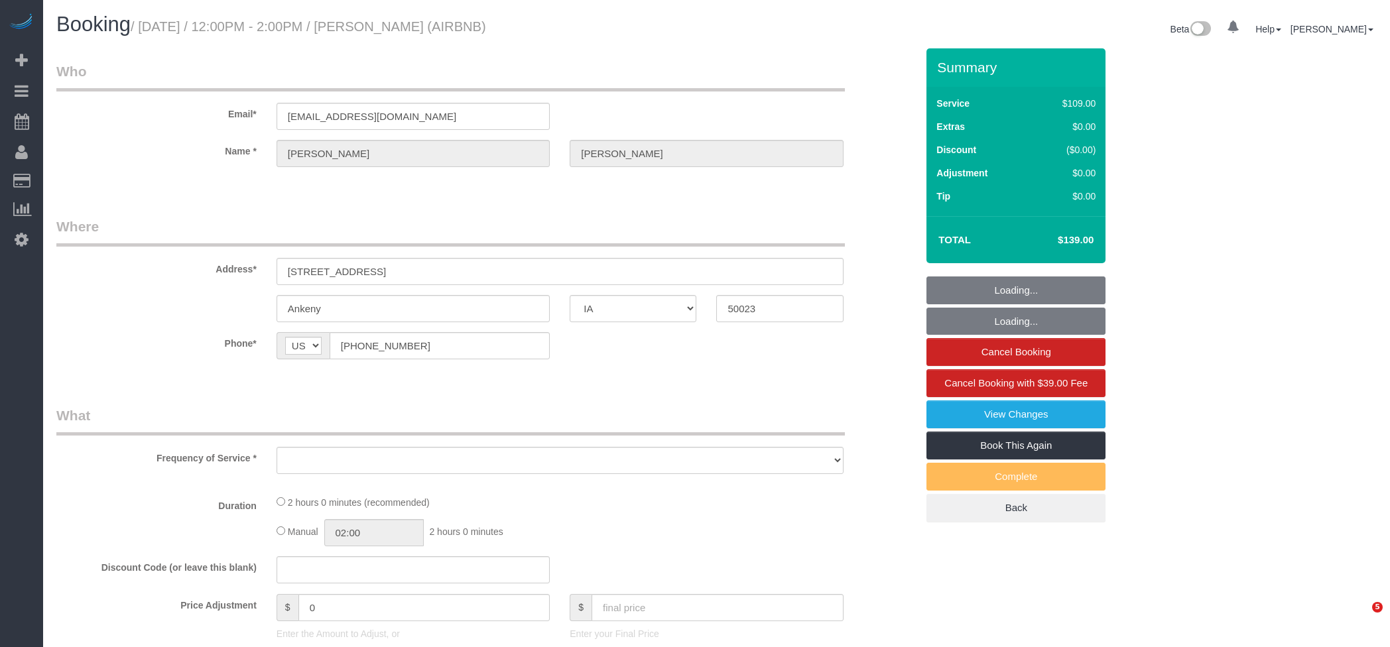
select select "IA"
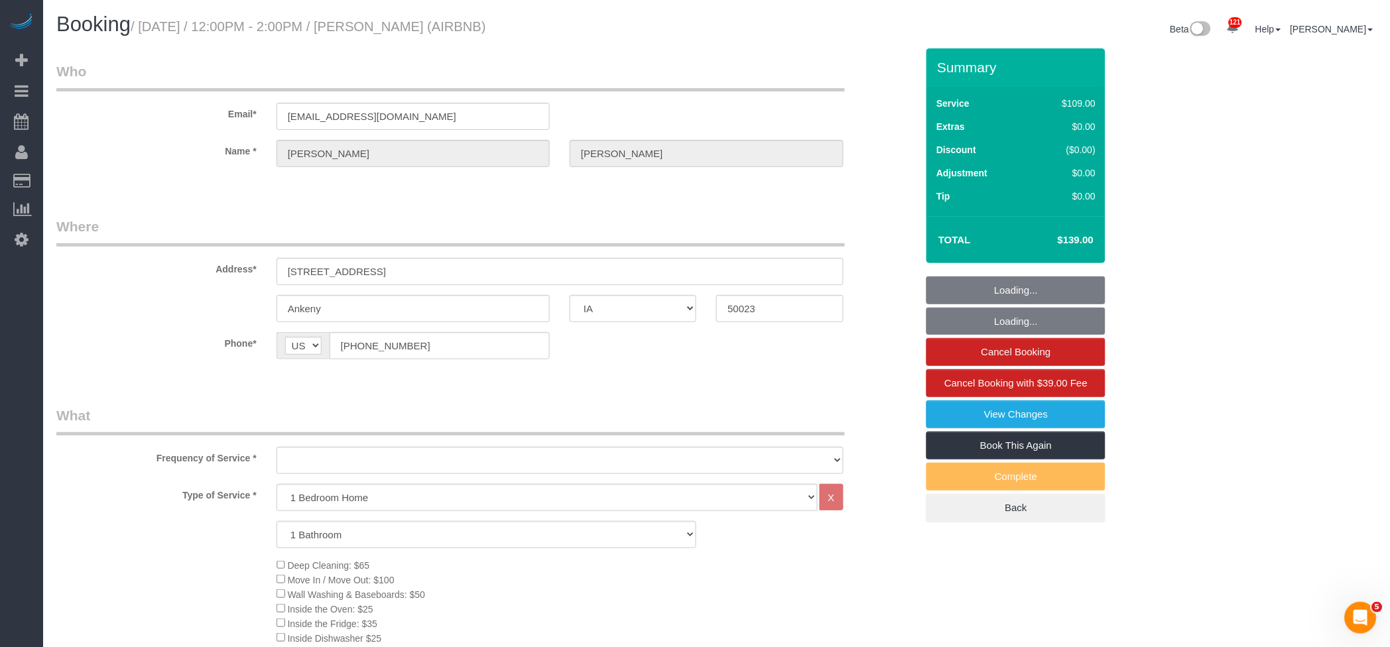
select select "object:894"
select select "spot1"
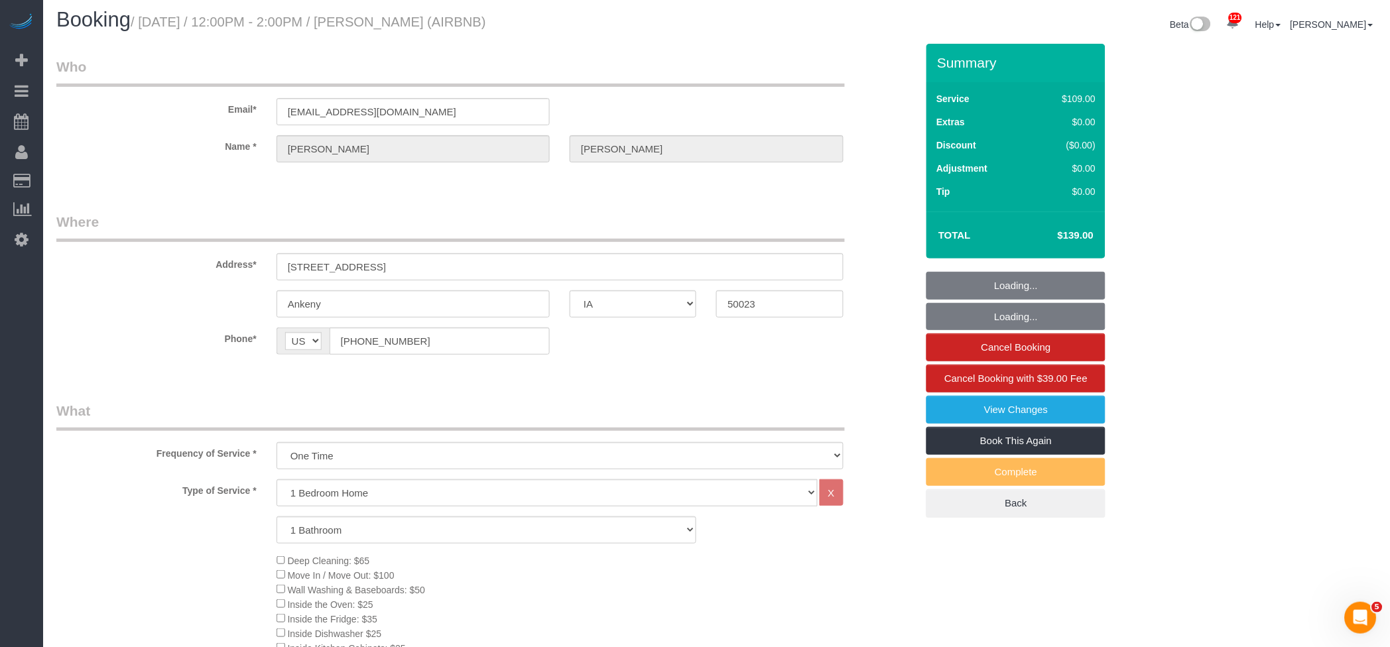
select select "object:986"
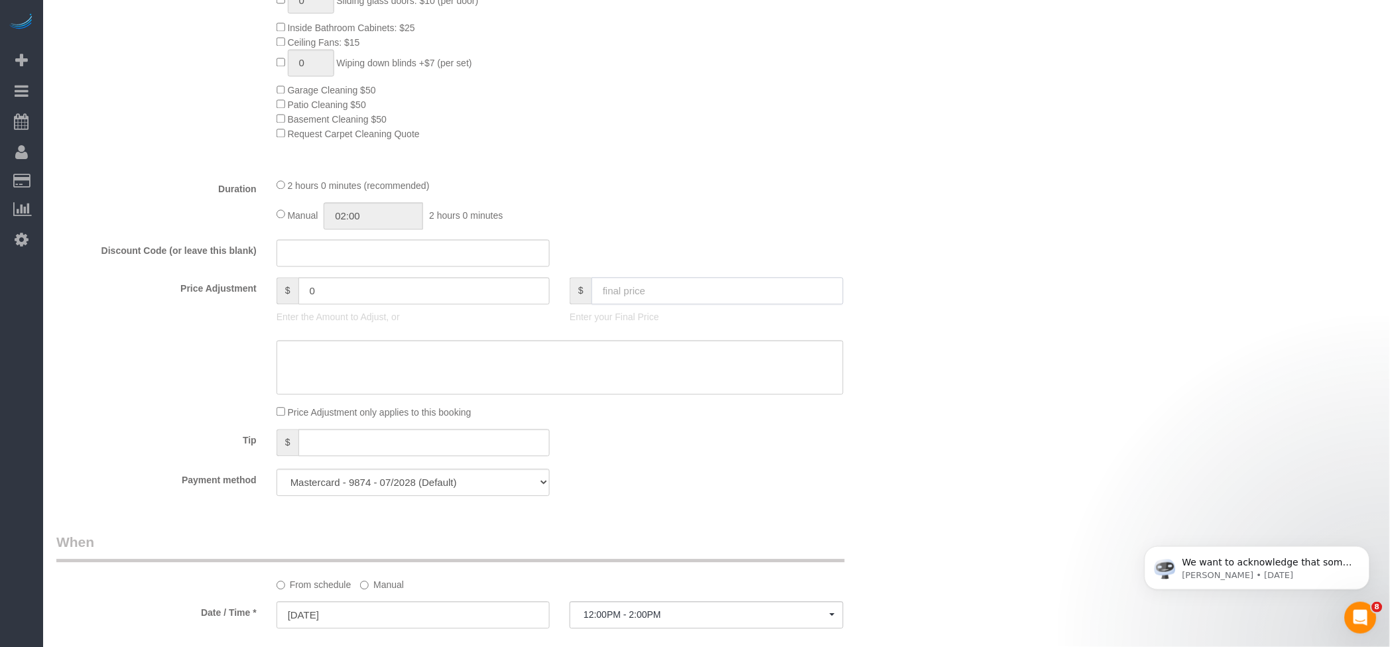
click at [682, 291] on input "text" at bounding box center [718, 291] width 252 height 27
type input "160"
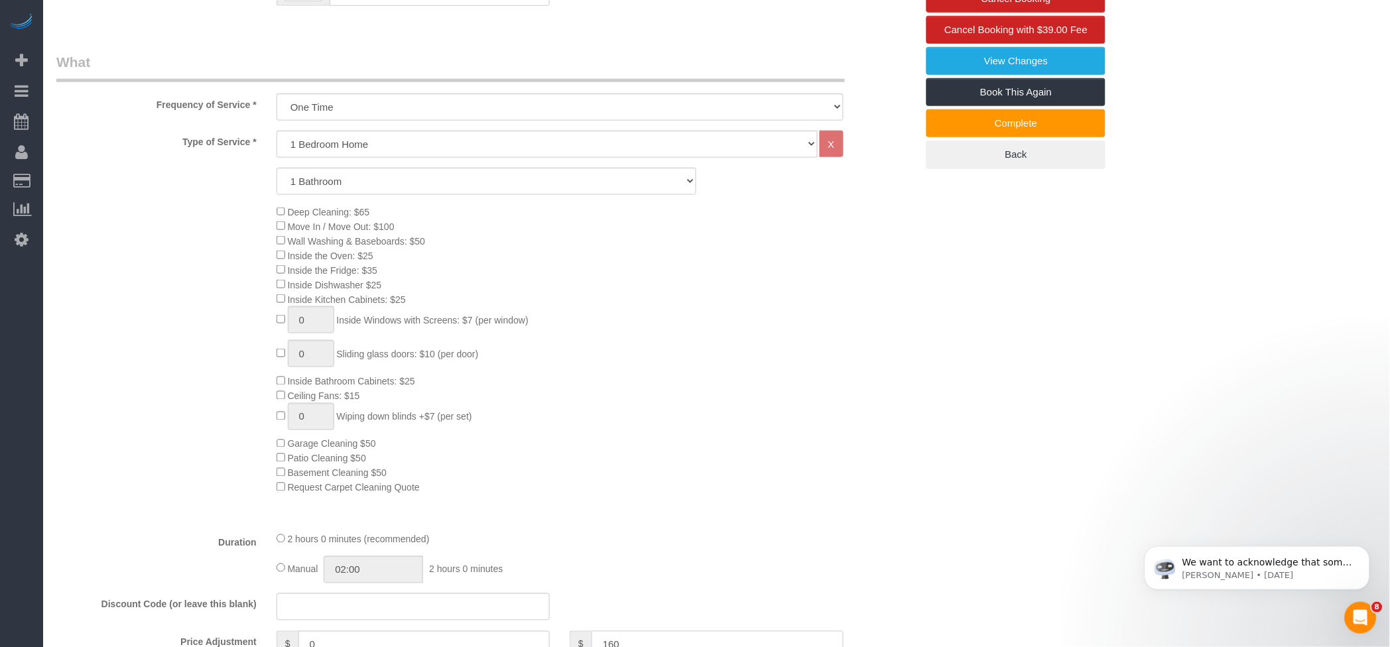
scroll to position [88, 0]
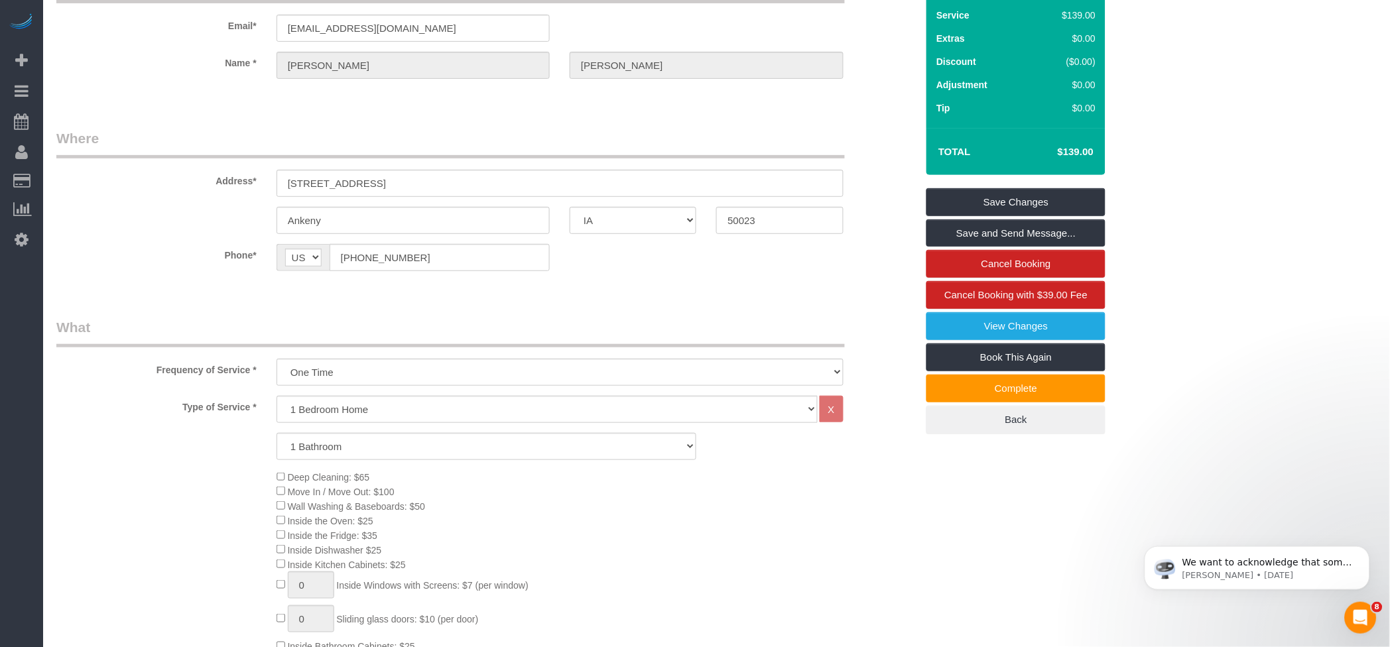
type input "21"
click at [1044, 204] on link "Save Changes" at bounding box center [1016, 202] width 179 height 28
